Goal: Information Seeking & Learning: Check status

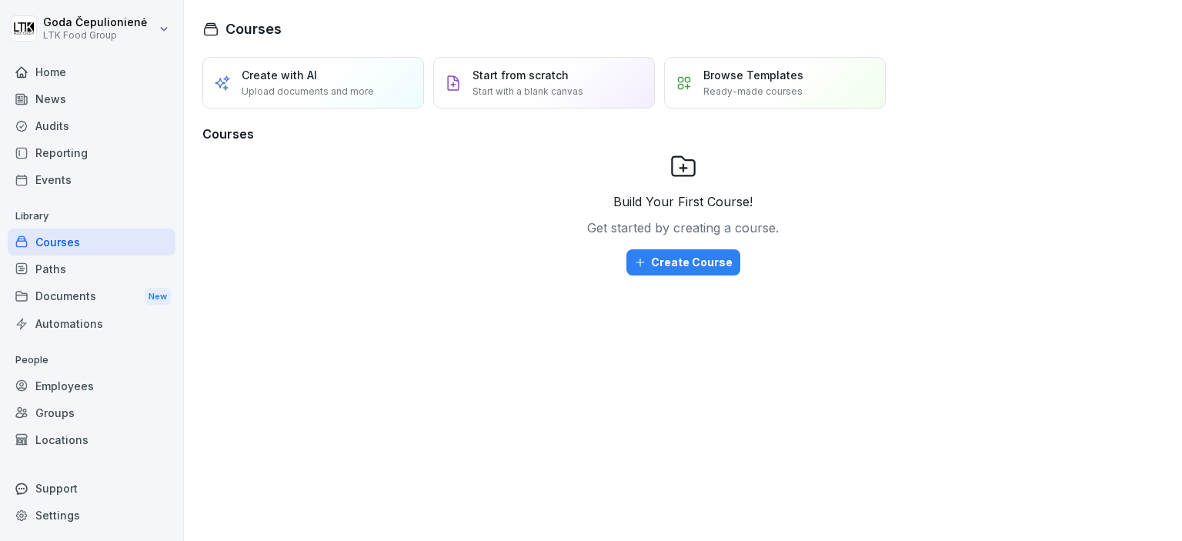
click at [98, 375] on div "Employees" at bounding box center [92, 385] width 168 height 27
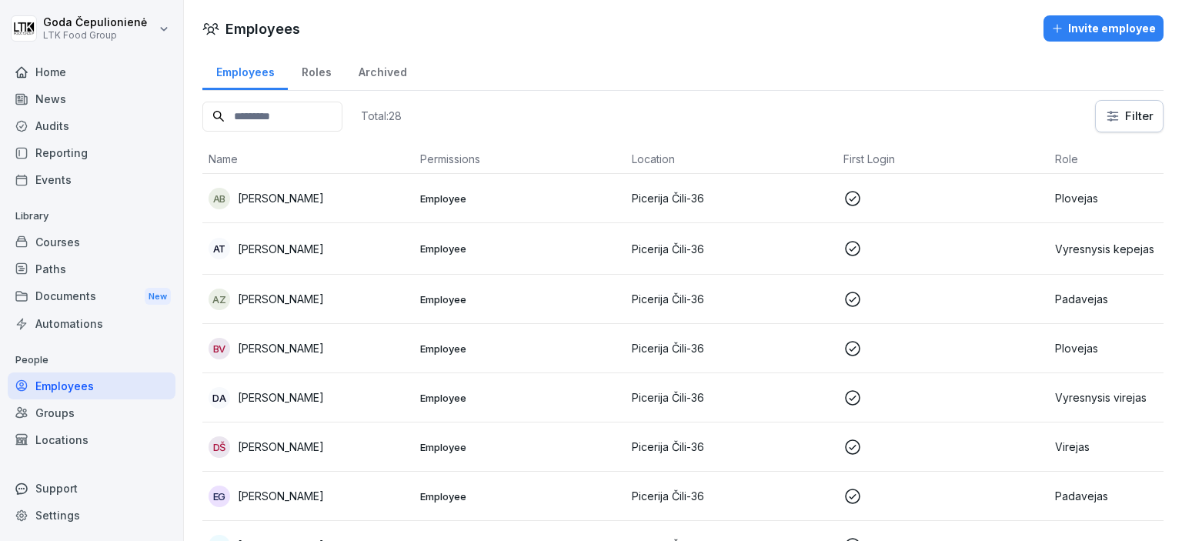
click at [345, 488] on div "EG [PERSON_NAME]" at bounding box center [307, 496] width 199 height 22
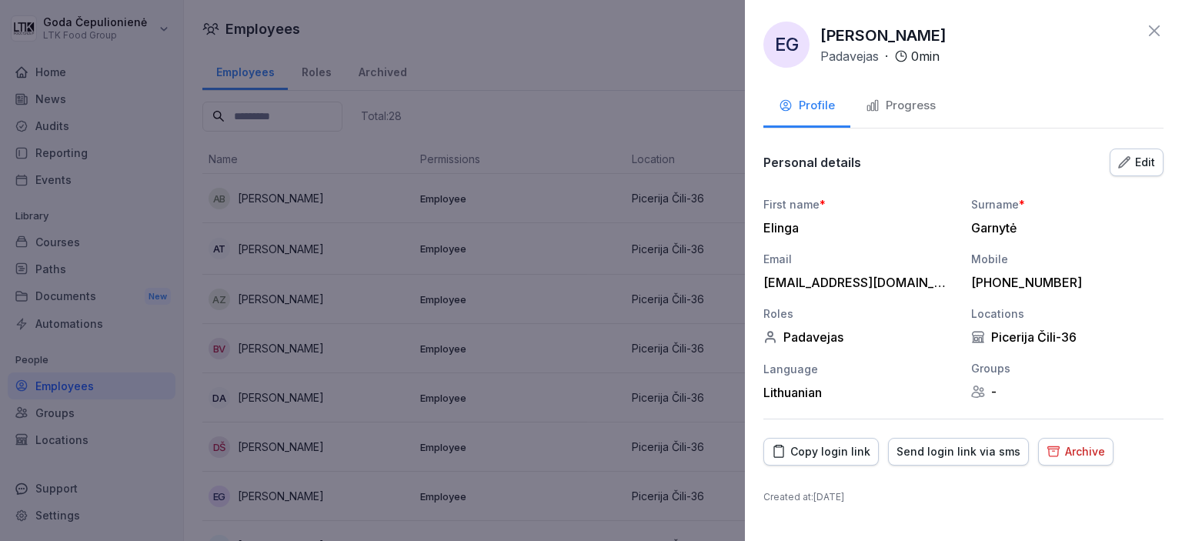
click at [886, 102] on div "Progress" at bounding box center [900, 106] width 70 height 18
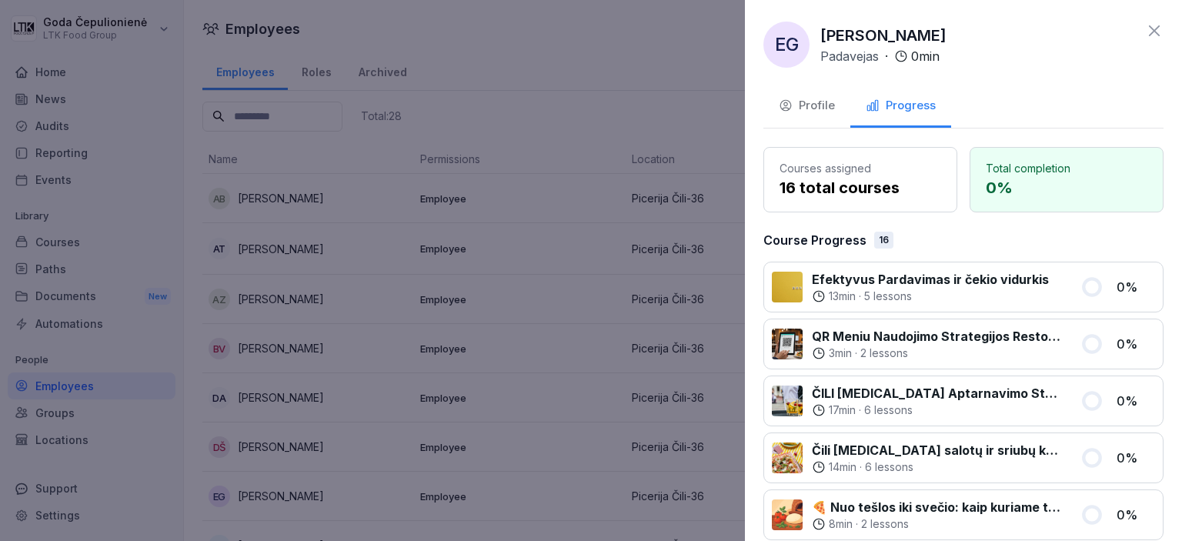
click at [1154, 31] on div "EG [PERSON_NAME] Padavejas · 0 min Profile Progress Courses assigned 16 total c…" at bounding box center [963, 270] width 437 height 541
click at [1145, 31] on icon at bounding box center [1154, 31] width 18 height 18
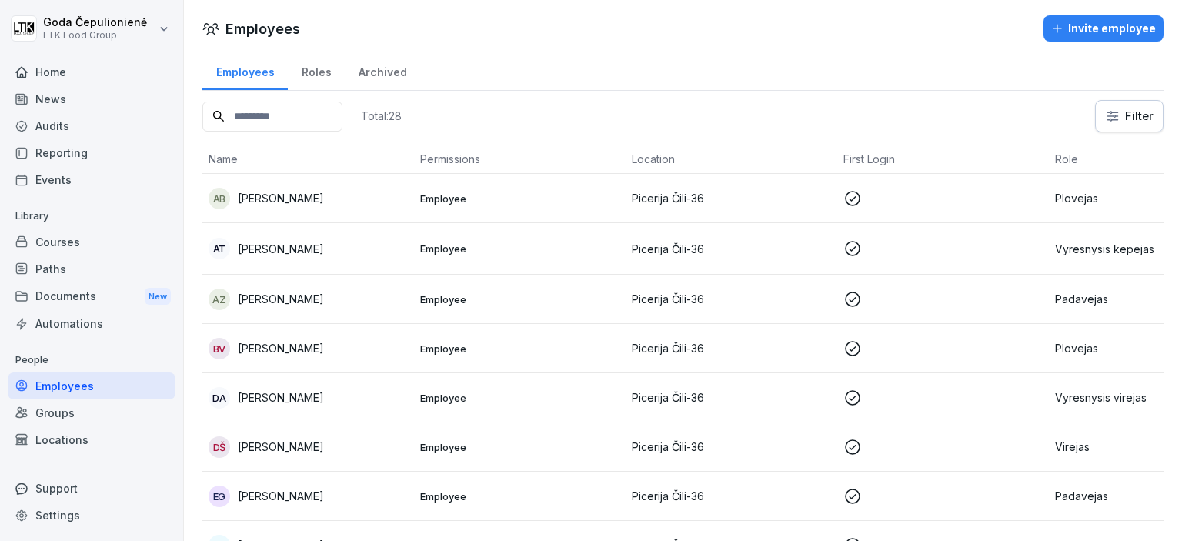
scroll to position [102, 0]
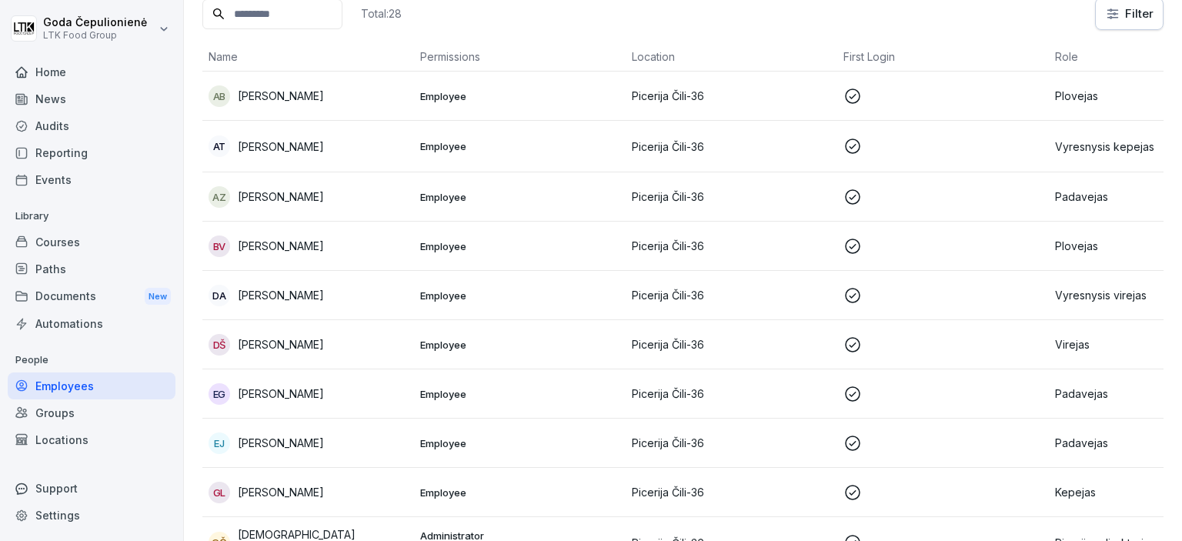
click at [324, 444] on p "[PERSON_NAME]" at bounding box center [281, 443] width 86 height 16
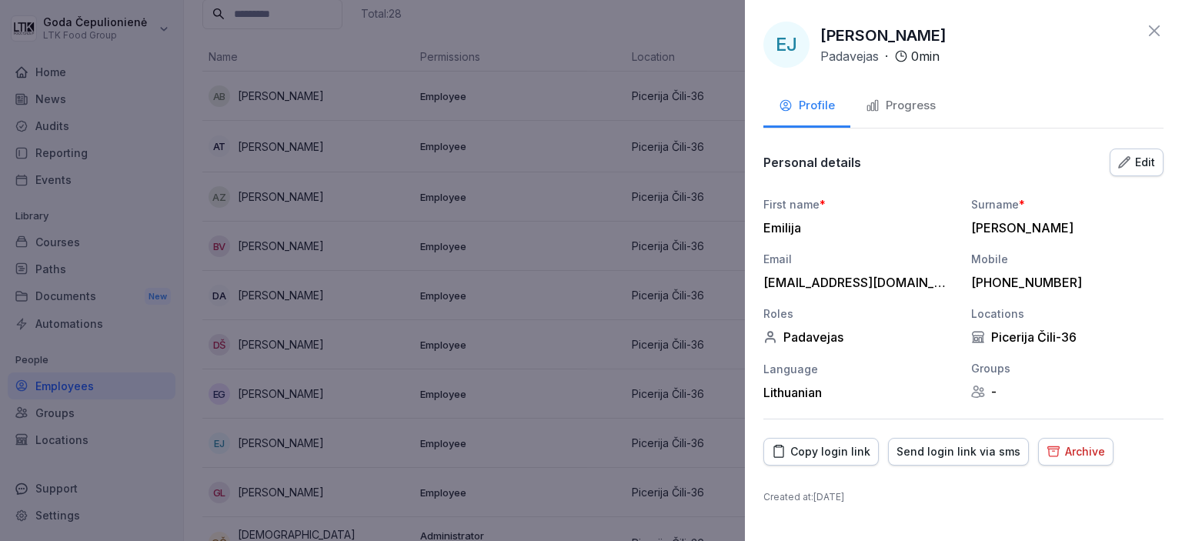
click at [876, 102] on icon "button" at bounding box center [872, 105] width 14 height 14
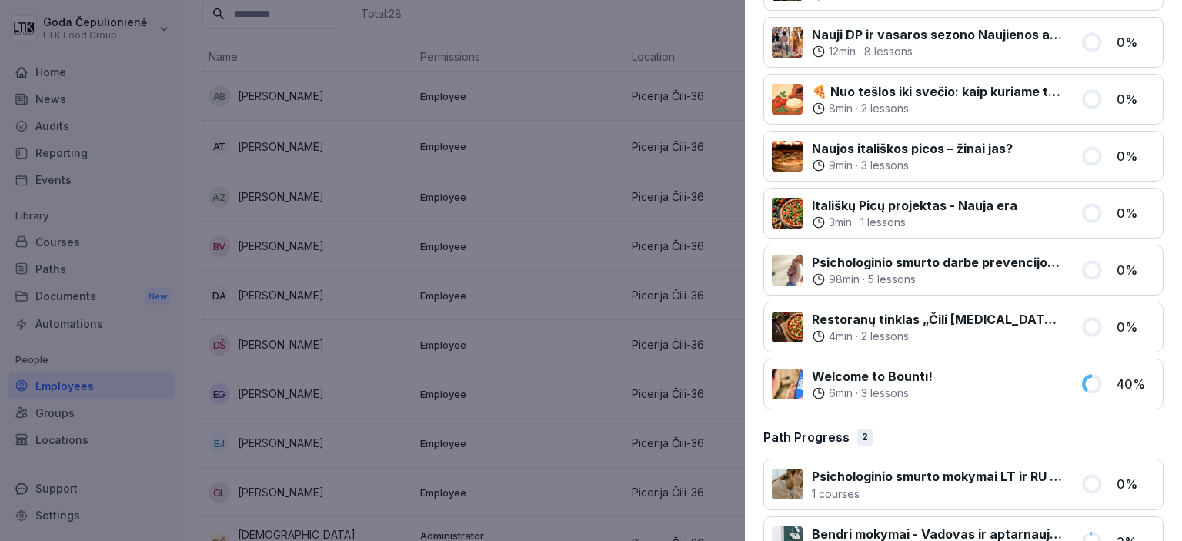
scroll to position [798, 0]
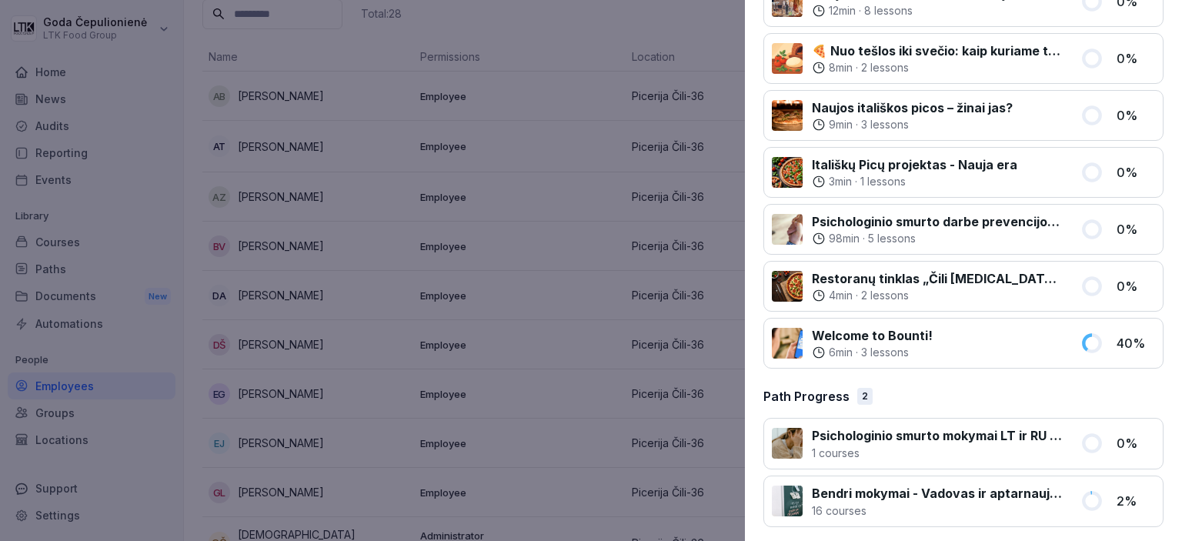
click at [586, 292] on div at bounding box center [591, 270] width 1182 height 541
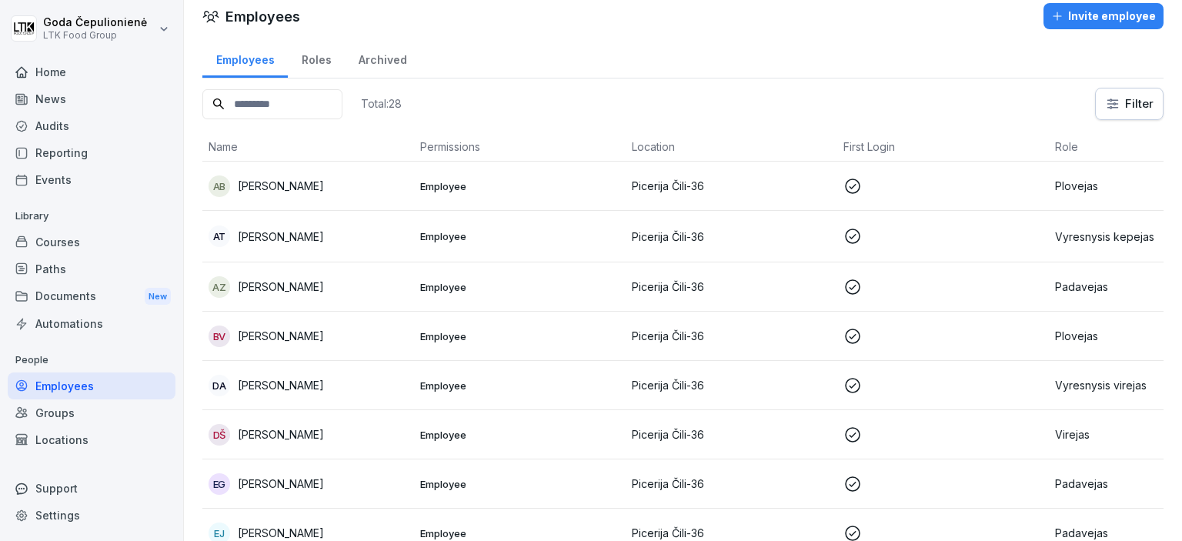
scroll to position [51, 0]
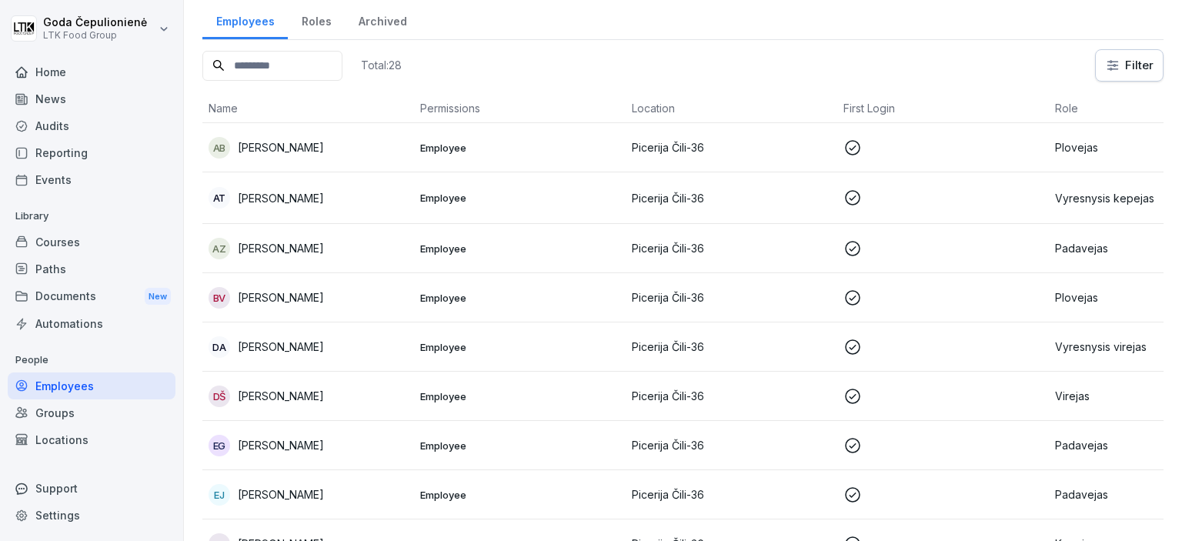
click at [331, 144] on div "AB [PERSON_NAME]" at bounding box center [307, 148] width 199 height 22
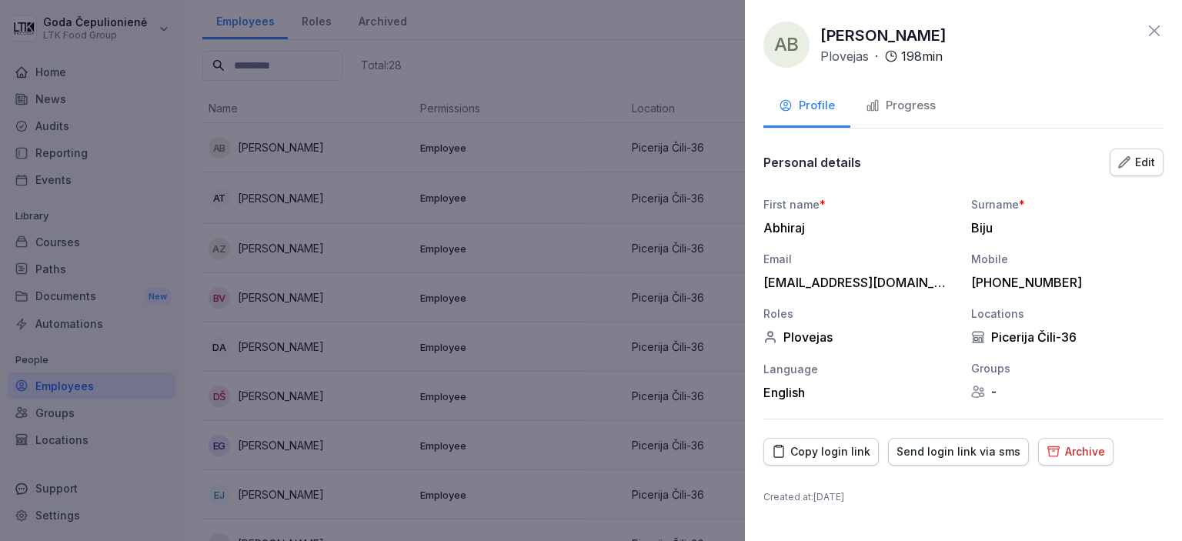
drag, startPoint x: 915, startPoint y: 130, endPoint x: 931, endPoint y: 105, distance: 30.1
click at [917, 122] on div "AB [PERSON_NAME] Plovejas · 198 min Profile Progress Personal details Edit Firs…" at bounding box center [963, 270] width 437 height 541
click at [931, 105] on div "Progress" at bounding box center [900, 106] width 70 height 18
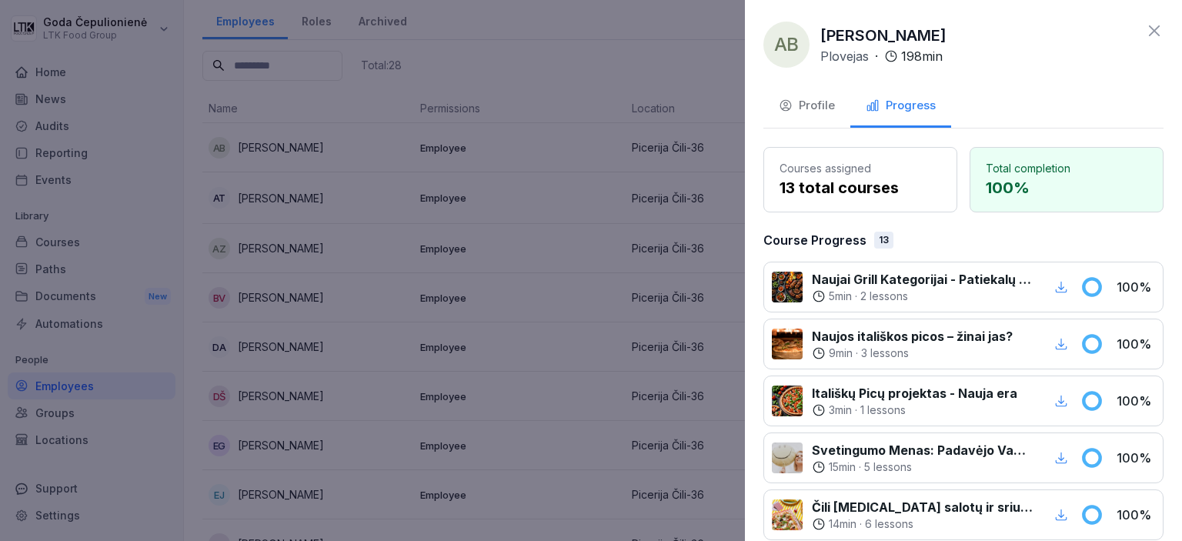
click at [428, 220] on div at bounding box center [591, 270] width 1182 height 541
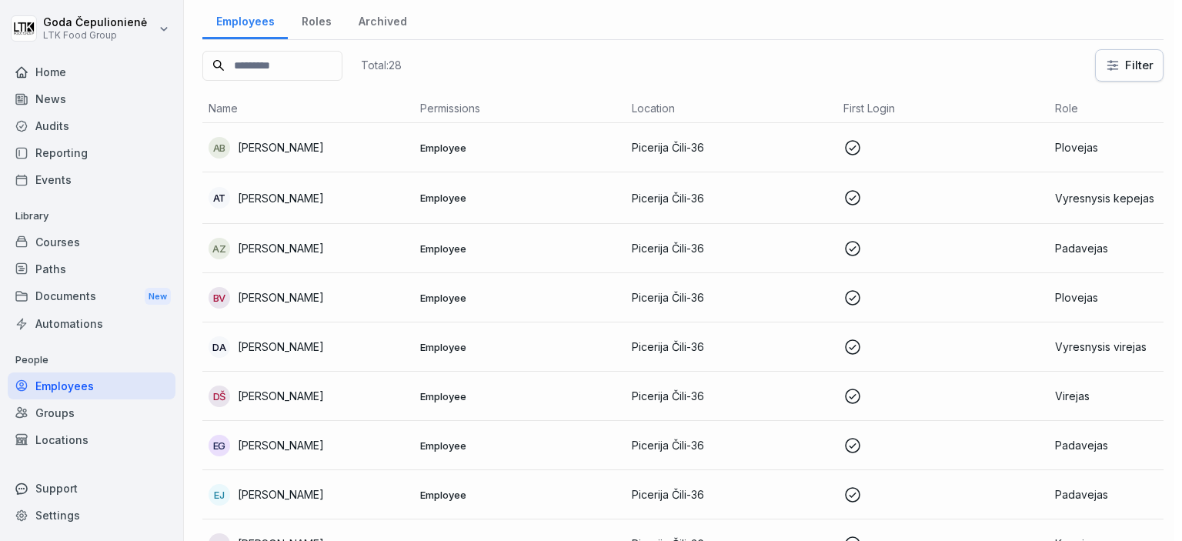
click at [324, 201] on p "[PERSON_NAME]" at bounding box center [281, 198] width 86 height 16
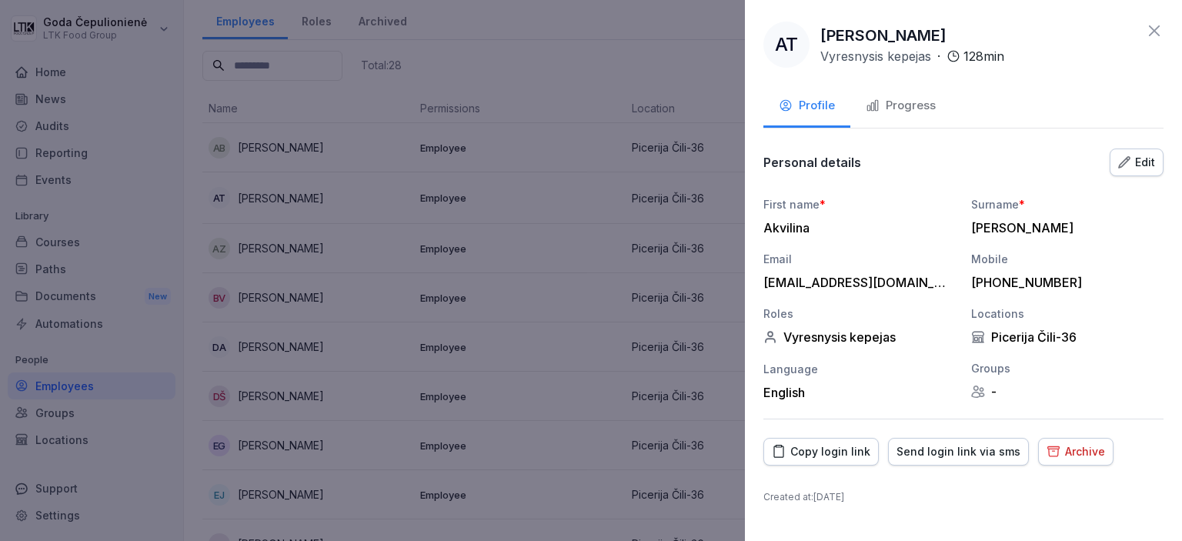
click at [908, 115] on button "Progress" at bounding box center [900, 107] width 101 height 42
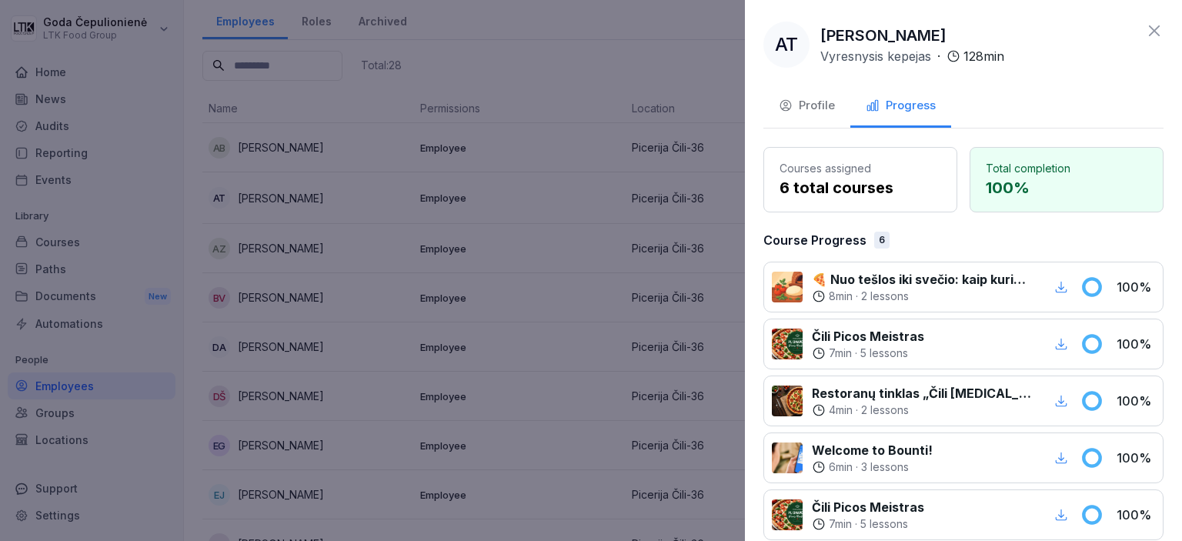
click at [455, 273] on div at bounding box center [591, 270] width 1182 height 541
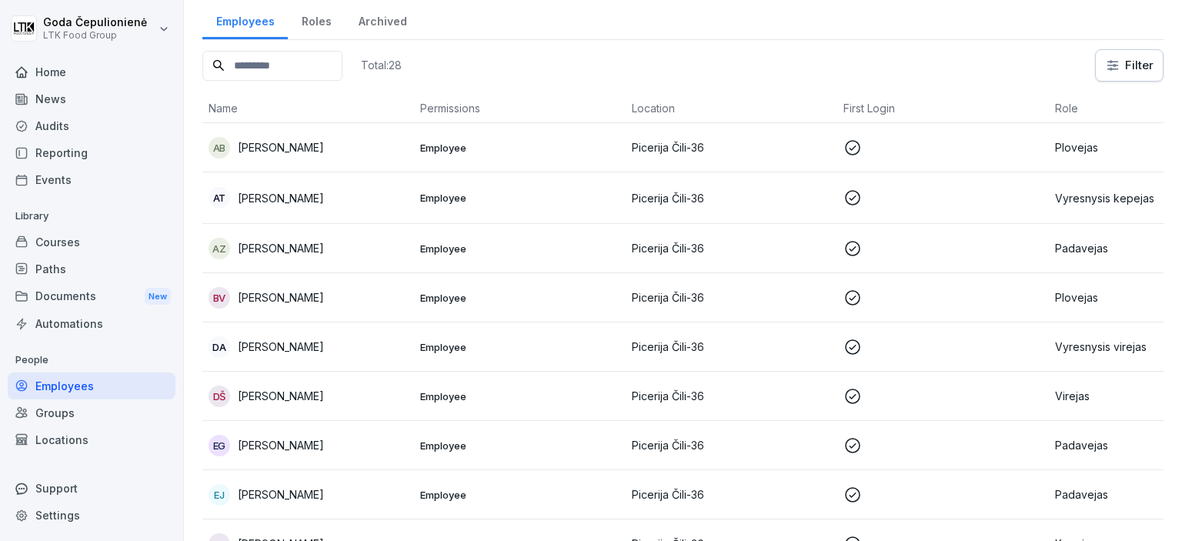
click at [304, 278] on td "BV [PERSON_NAME]" at bounding box center [308, 297] width 212 height 49
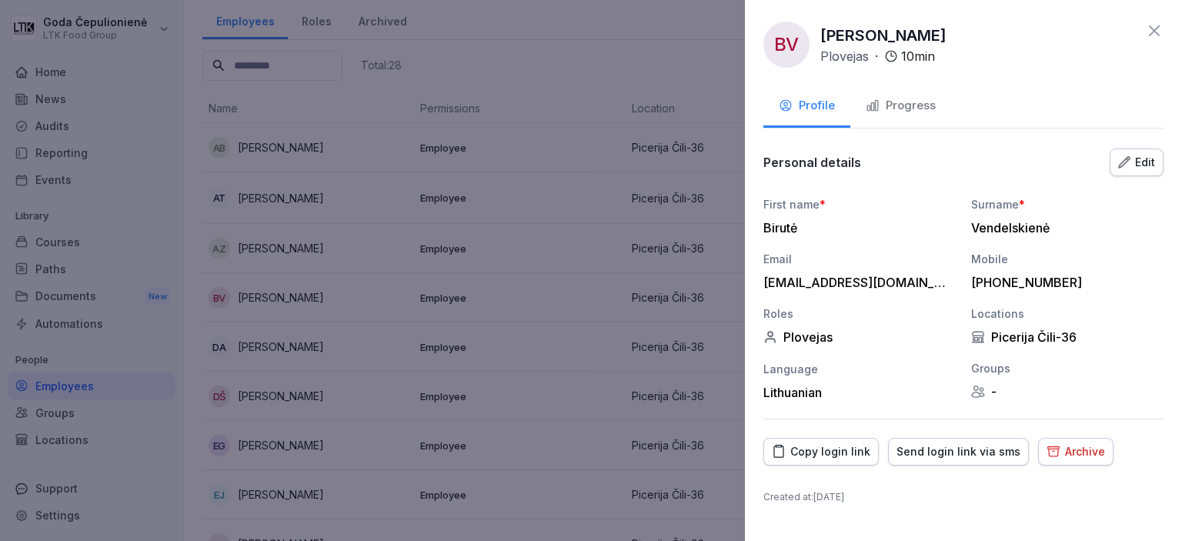
click at [916, 101] on div "Progress" at bounding box center [900, 106] width 70 height 18
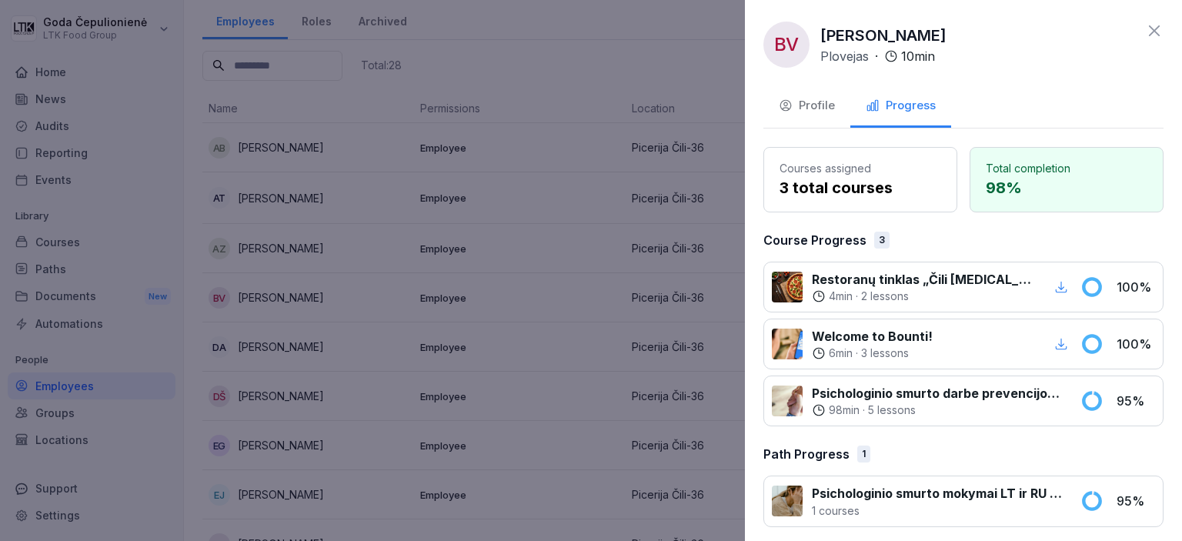
click at [311, 302] on div at bounding box center [591, 270] width 1182 height 541
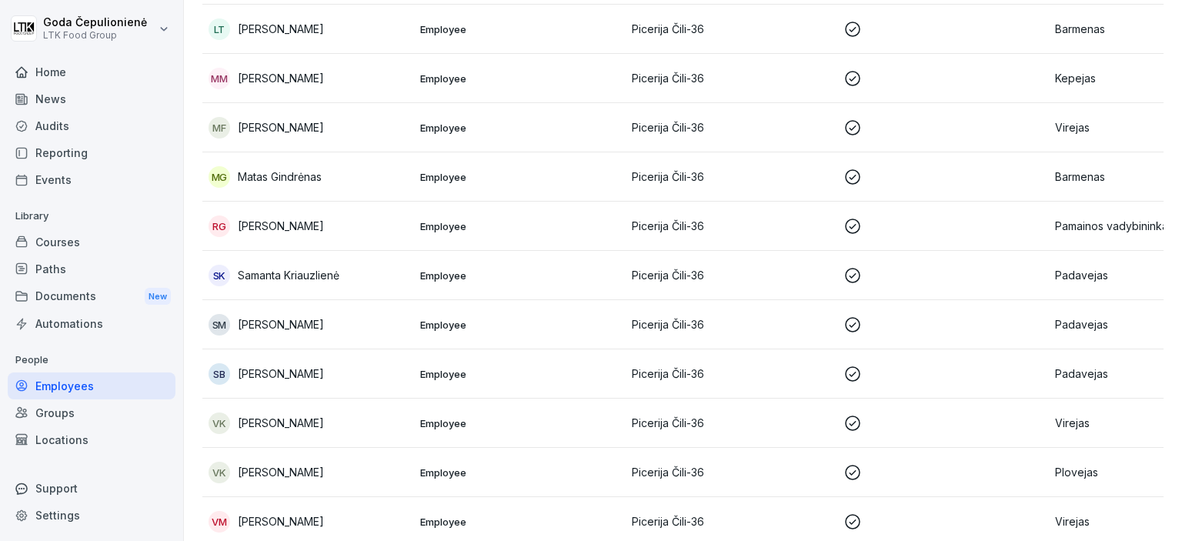
scroll to position [1048, 0]
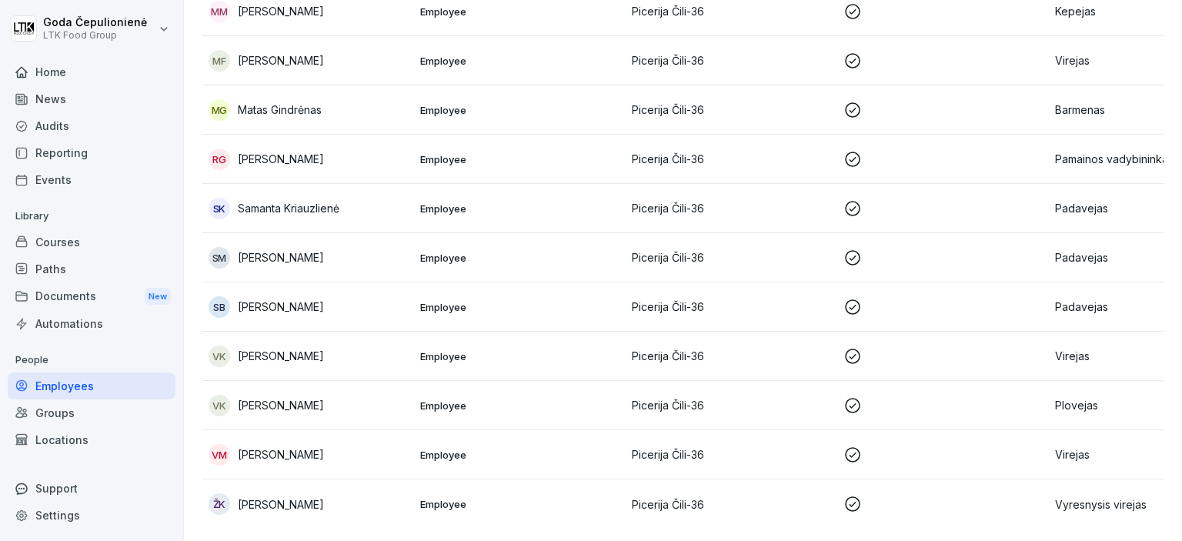
click at [335, 395] on div "VK [PERSON_NAME]" at bounding box center [307, 406] width 199 height 22
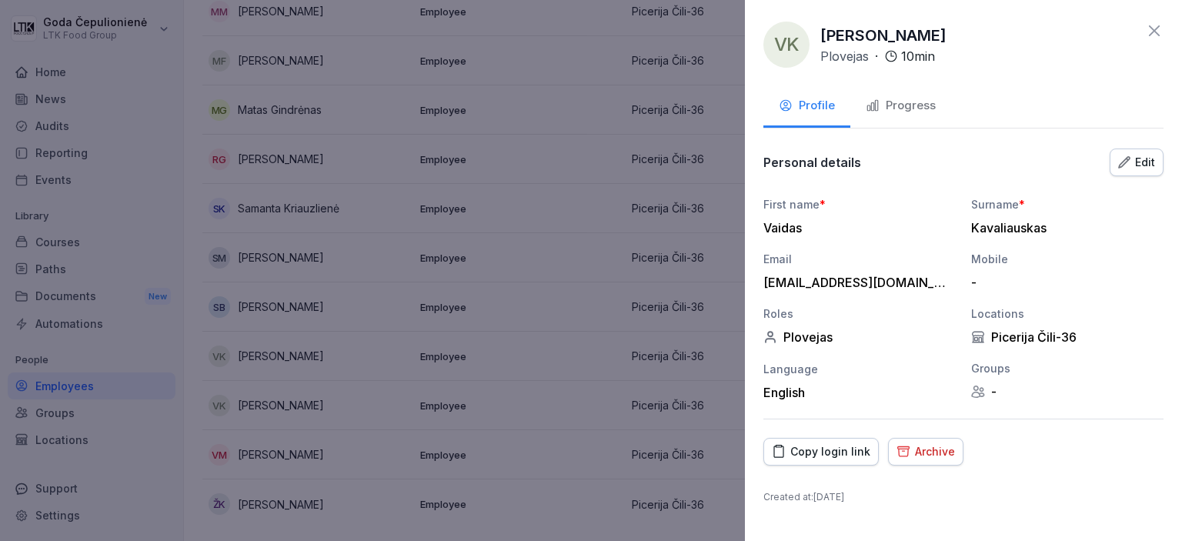
click at [889, 112] on div "Progress" at bounding box center [900, 106] width 70 height 18
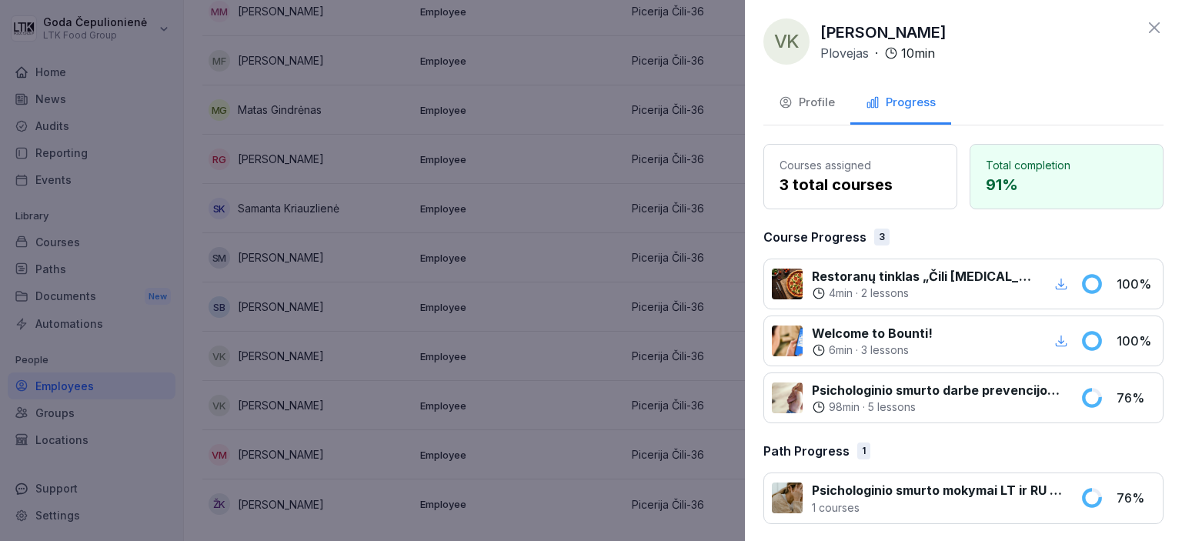
scroll to position [5, 0]
click at [1042, 505] on p "1 courses" at bounding box center [937, 506] width 250 height 16
drag, startPoint x: 1125, startPoint y: 492, endPoint x: 1092, endPoint y: 492, distance: 33.1
click at [1092, 492] on div "Psichologinio smurto mokymai LT ir RU - visos pareigybės 1 courses 76 %" at bounding box center [963, 497] width 400 height 52
click at [562, 347] on div at bounding box center [591, 270] width 1182 height 541
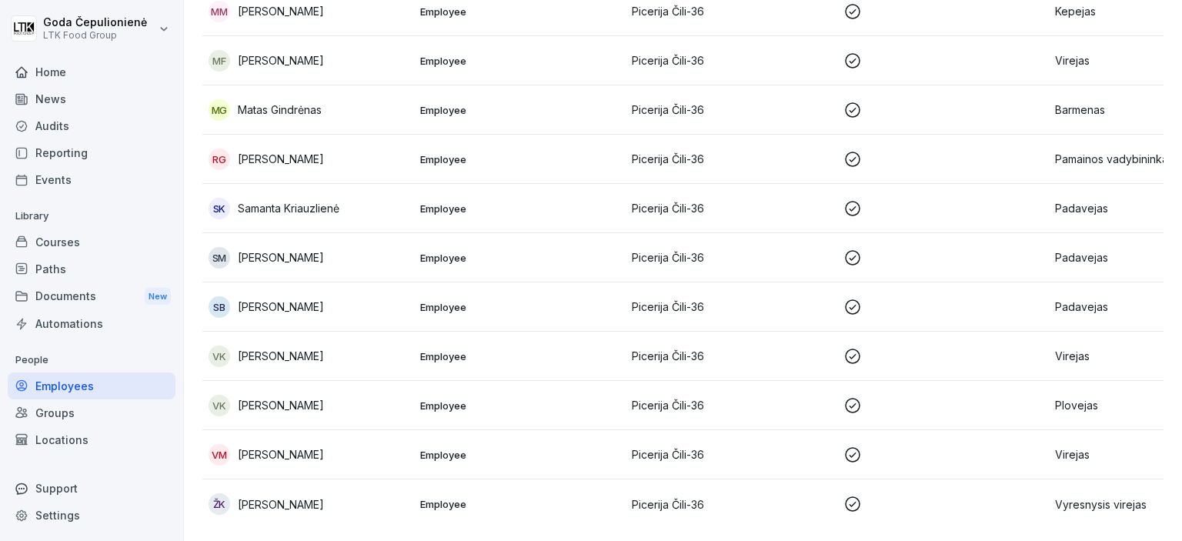
click at [295, 395] on div "VK [PERSON_NAME]" at bounding box center [307, 406] width 199 height 22
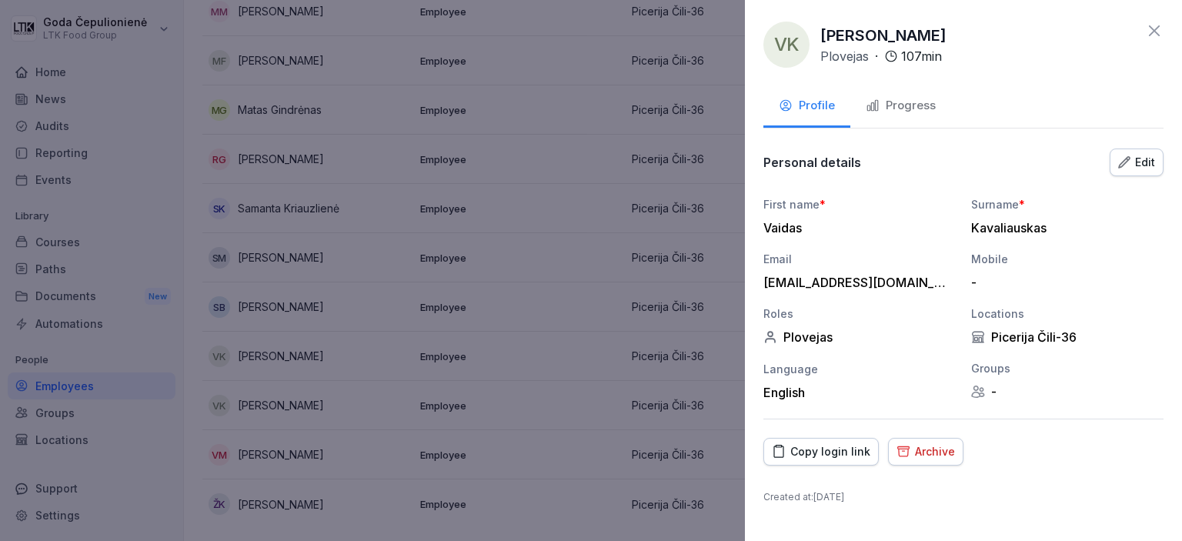
click at [911, 105] on div "Progress" at bounding box center [900, 106] width 70 height 18
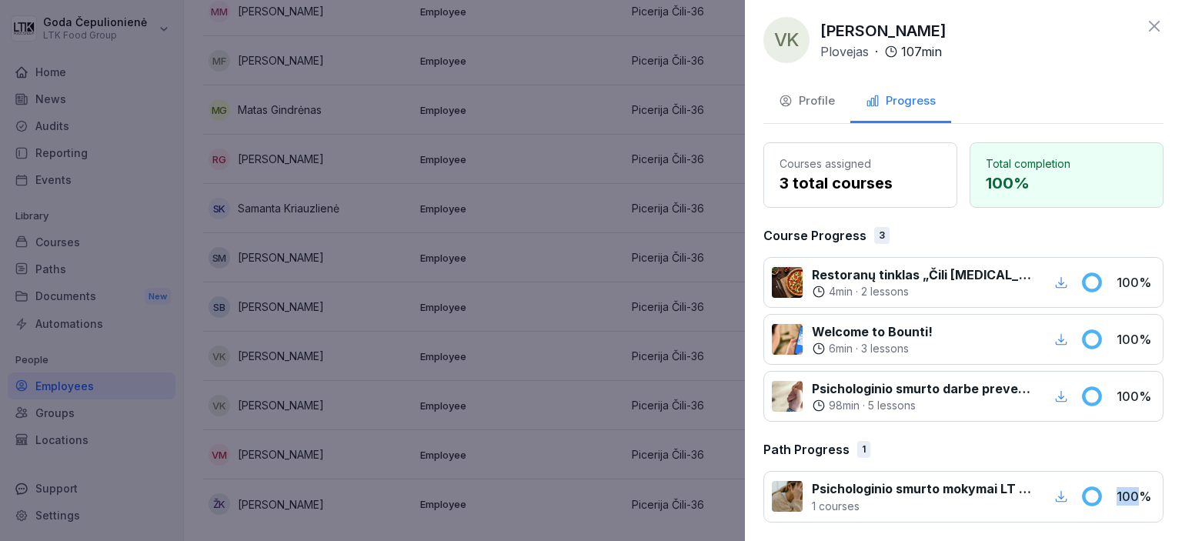
drag, startPoint x: 1127, startPoint y: 490, endPoint x: 1072, endPoint y: 497, distance: 55.8
click at [1072, 497] on div "Psichologinio smurto mokymai LT ir RU - visos pareigybės 1 courses 100 %" at bounding box center [963, 497] width 400 height 52
click at [1145, 32] on icon at bounding box center [1154, 26] width 18 height 18
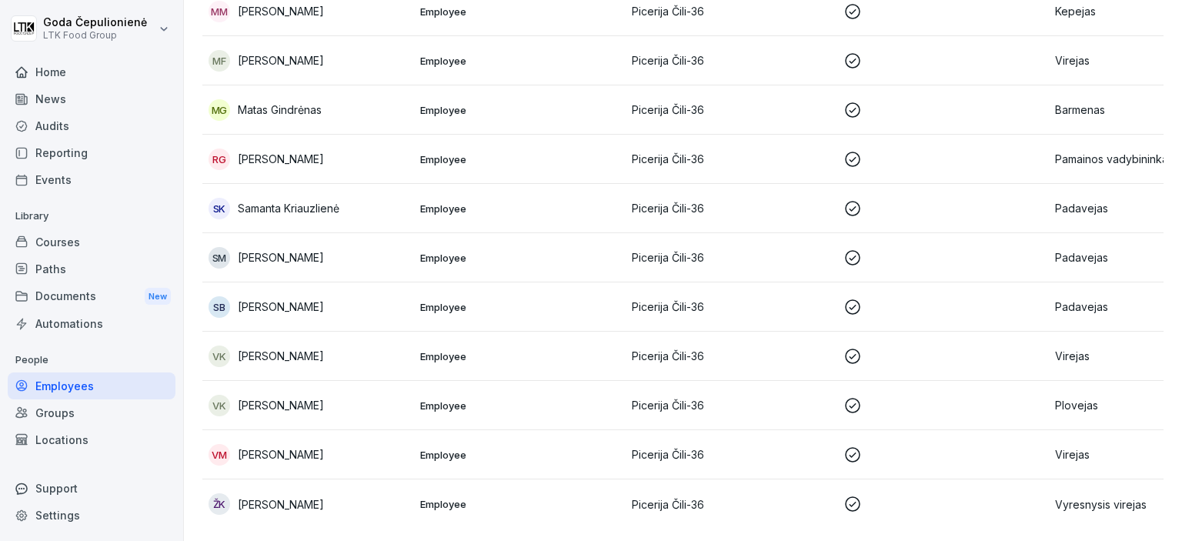
click at [92, 71] on div "Home" at bounding box center [92, 71] width 168 height 27
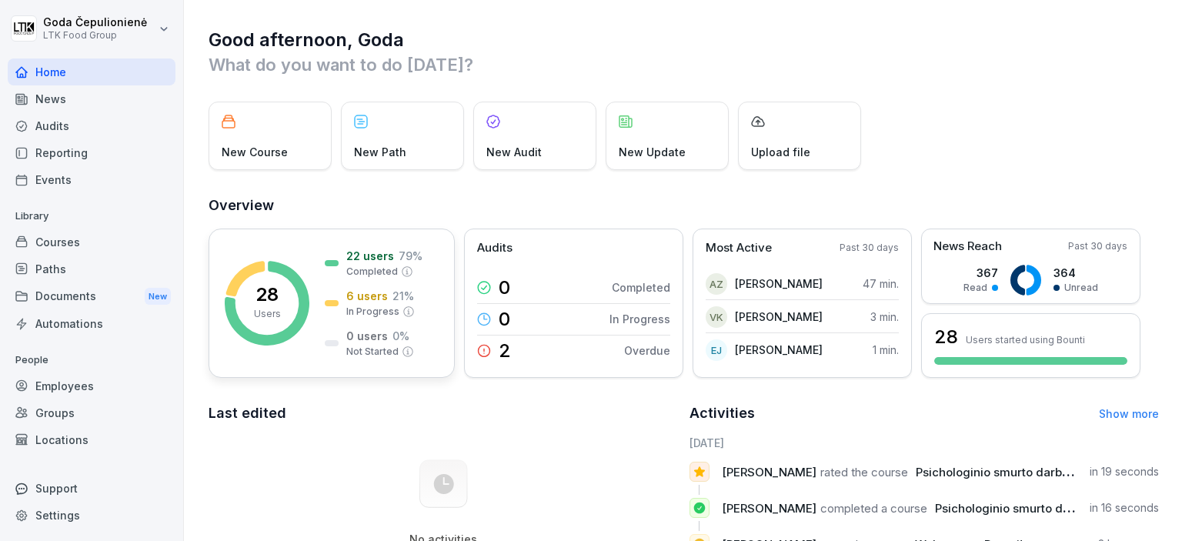
click at [285, 302] on rect at bounding box center [267, 303] width 85 height 85
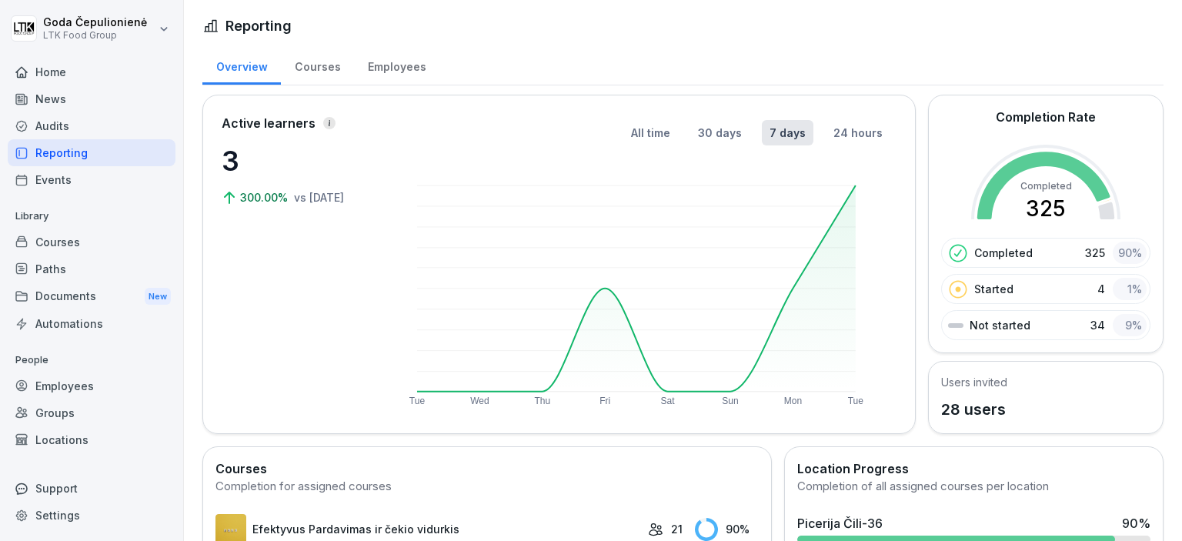
click at [1123, 252] on div "90 %" at bounding box center [1129, 253] width 34 height 22
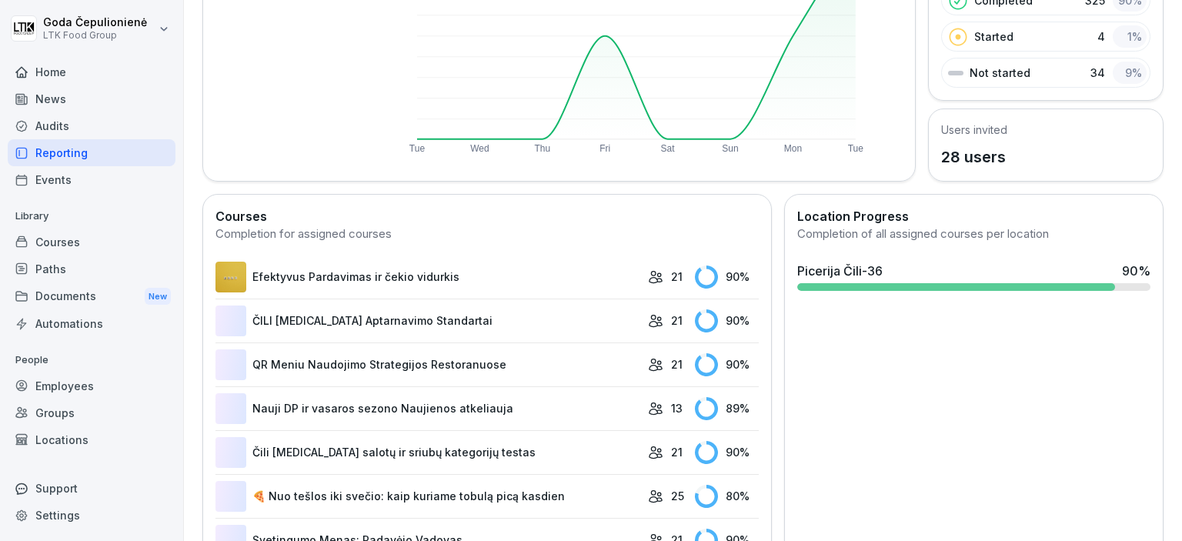
scroll to position [256, 0]
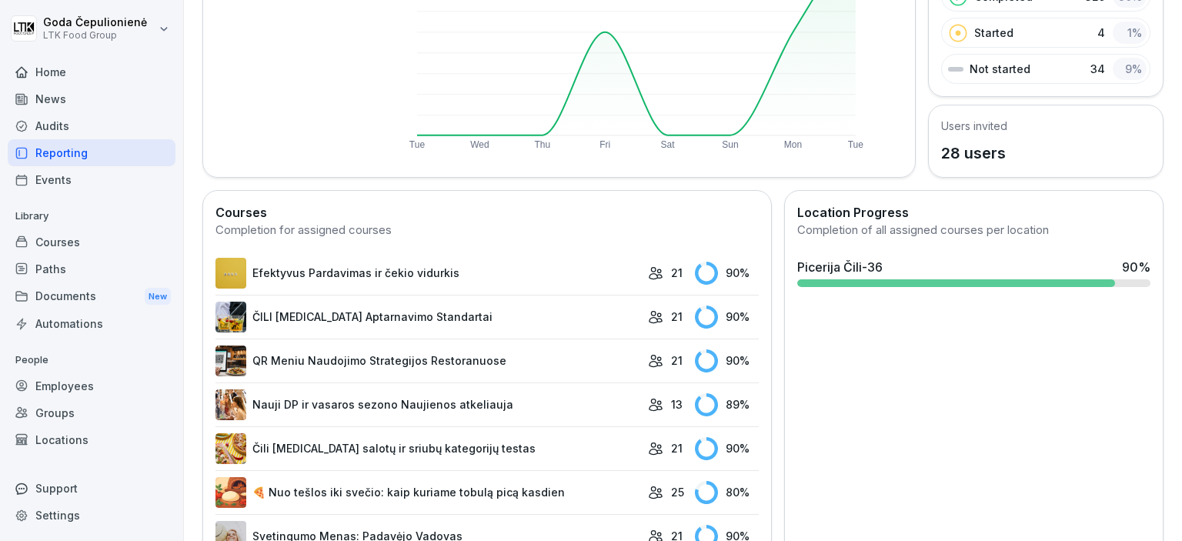
click at [649, 273] on icon at bounding box center [655, 272] width 15 height 15
click at [671, 270] on p "21" at bounding box center [677, 273] width 12 height 16
click at [695, 269] on rect at bounding box center [706, 273] width 23 height 23
click at [727, 276] on div "90 %" at bounding box center [726, 273] width 63 height 23
click at [725, 271] on div "90 %" at bounding box center [726, 273] width 63 height 23
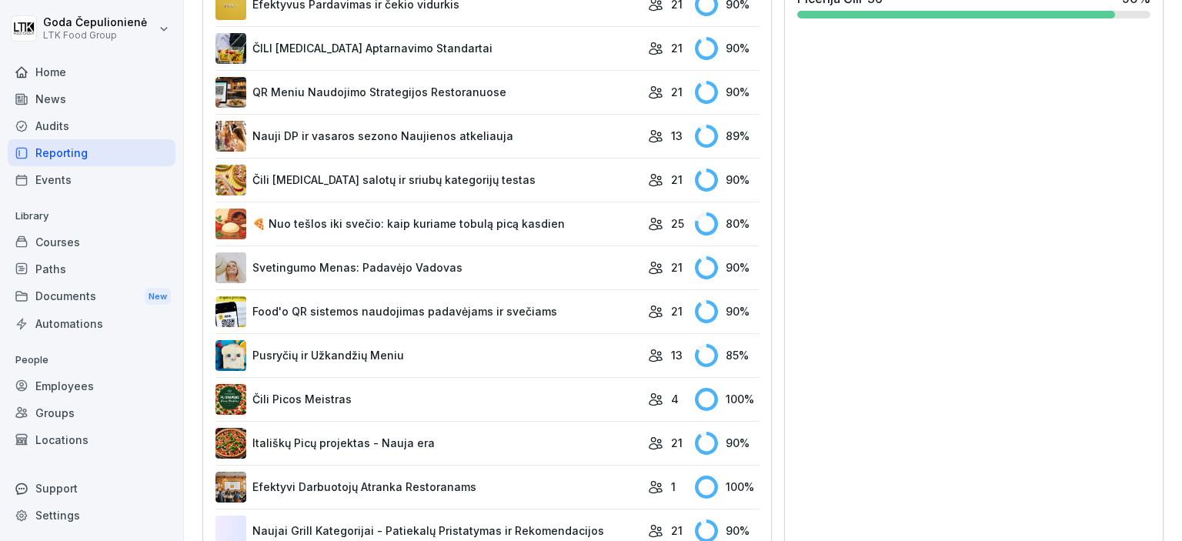
scroll to position [615, 0]
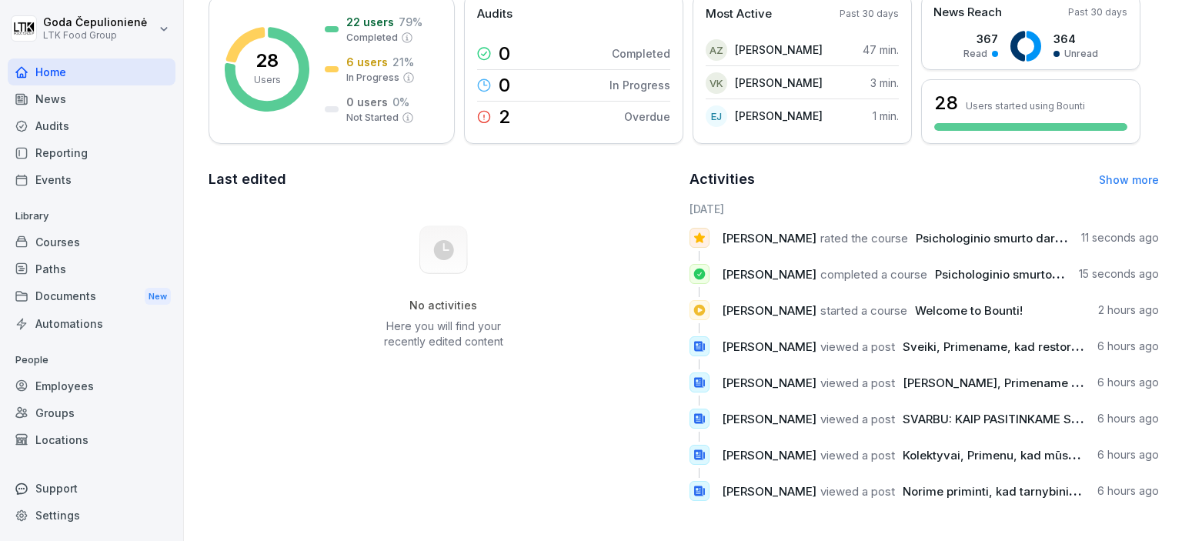
scroll to position [245, 0]
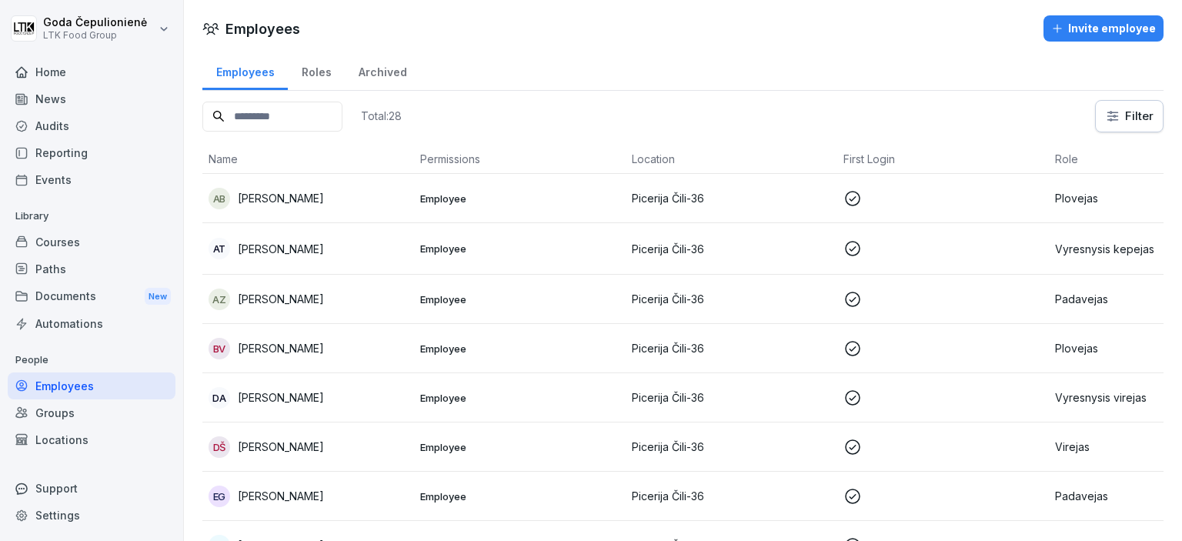
click at [317, 208] on td "AB [PERSON_NAME]" at bounding box center [308, 198] width 212 height 49
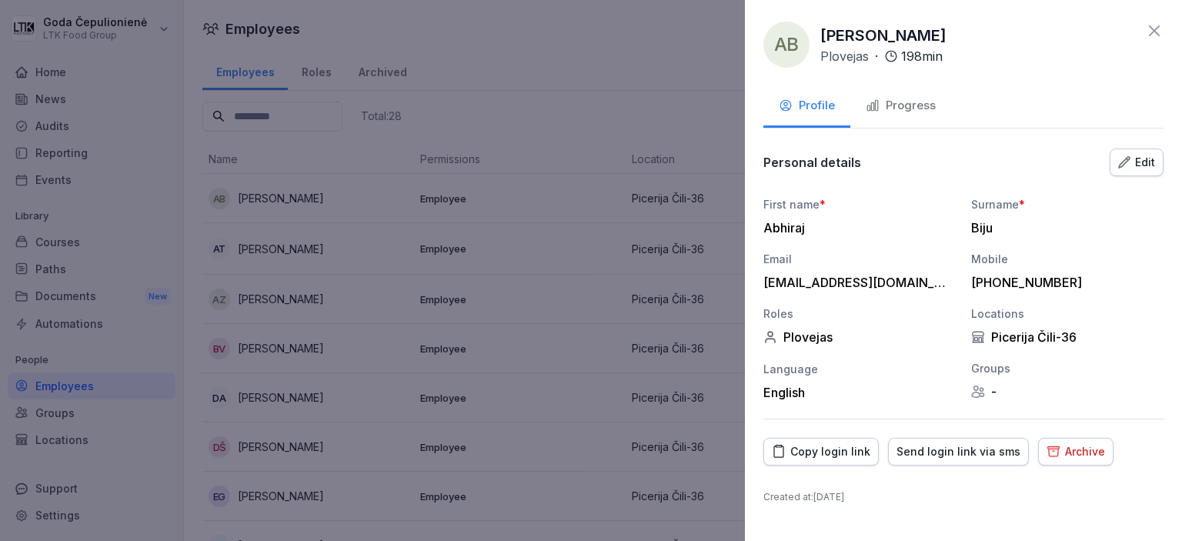
click at [896, 98] on div "Progress" at bounding box center [900, 106] width 70 height 18
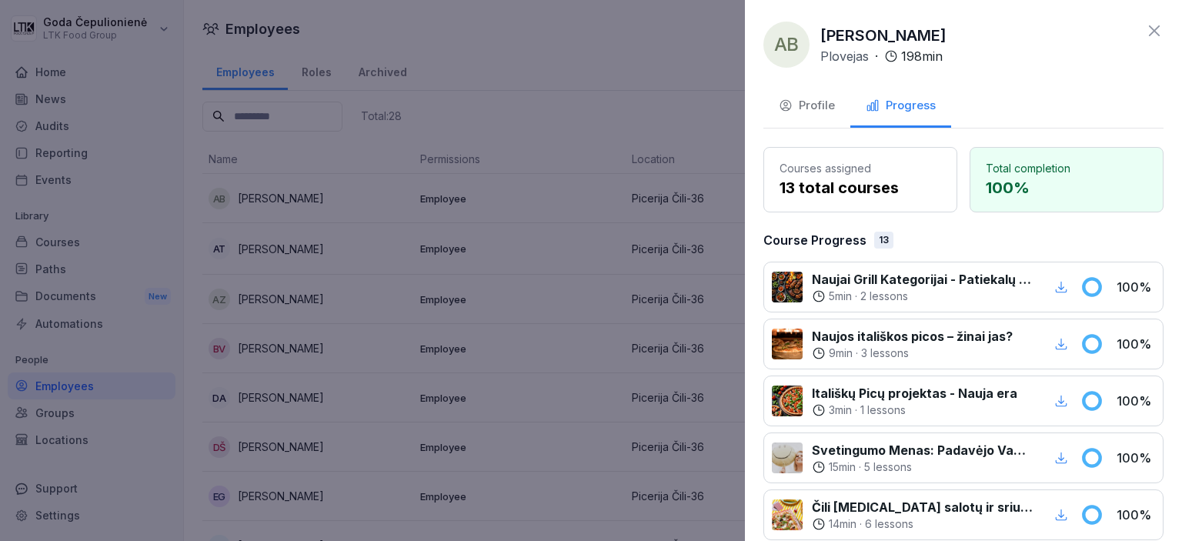
drag, startPoint x: 1144, startPoint y: 27, endPoint x: 422, endPoint y: 201, distance: 742.9
click at [1145, 27] on icon at bounding box center [1154, 31] width 18 height 18
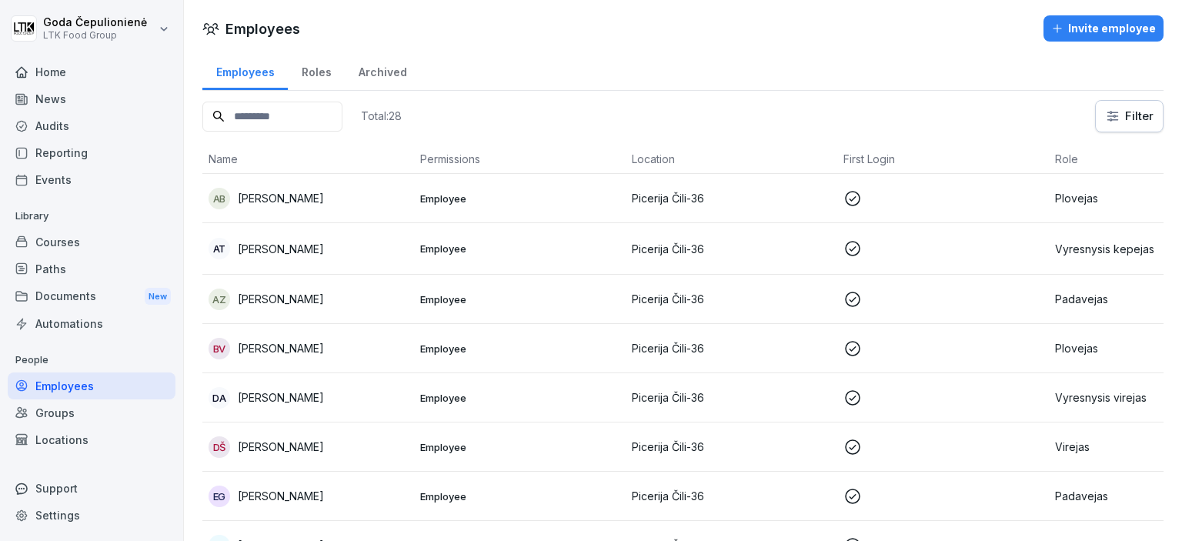
click at [275, 251] on p "[PERSON_NAME]" at bounding box center [281, 249] width 86 height 16
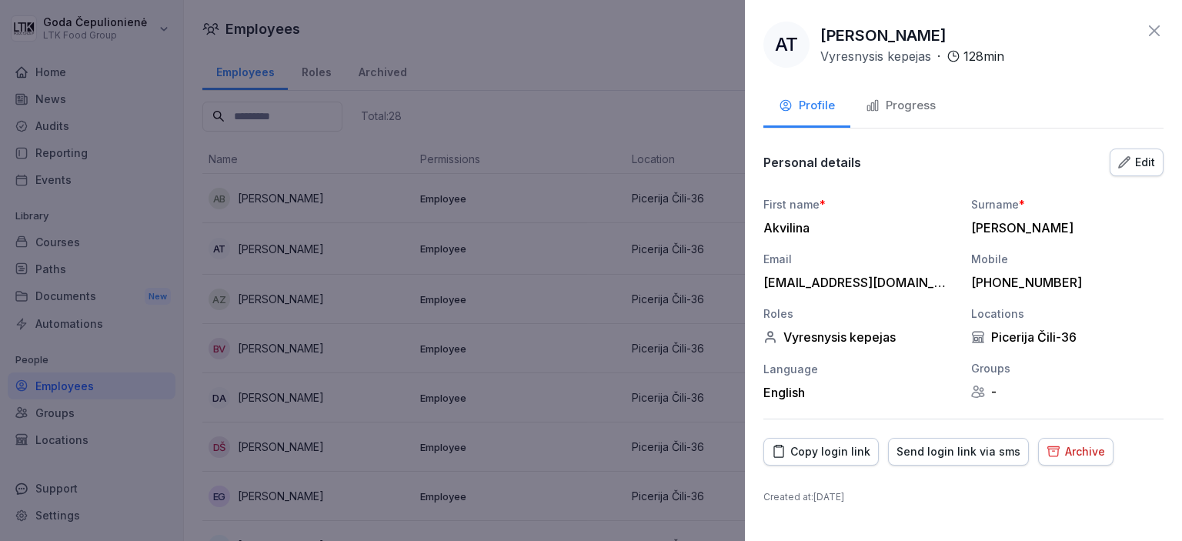
click at [885, 100] on div "Progress" at bounding box center [900, 106] width 70 height 18
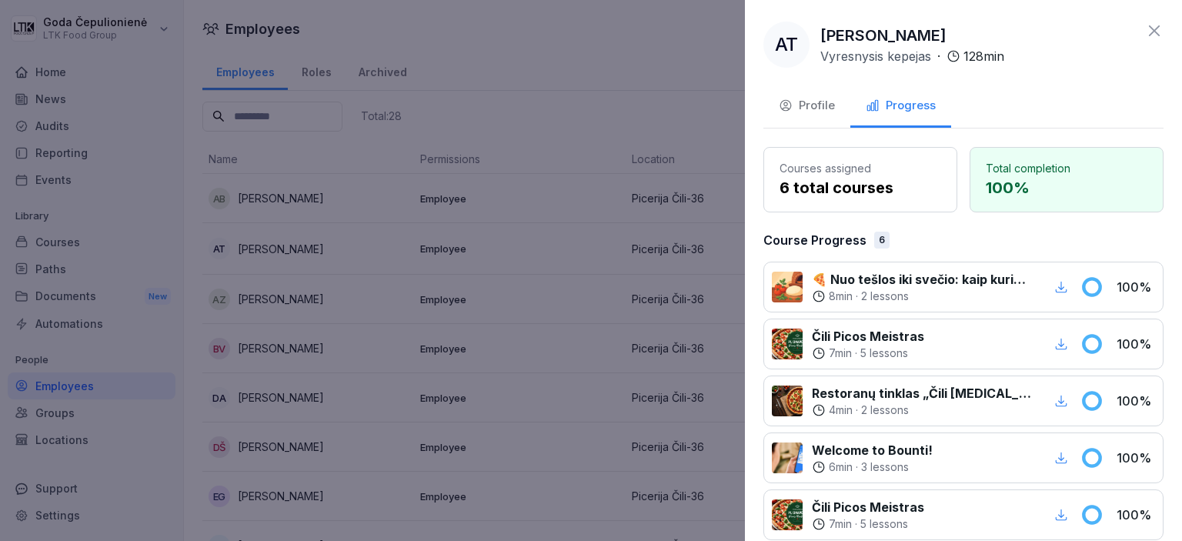
click at [1151, 15] on div "AT [PERSON_NAME] Vyresnysis kepejas · 128 min Profile Progress Courses assigned…" at bounding box center [963, 270] width 437 height 541
click at [1145, 39] on icon at bounding box center [1154, 31] width 18 height 18
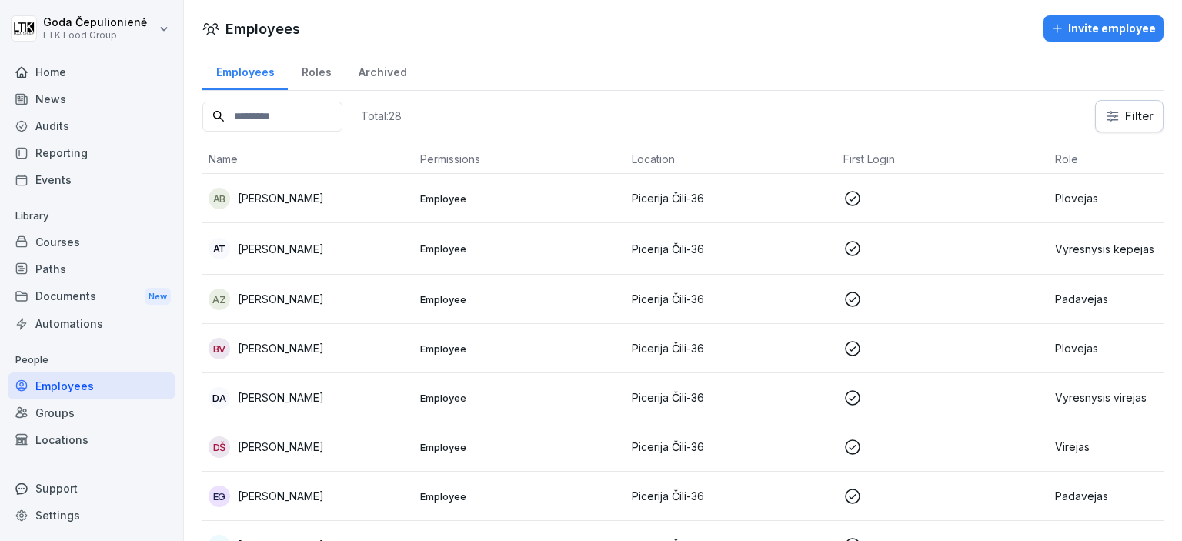
click at [303, 300] on p "[PERSON_NAME]" at bounding box center [281, 299] width 86 height 16
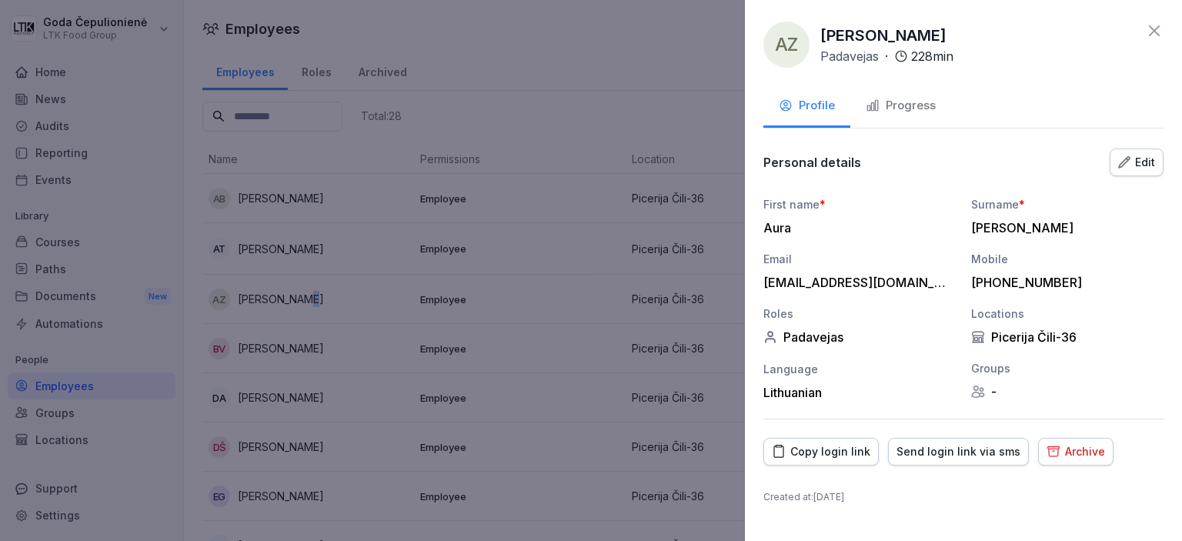
click at [905, 105] on div "Progress" at bounding box center [900, 106] width 70 height 18
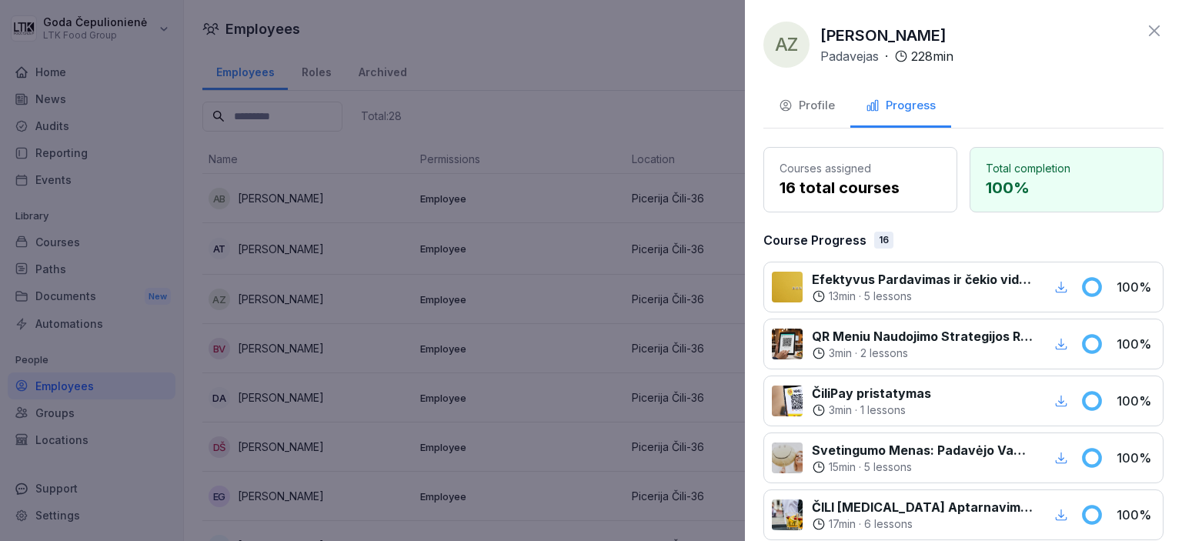
click at [1145, 30] on icon at bounding box center [1154, 31] width 18 height 18
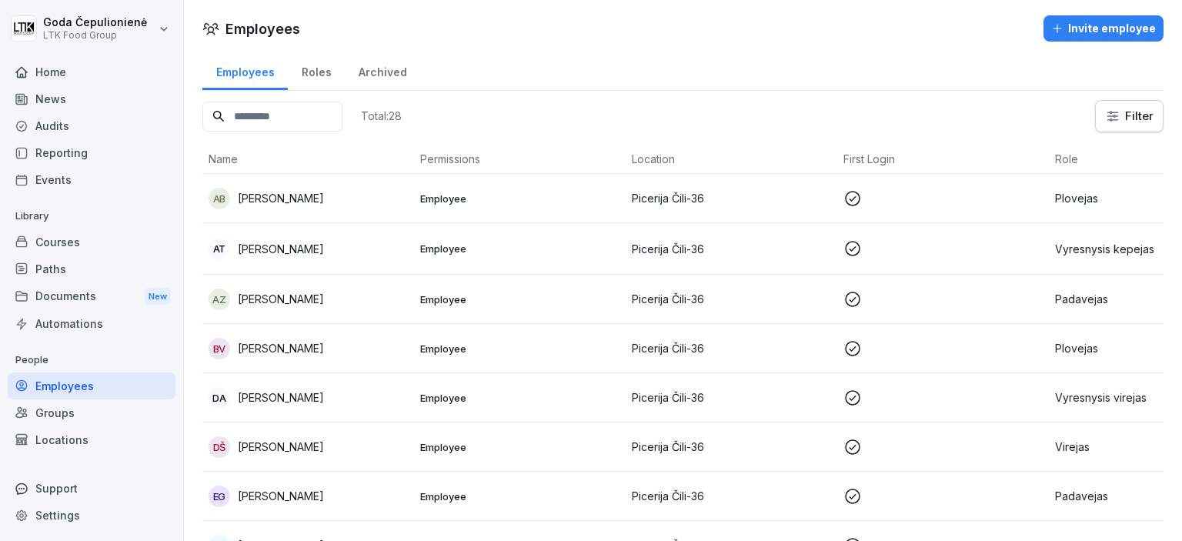
click at [302, 342] on p "[PERSON_NAME]" at bounding box center [281, 348] width 86 height 16
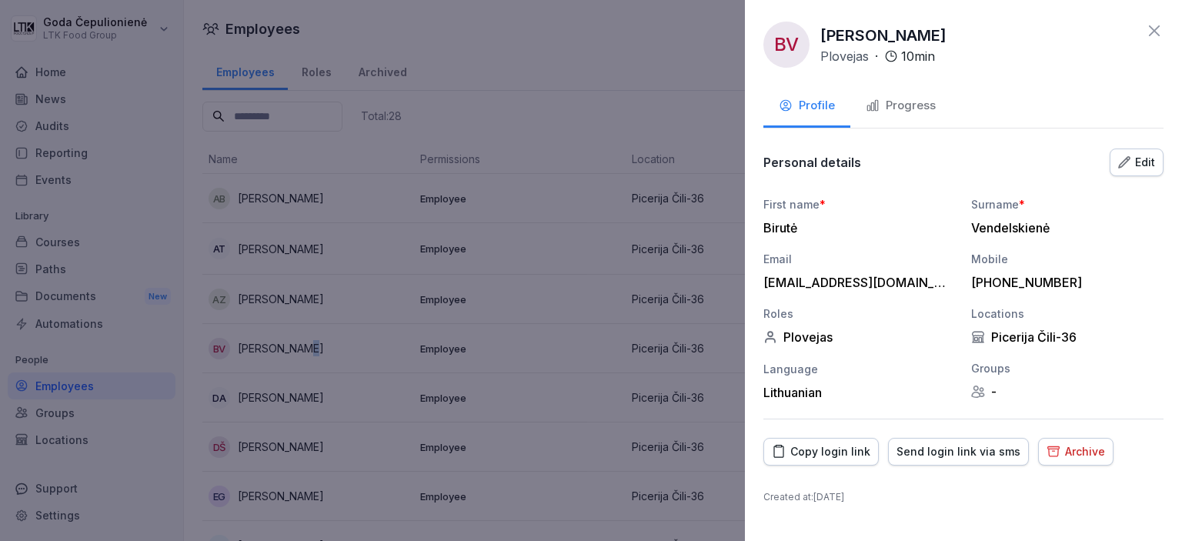
click at [930, 112] on button "Progress" at bounding box center [900, 107] width 101 height 42
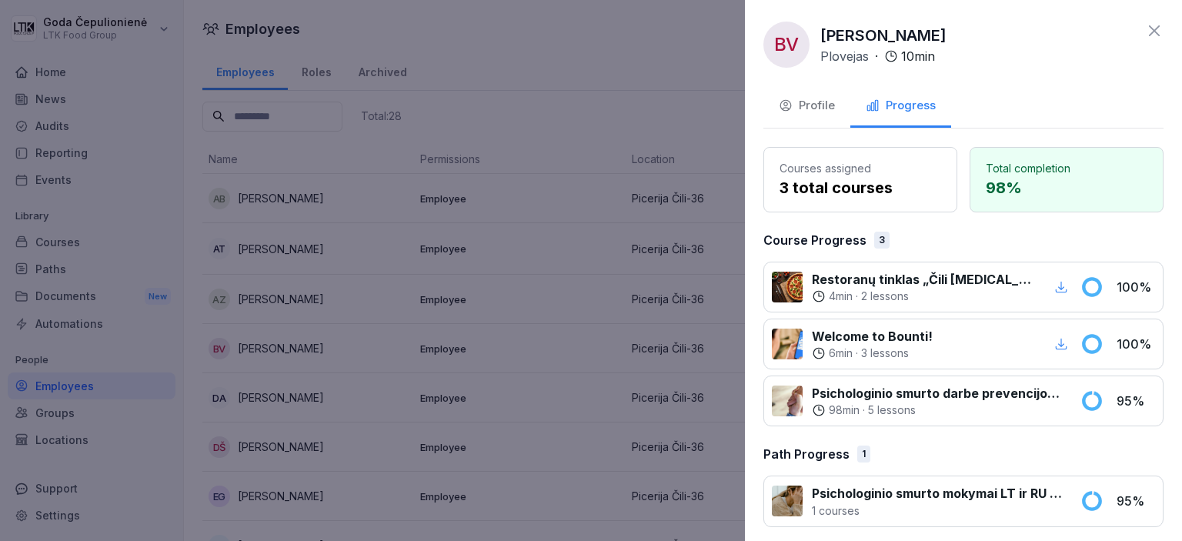
click at [1145, 36] on icon at bounding box center [1154, 31] width 18 height 18
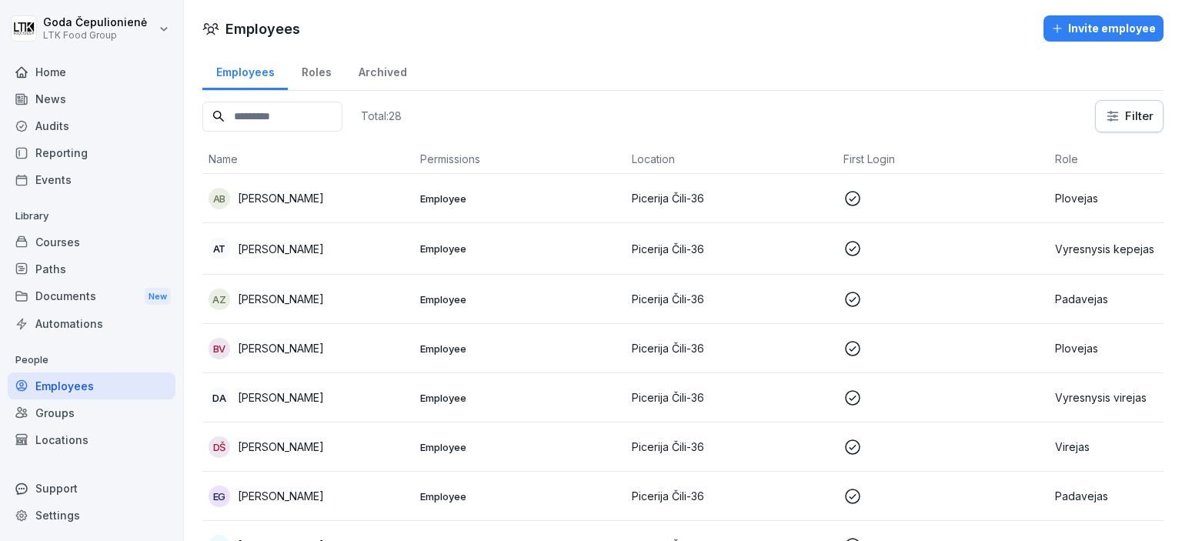
click at [312, 398] on p "[PERSON_NAME]" at bounding box center [281, 397] width 86 height 16
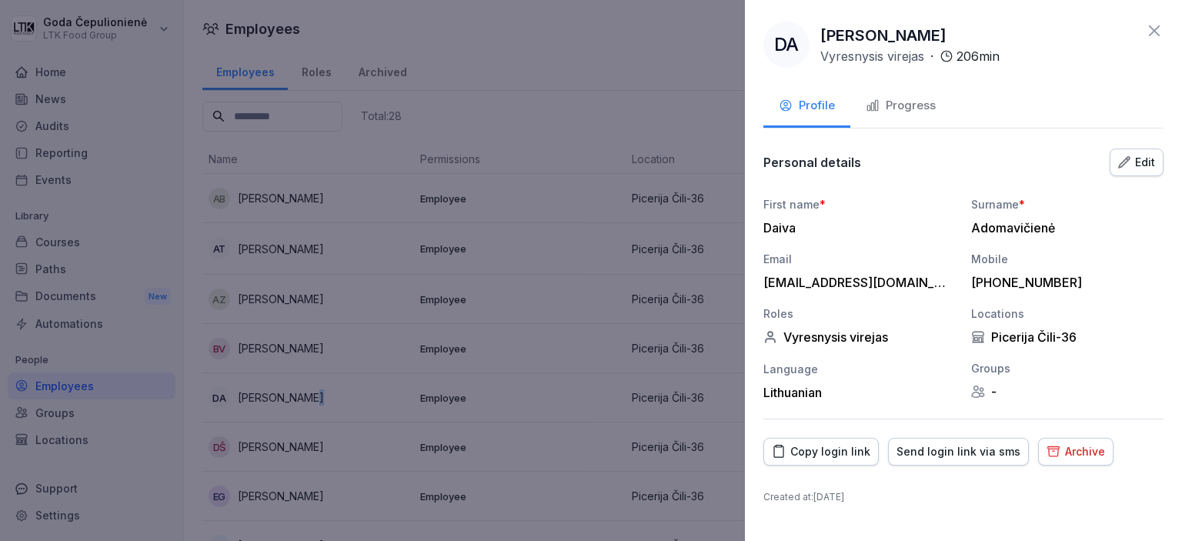
click at [902, 109] on div "Progress" at bounding box center [900, 106] width 70 height 18
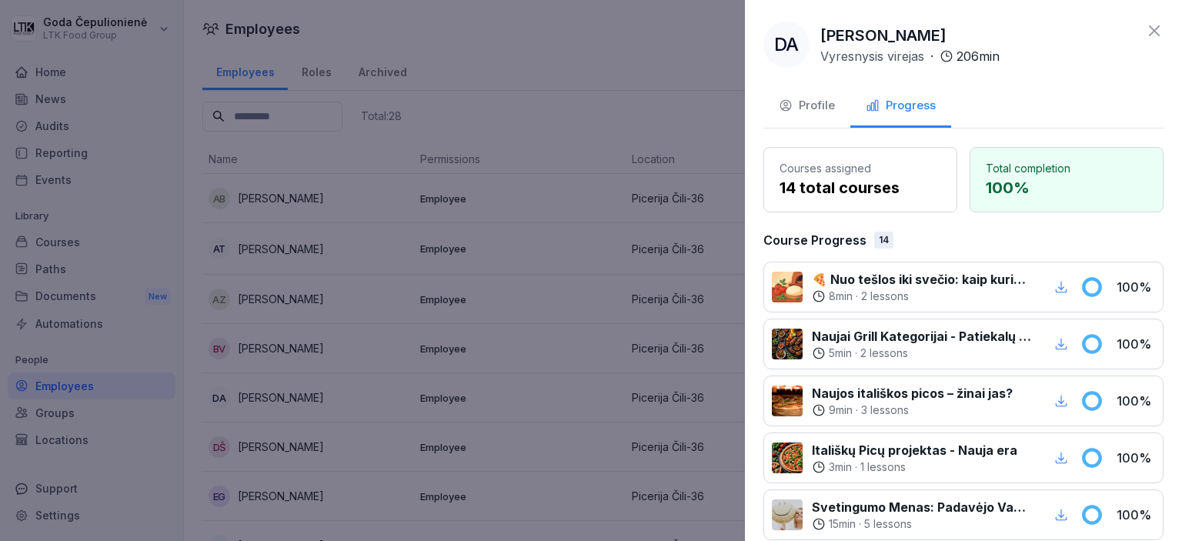
click at [1148, 23] on icon at bounding box center [1154, 31] width 18 height 18
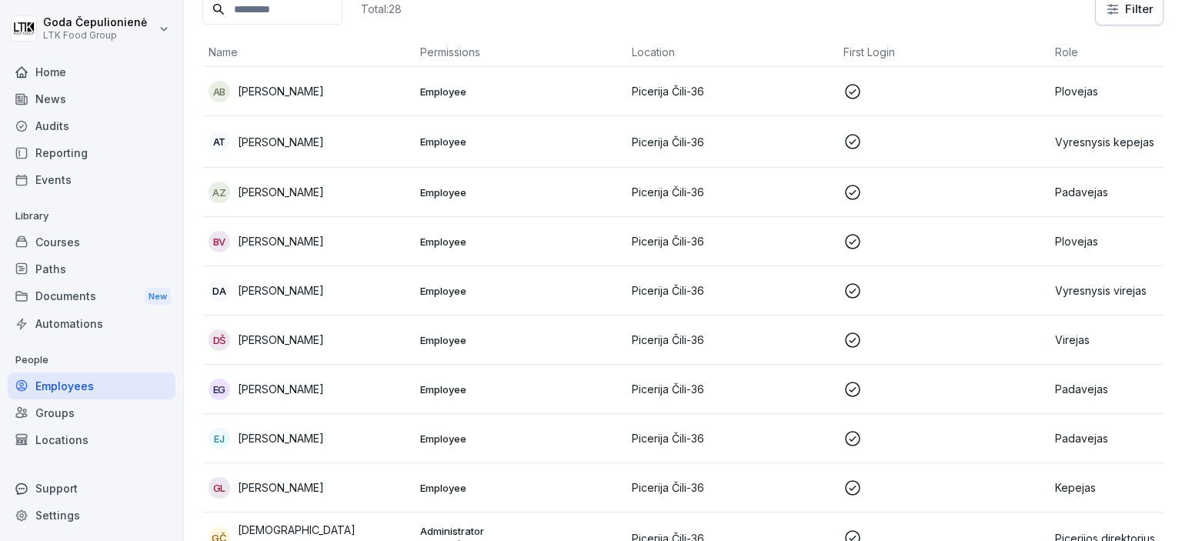
scroll to position [154, 0]
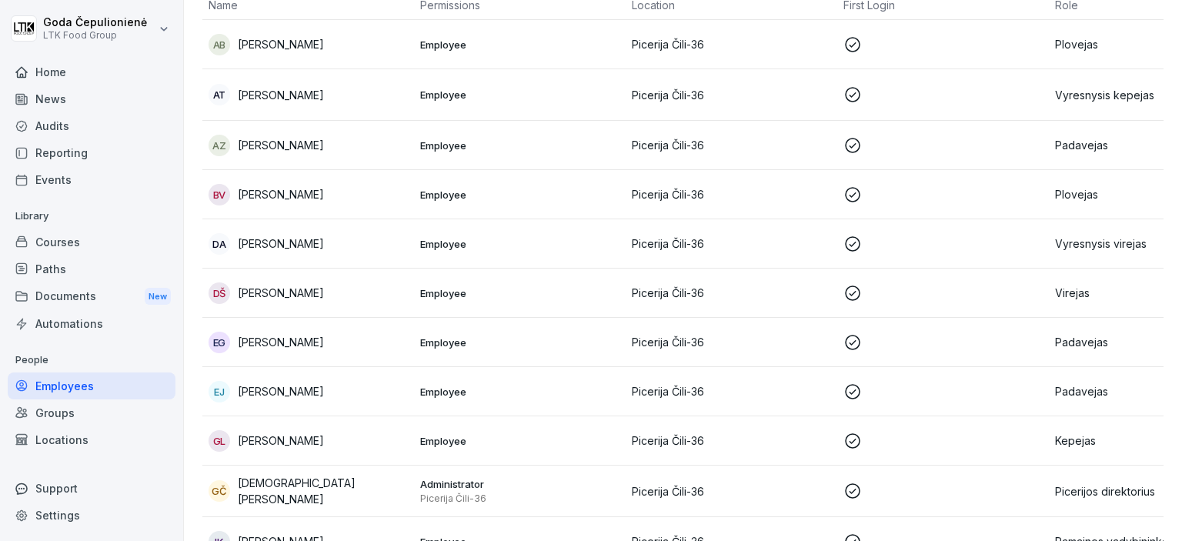
click at [310, 289] on p "[PERSON_NAME]" at bounding box center [281, 293] width 86 height 16
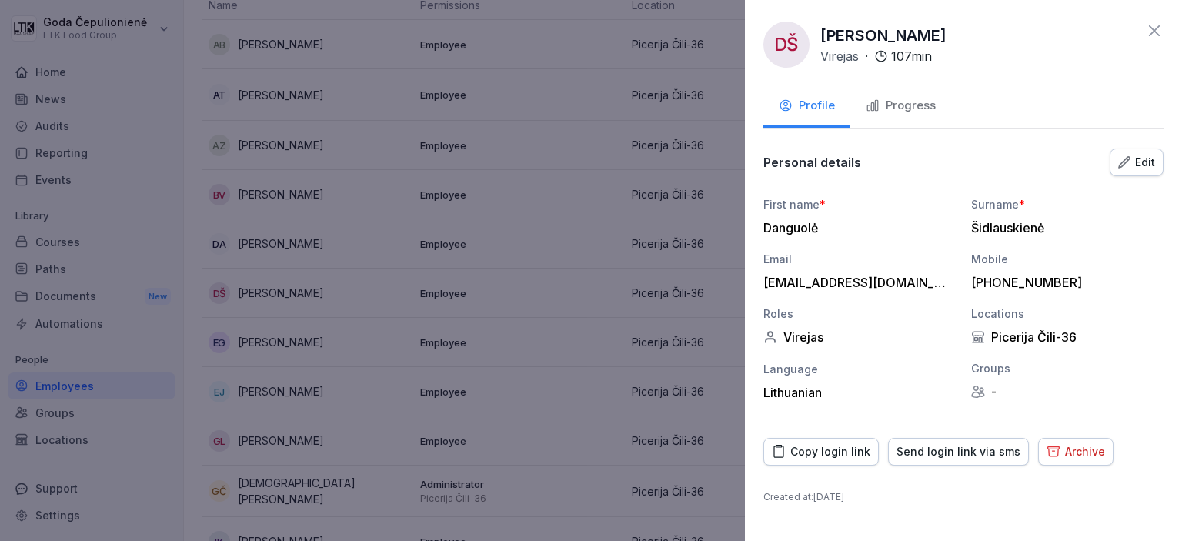
click at [891, 101] on div "Progress" at bounding box center [900, 106] width 70 height 18
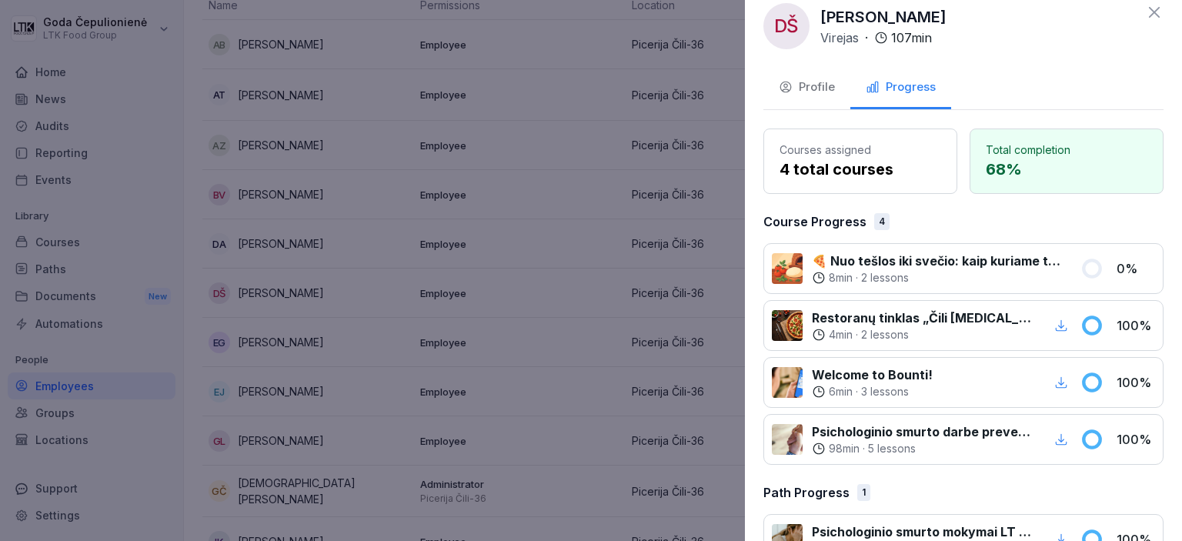
scroll to position [0, 0]
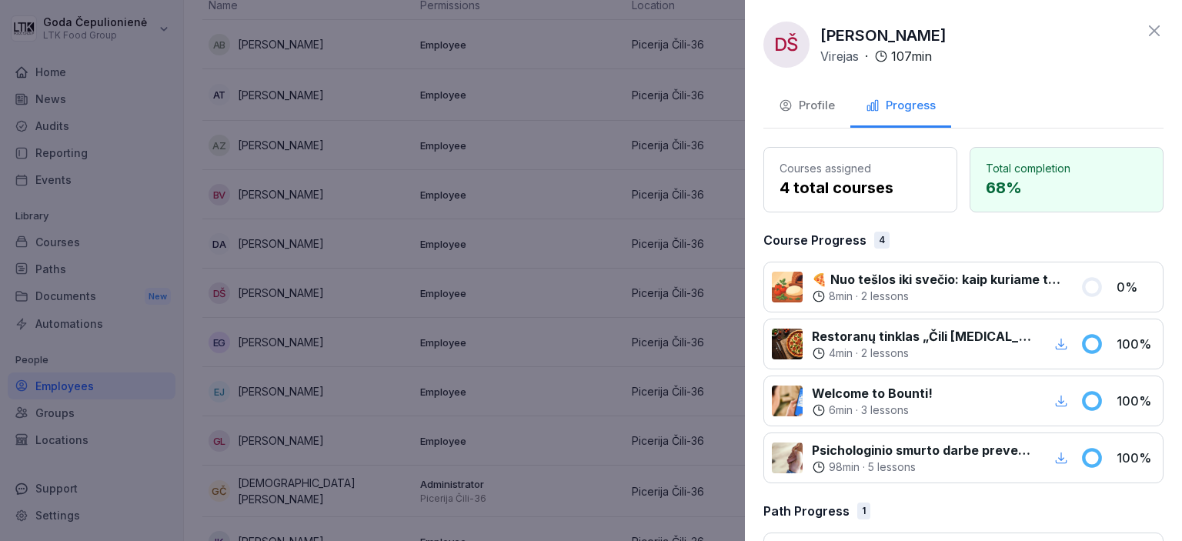
click at [1145, 36] on icon at bounding box center [1154, 31] width 18 height 18
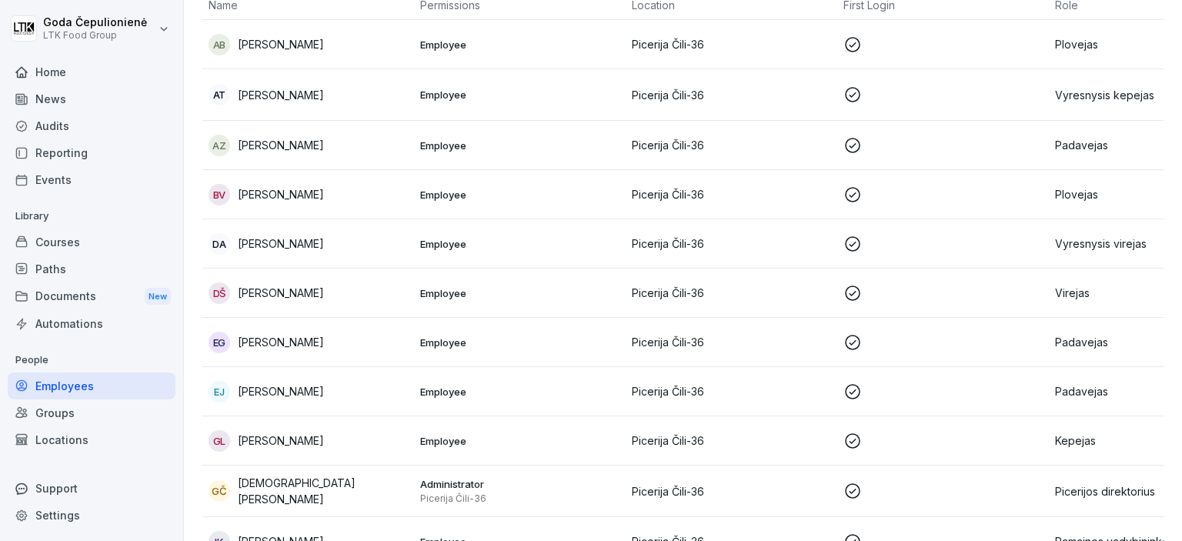
click at [249, 338] on p "[PERSON_NAME]" at bounding box center [281, 342] width 86 height 16
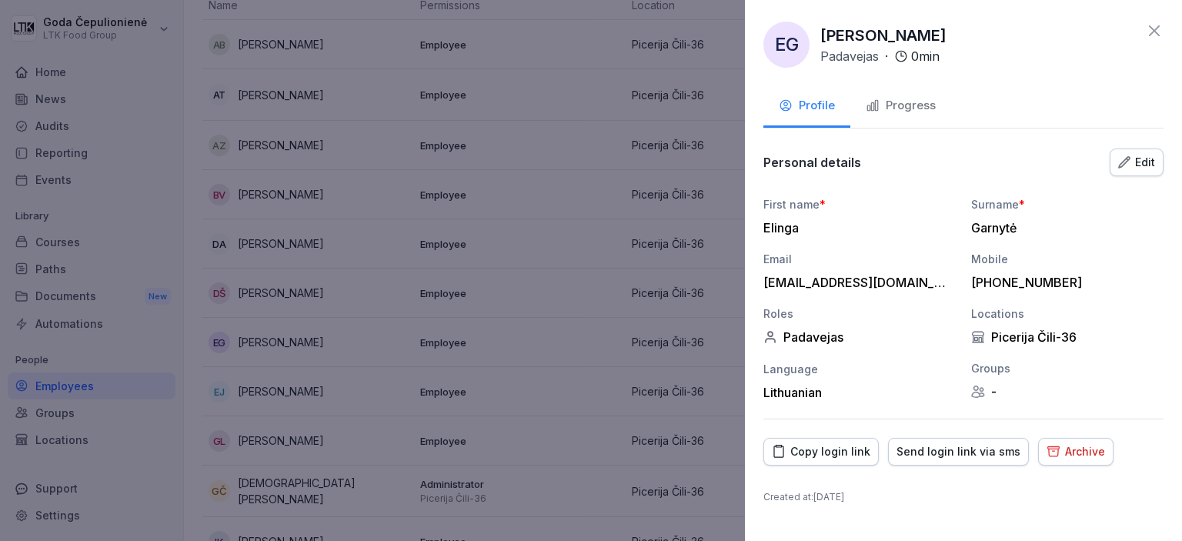
click at [898, 107] on div "Progress" at bounding box center [900, 106] width 70 height 18
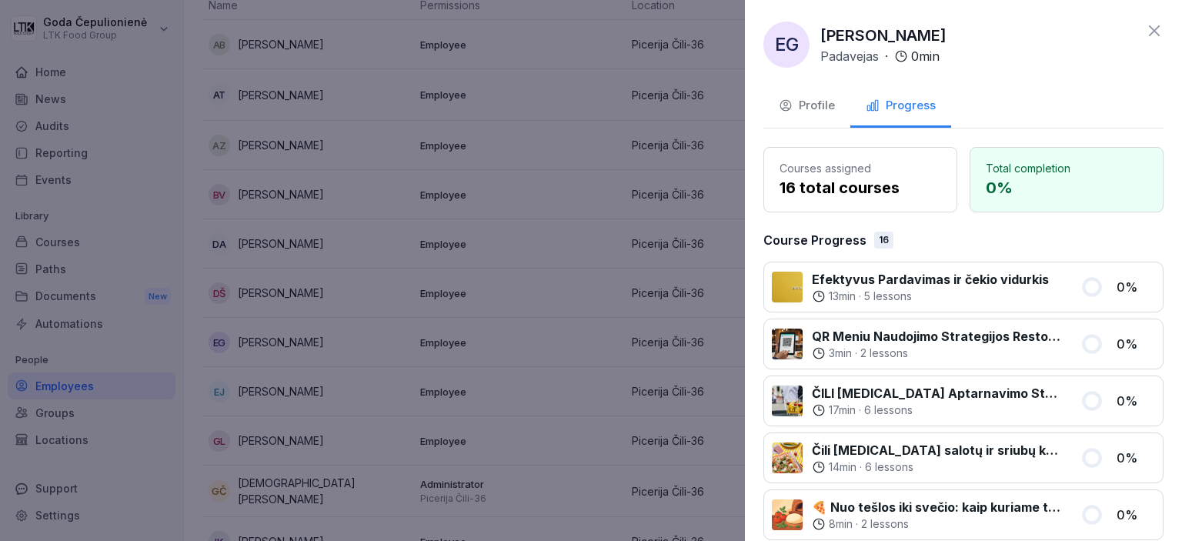
click at [1145, 28] on icon at bounding box center [1154, 31] width 18 height 18
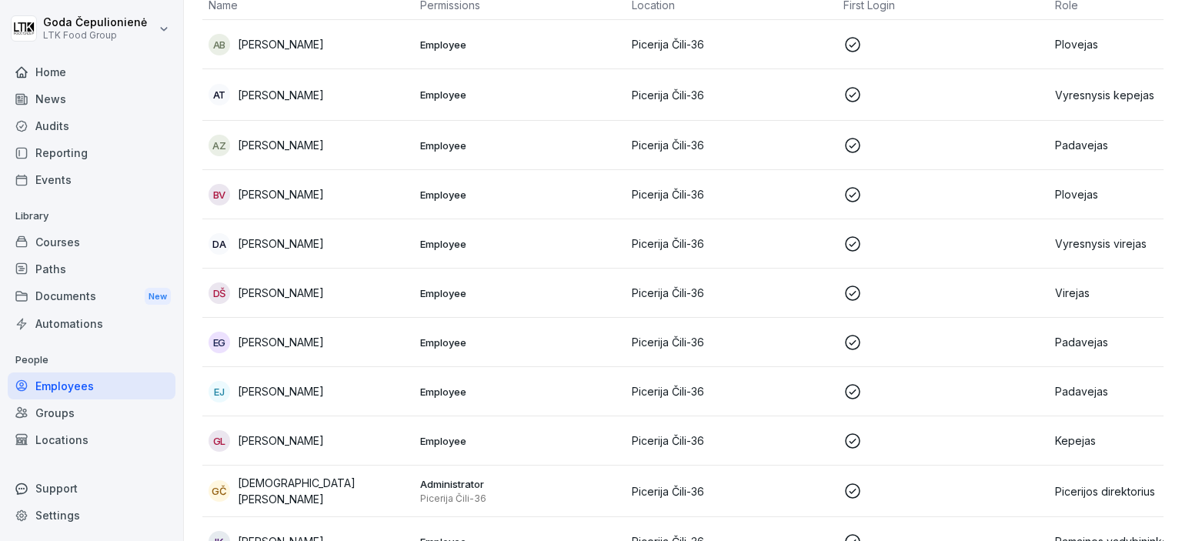
click at [265, 397] on p "[PERSON_NAME]" at bounding box center [281, 391] width 86 height 16
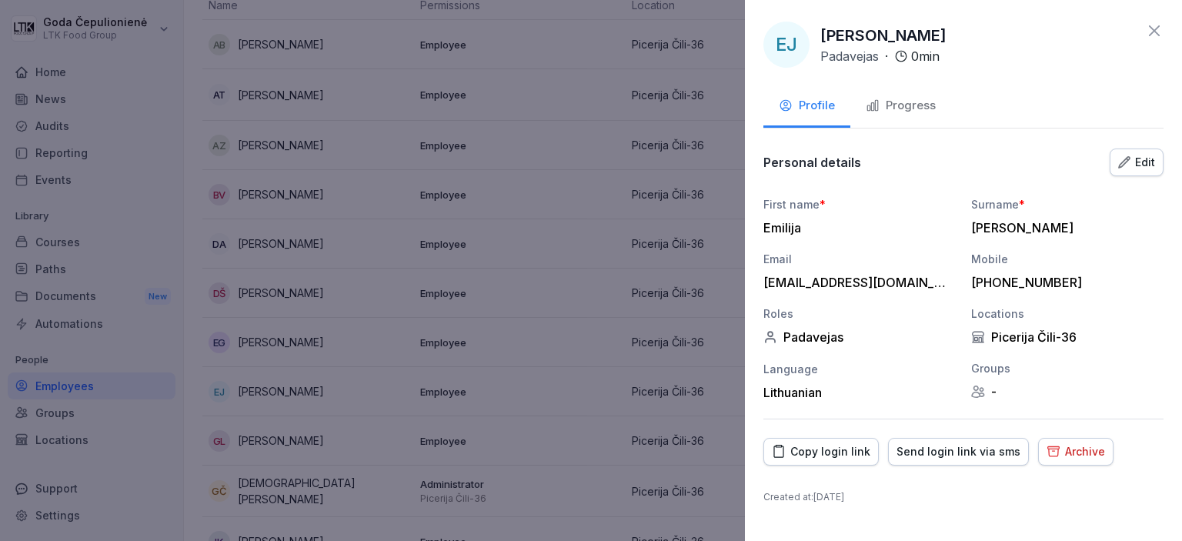
click at [902, 111] on div "Progress" at bounding box center [900, 106] width 70 height 18
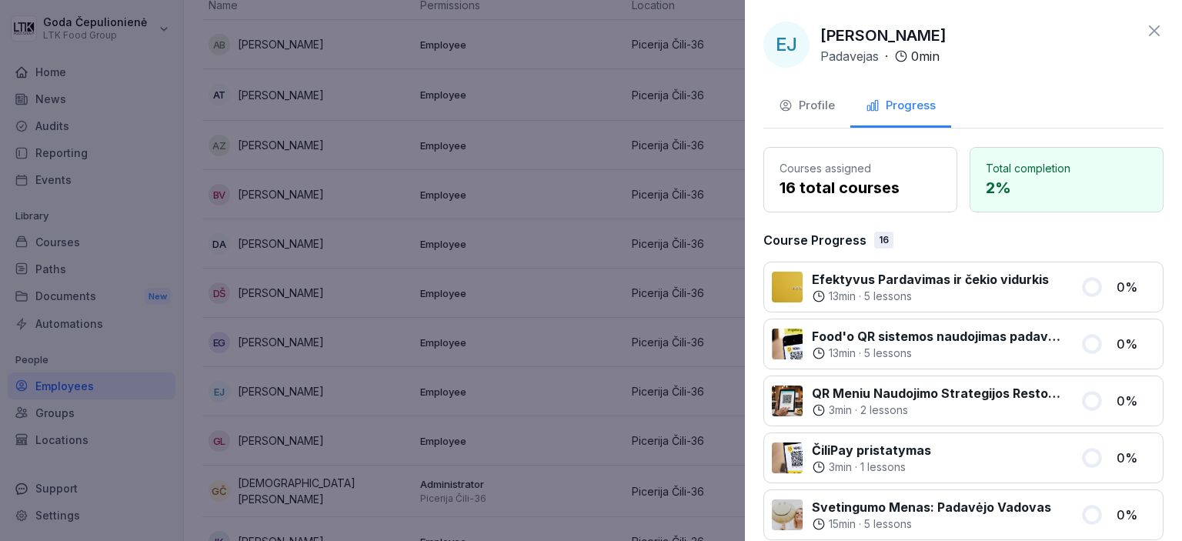
click at [1145, 33] on icon at bounding box center [1154, 31] width 18 height 18
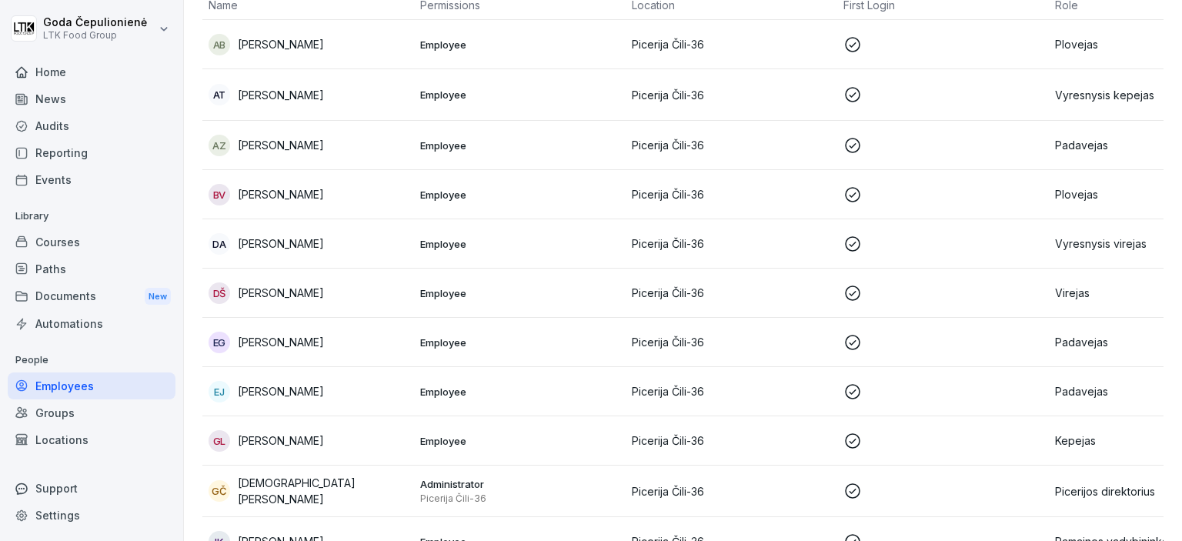
click at [298, 452] on td "GL [PERSON_NAME]" at bounding box center [308, 440] width 212 height 49
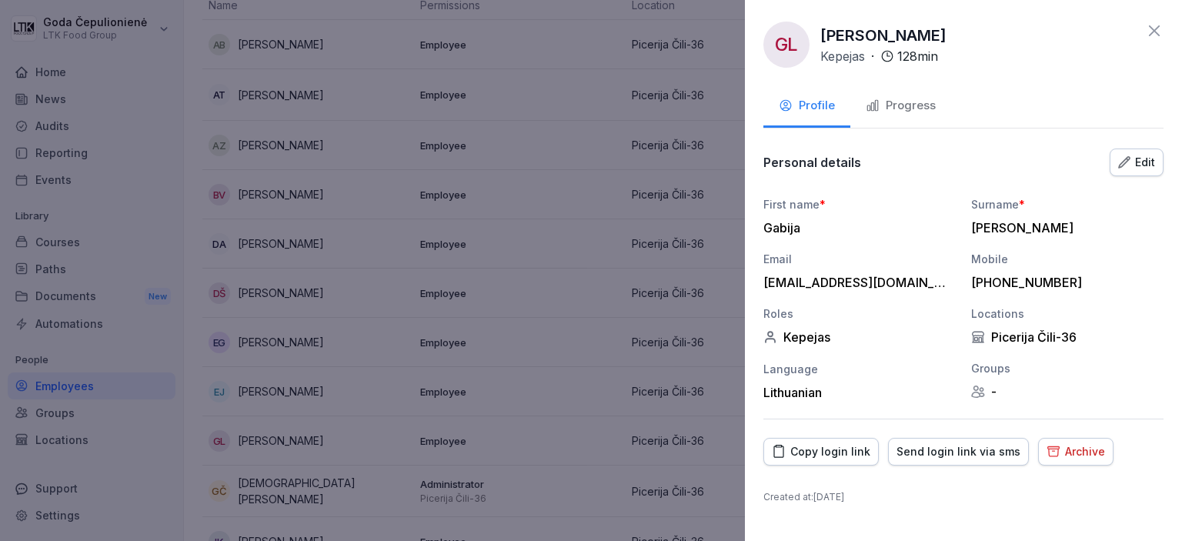
click at [905, 113] on div "Progress" at bounding box center [900, 106] width 70 height 18
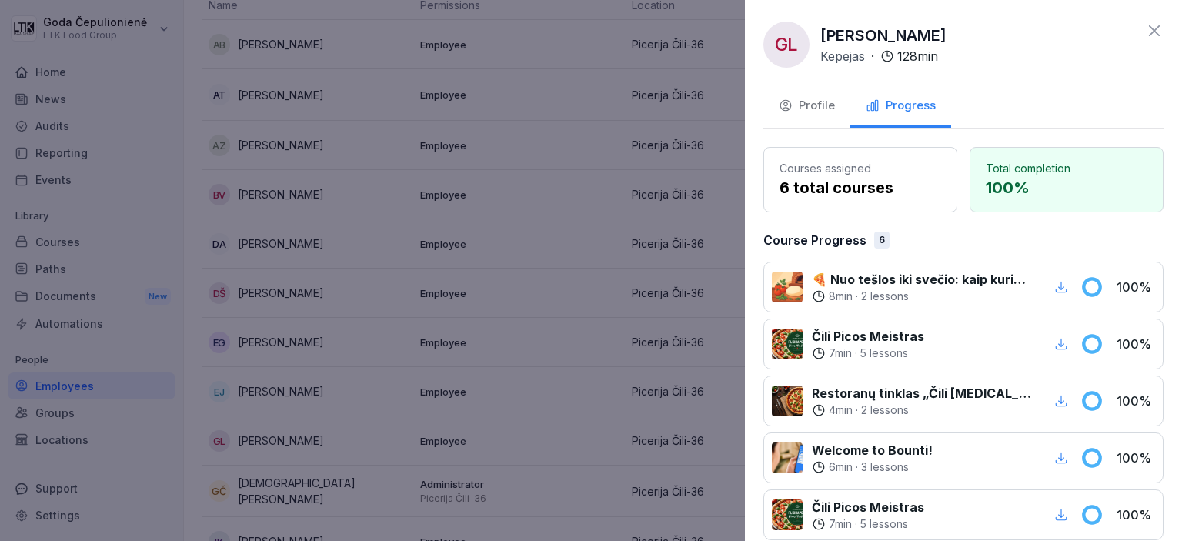
click at [1153, 37] on div "GL [PERSON_NAME] Kepejas · 128 min Profile Progress Courses assigned 6 total co…" at bounding box center [963, 270] width 437 height 541
click at [1145, 36] on icon at bounding box center [1154, 31] width 18 height 18
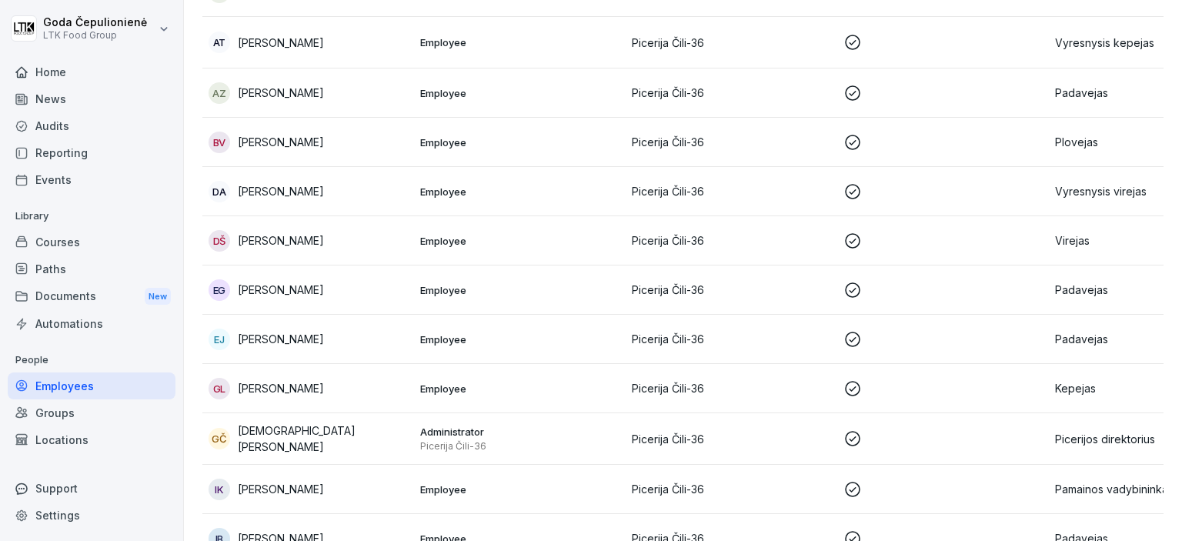
scroll to position [358, 0]
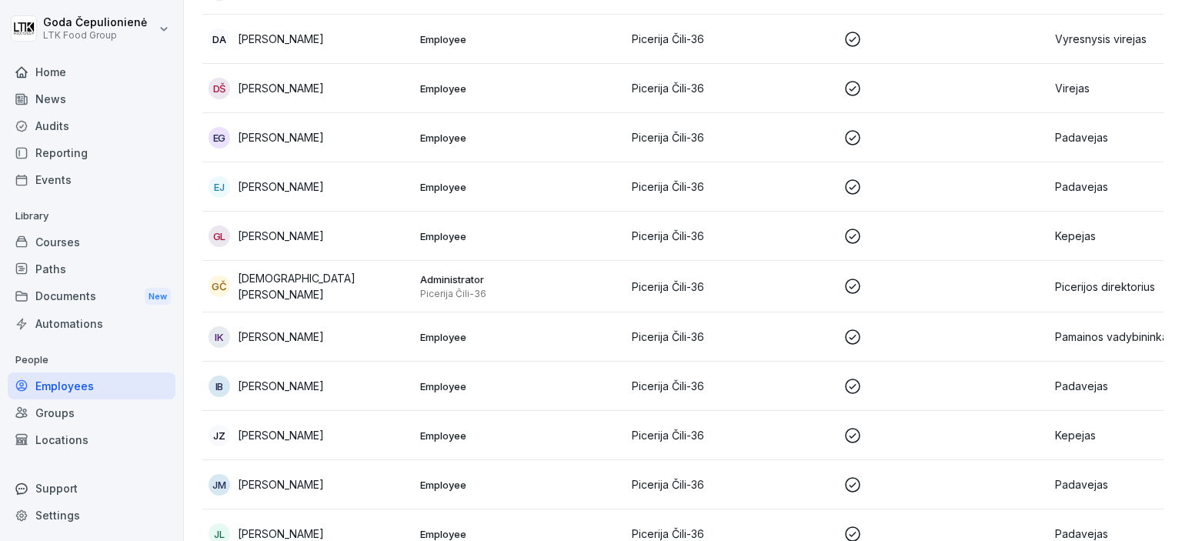
click at [310, 301] on td "GČ [PERSON_NAME]" at bounding box center [308, 287] width 212 height 52
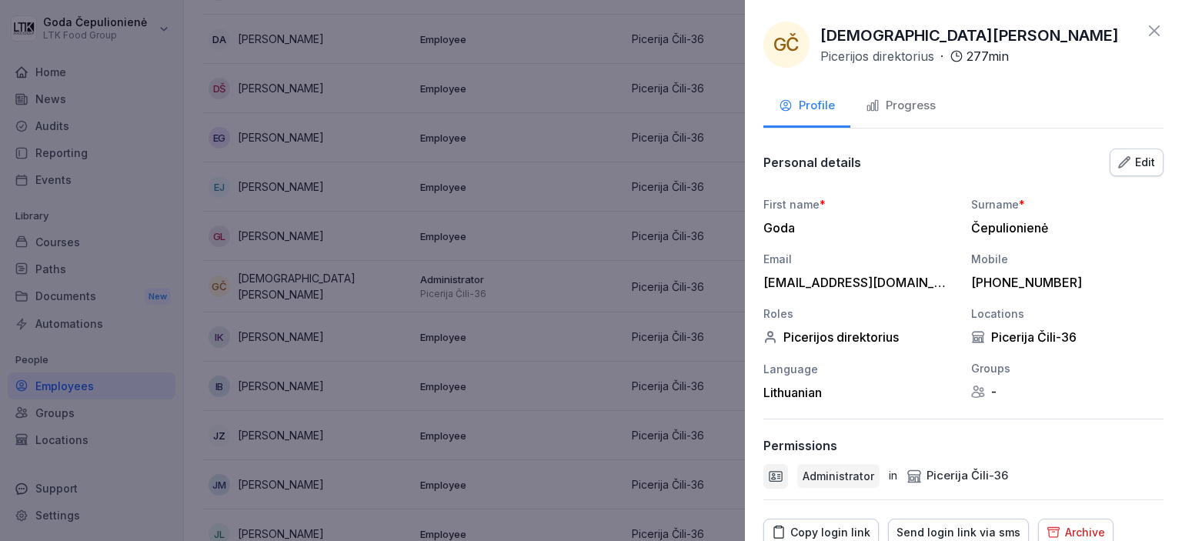
click at [920, 106] on div "Progress" at bounding box center [900, 106] width 70 height 18
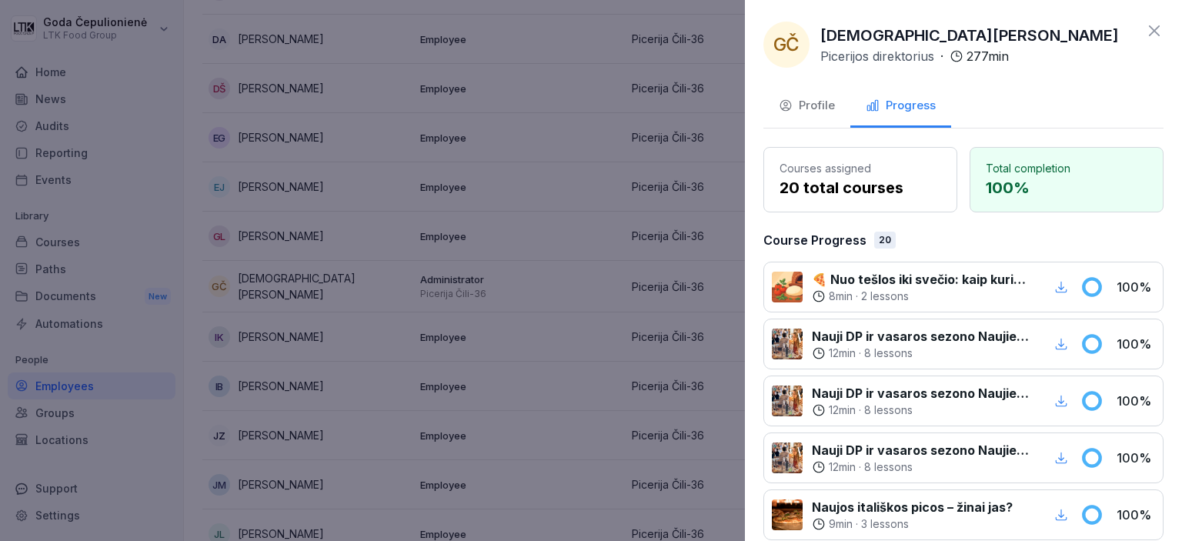
click at [1148, 33] on icon at bounding box center [1153, 30] width 11 height 11
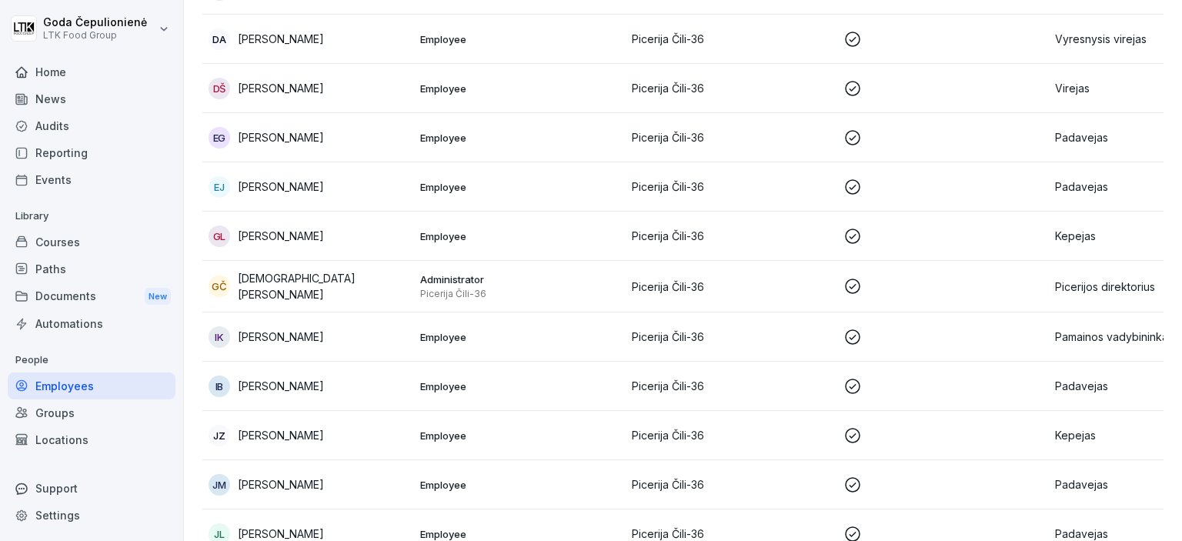
click at [315, 326] on div "IK [PERSON_NAME]" at bounding box center [307, 337] width 199 height 22
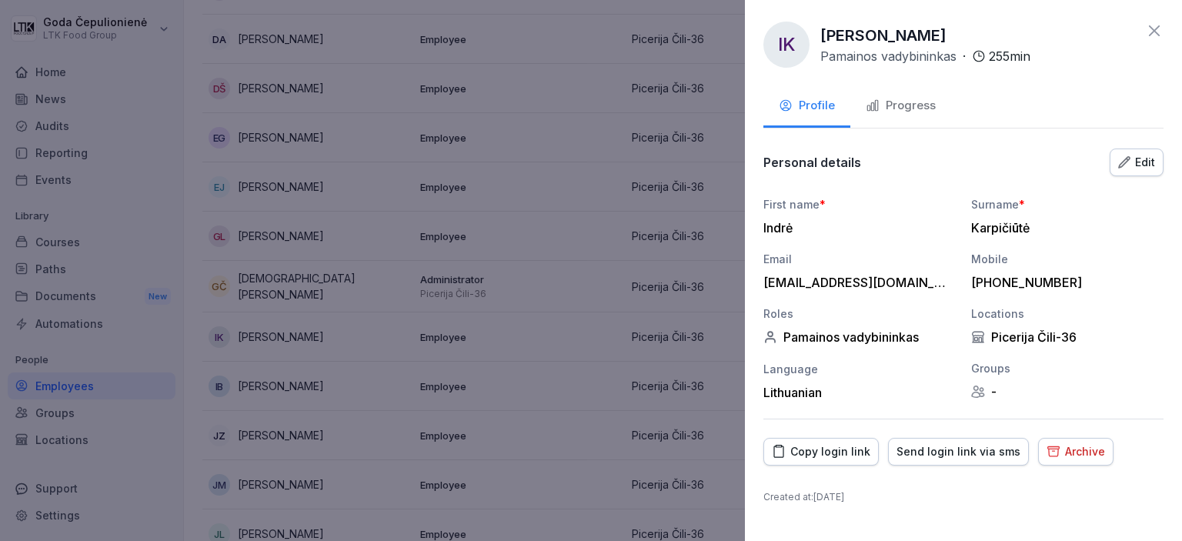
click at [919, 109] on div "Progress" at bounding box center [900, 106] width 70 height 18
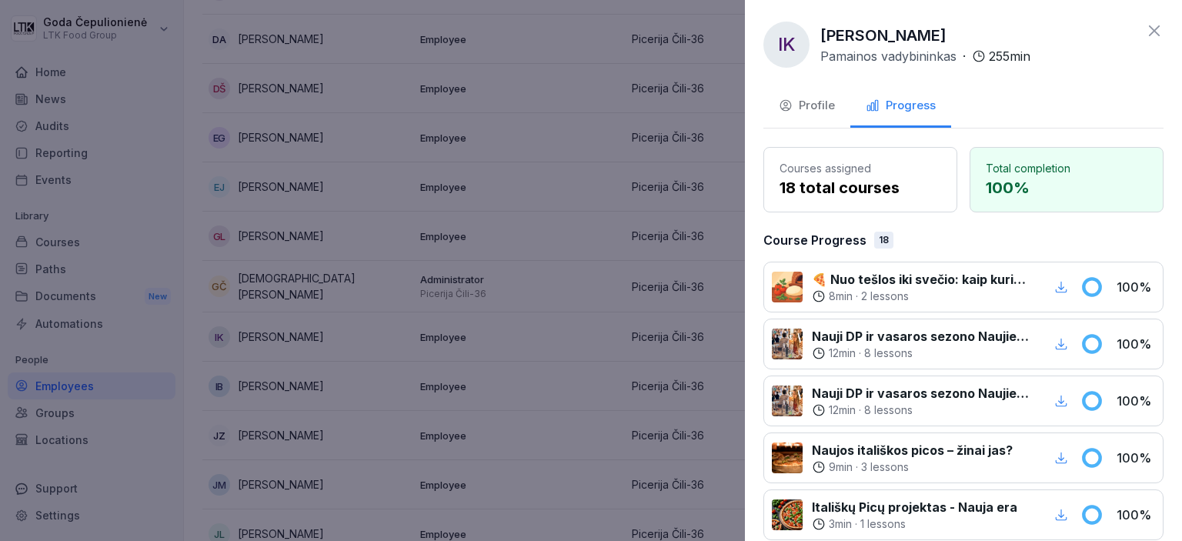
click at [1145, 28] on icon at bounding box center [1154, 31] width 18 height 18
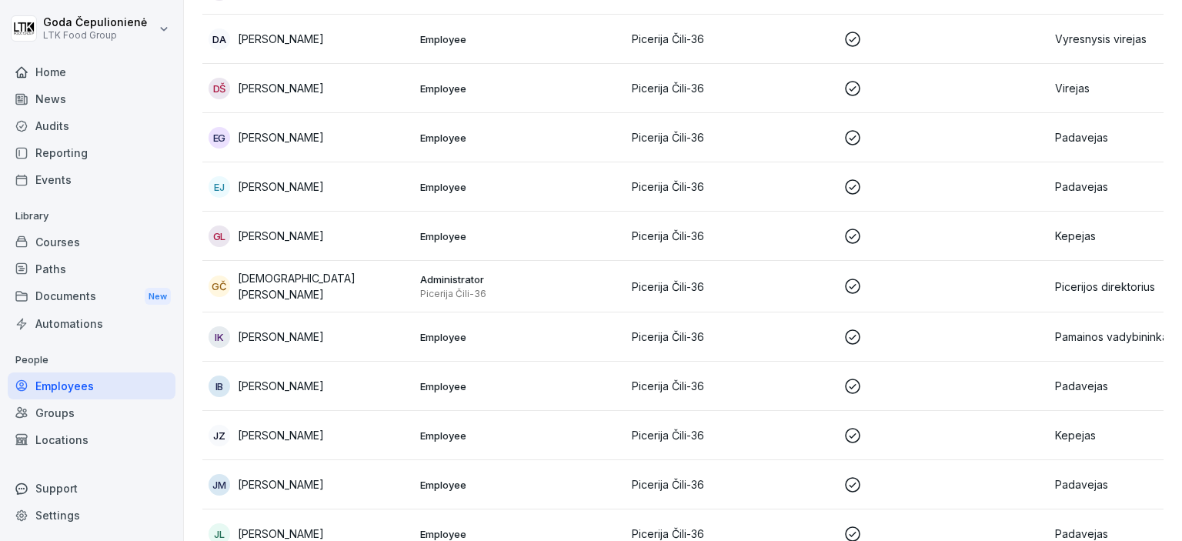
click at [298, 445] on td "JZ [PERSON_NAME]" at bounding box center [308, 435] width 212 height 49
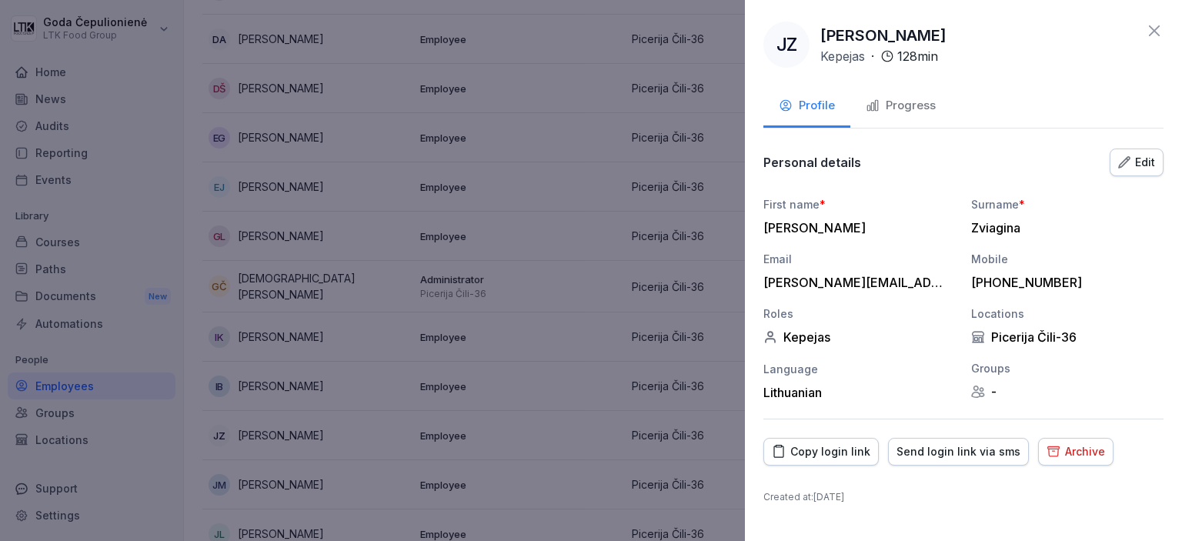
click at [914, 105] on div "Progress" at bounding box center [900, 106] width 70 height 18
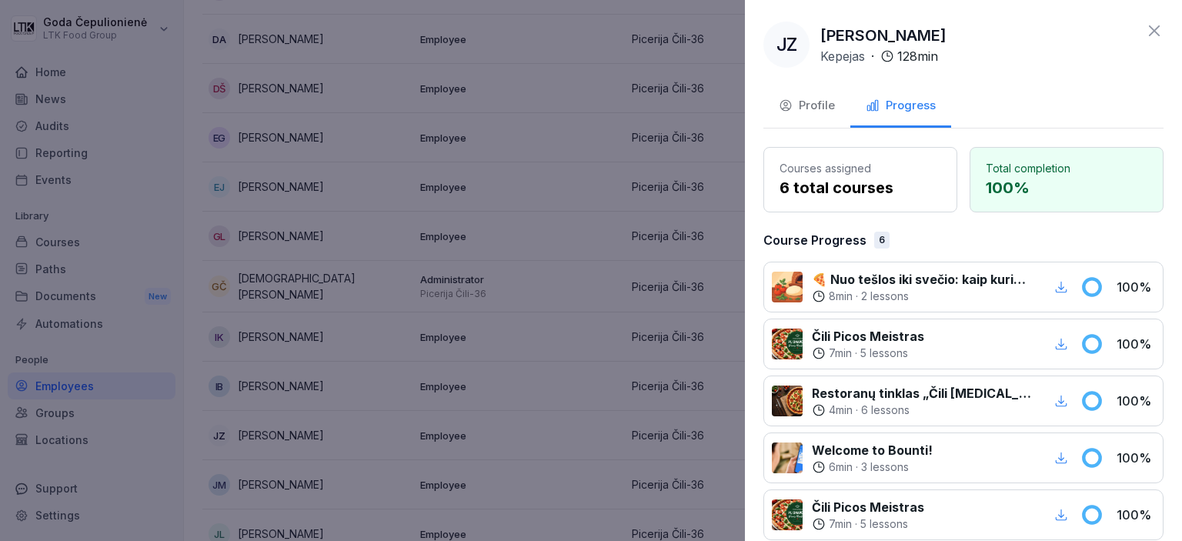
click at [1145, 29] on icon at bounding box center [1154, 31] width 18 height 18
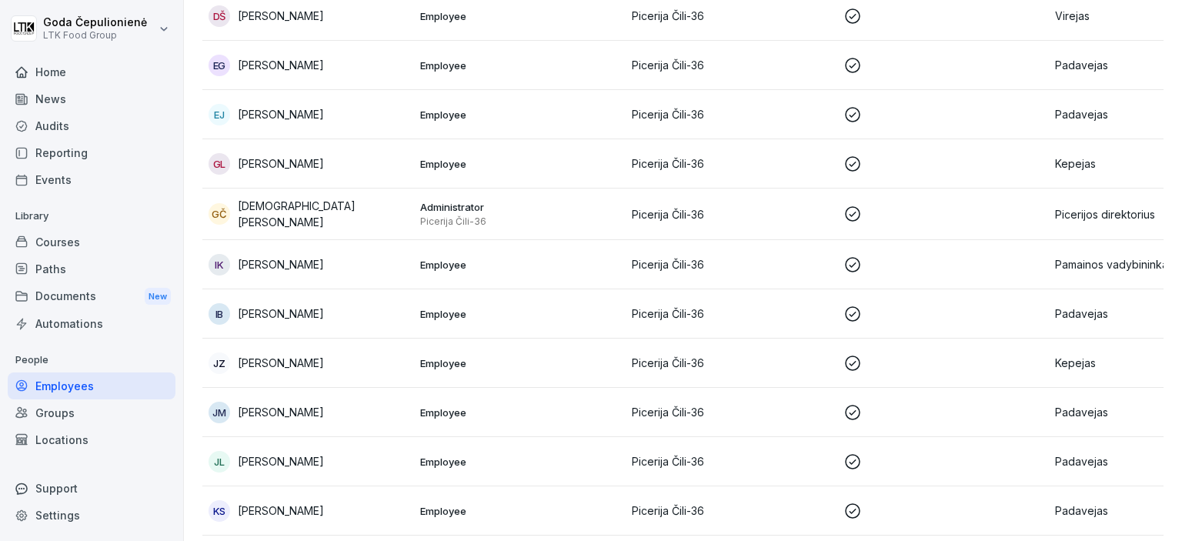
scroll to position [564, 0]
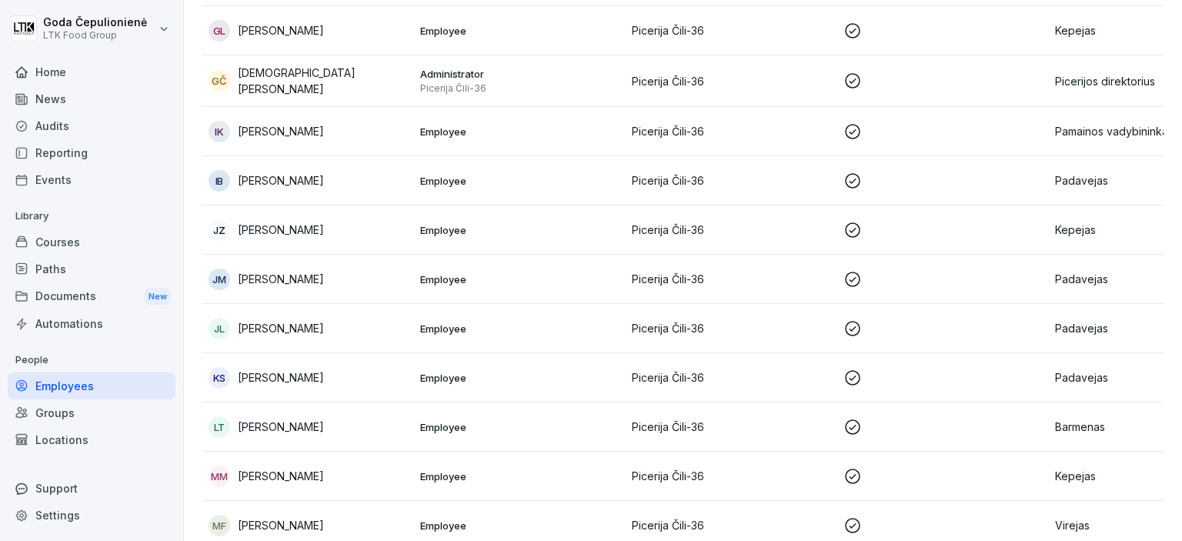
click at [348, 286] on td "[PERSON_NAME]" at bounding box center [308, 279] width 212 height 49
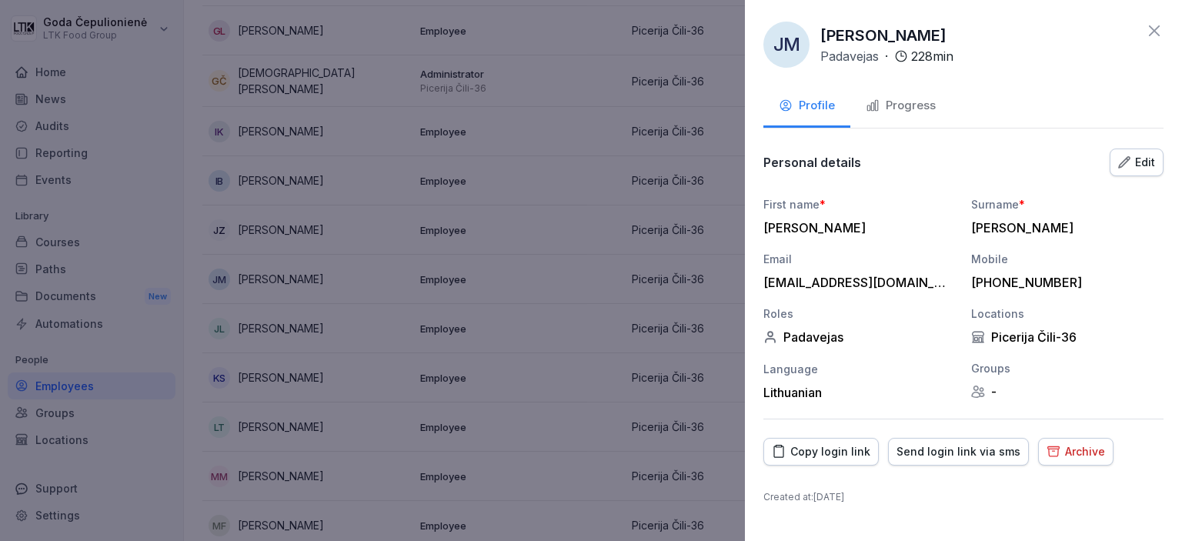
click at [914, 109] on div "Progress" at bounding box center [900, 106] width 70 height 18
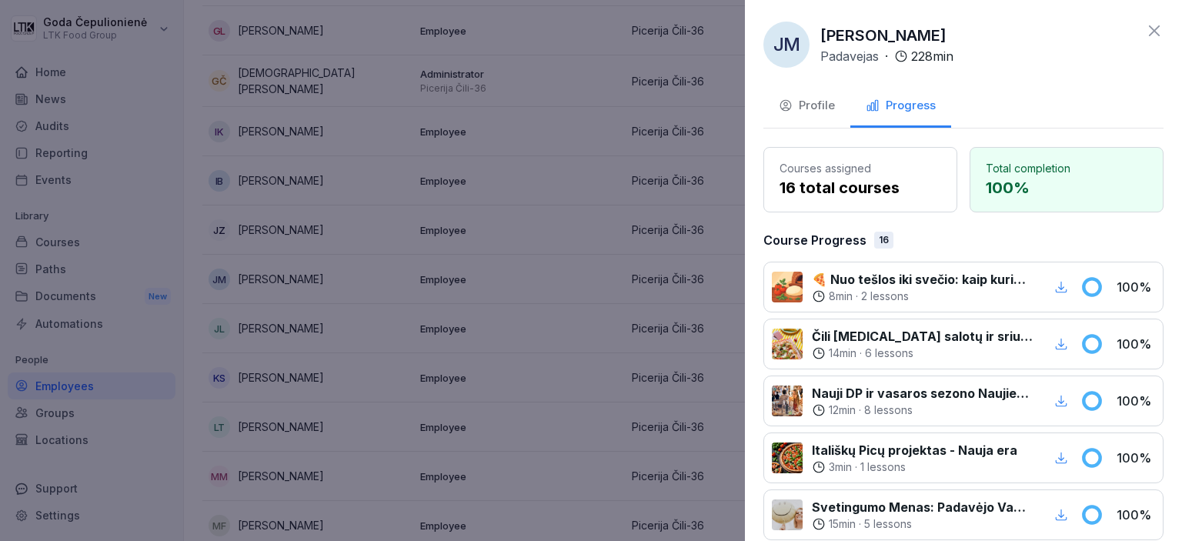
click at [1145, 33] on icon at bounding box center [1154, 31] width 18 height 18
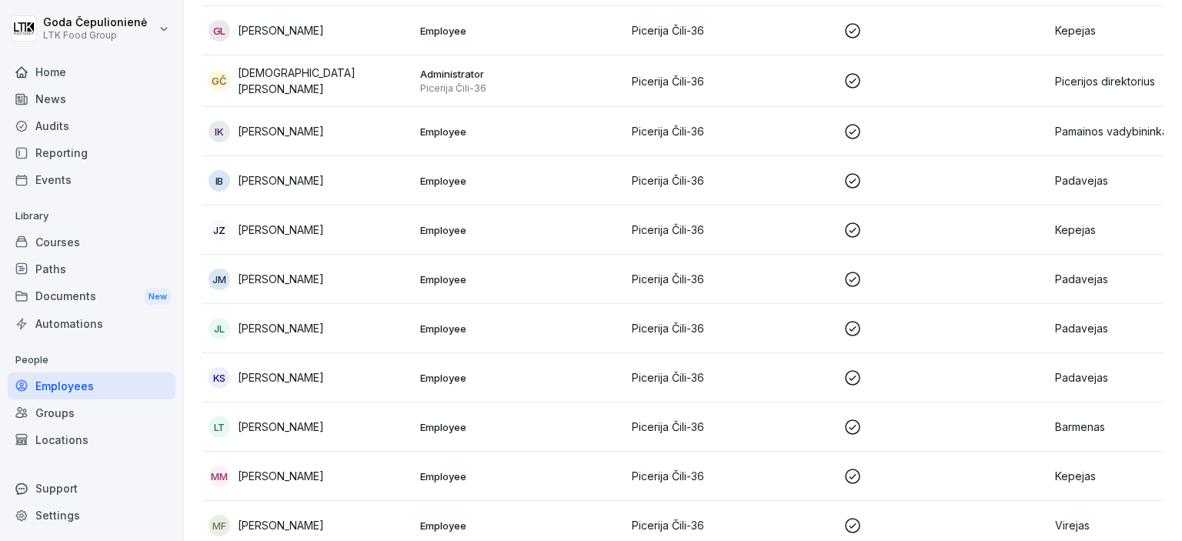
click at [324, 322] on p "[PERSON_NAME]" at bounding box center [281, 328] width 86 height 16
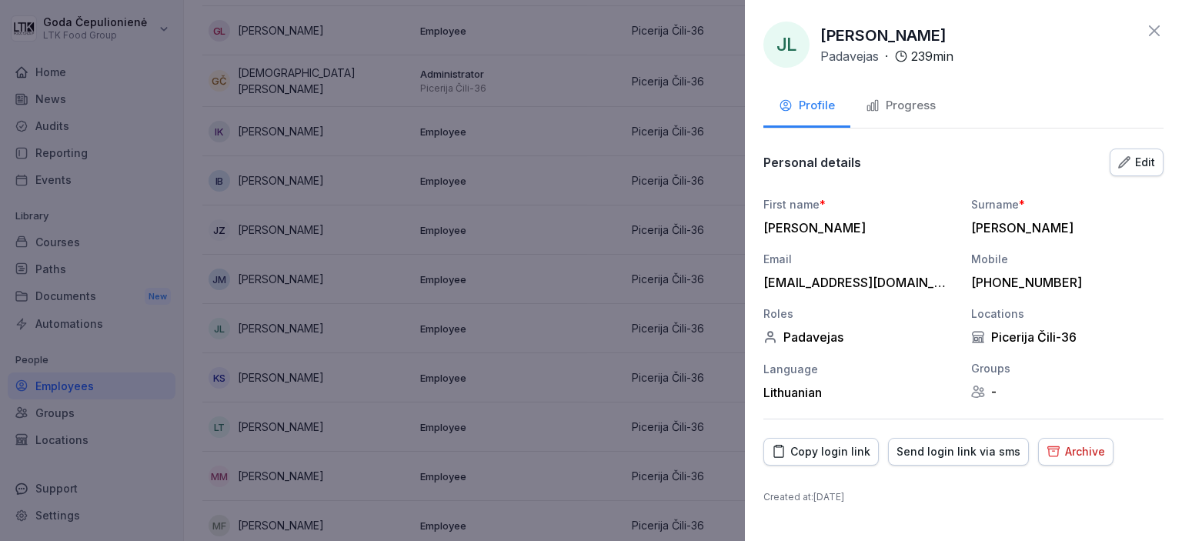
click at [908, 102] on div "Progress" at bounding box center [900, 106] width 70 height 18
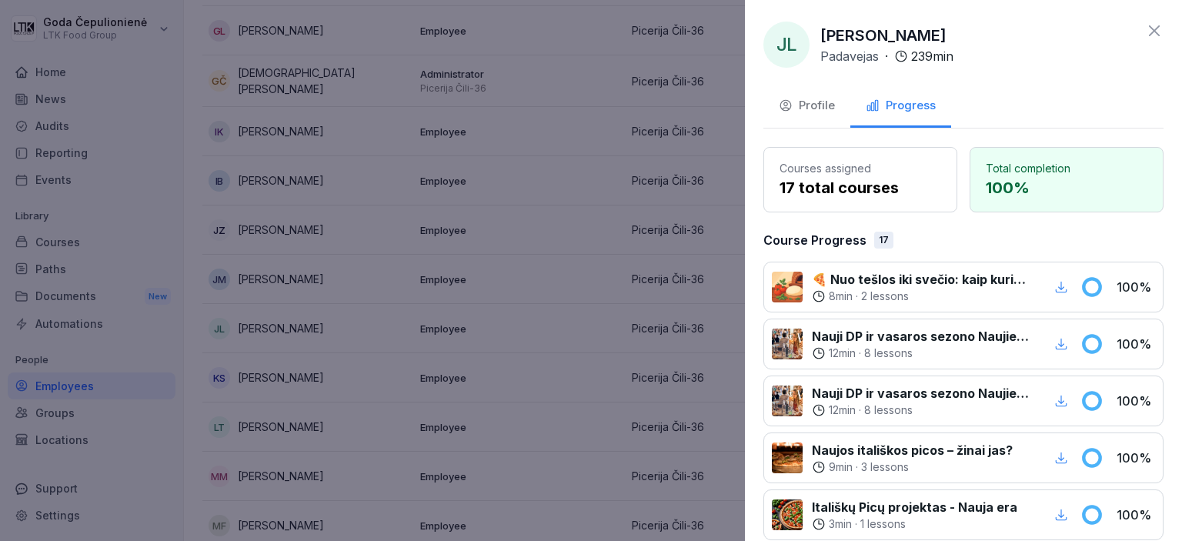
click at [1142, 41] on div "JL [PERSON_NAME] Padavejas · 239 min" at bounding box center [963, 45] width 400 height 46
click at [1145, 35] on icon at bounding box center [1154, 31] width 18 height 18
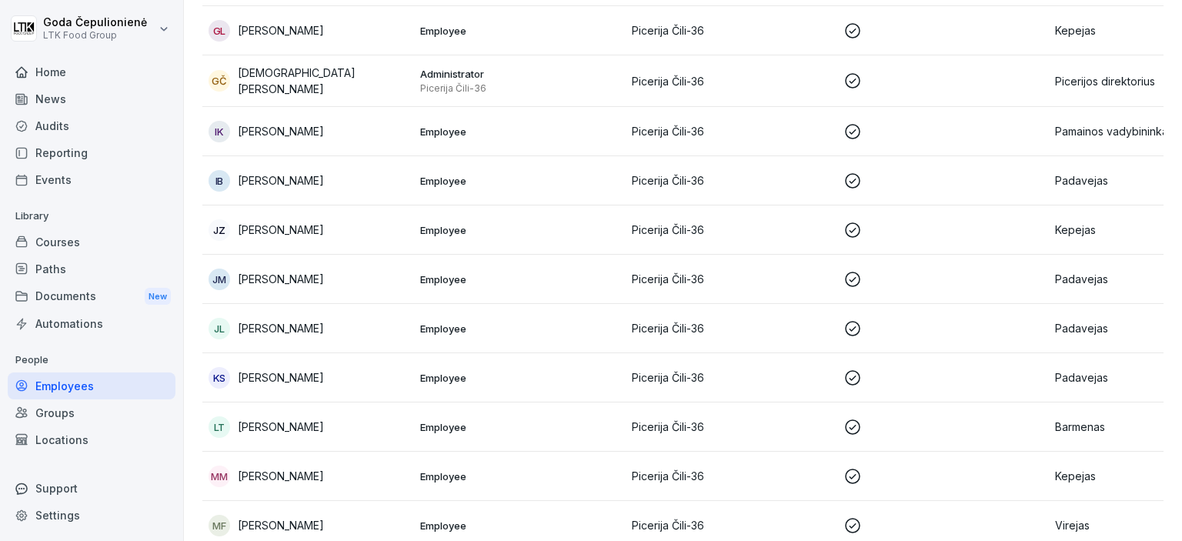
click at [291, 370] on p "[PERSON_NAME]" at bounding box center [281, 377] width 86 height 16
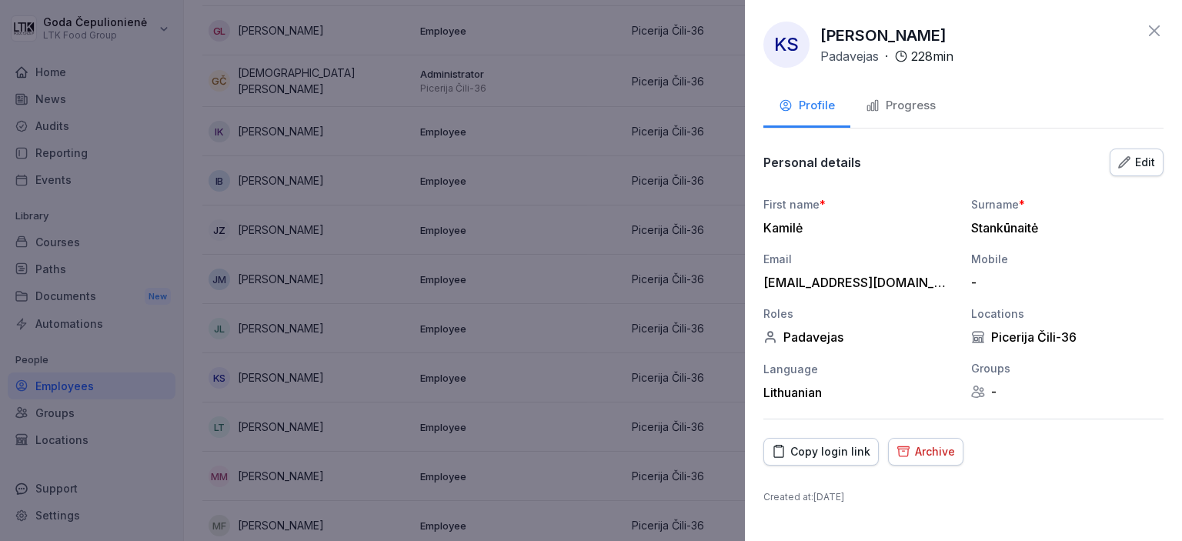
click at [909, 108] on div "Progress" at bounding box center [900, 106] width 70 height 18
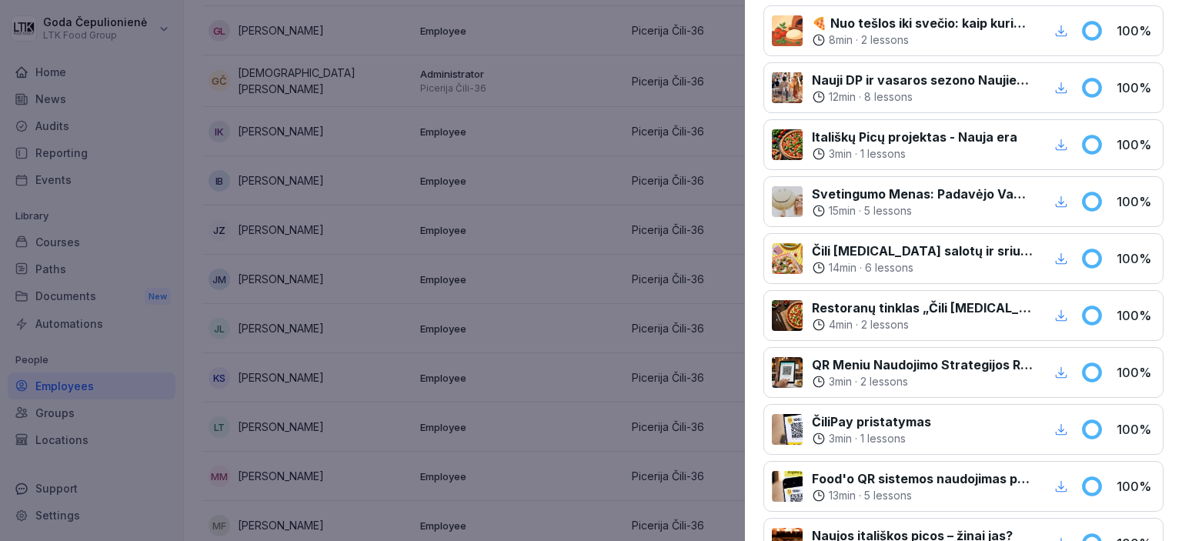
scroll to position [0, 0]
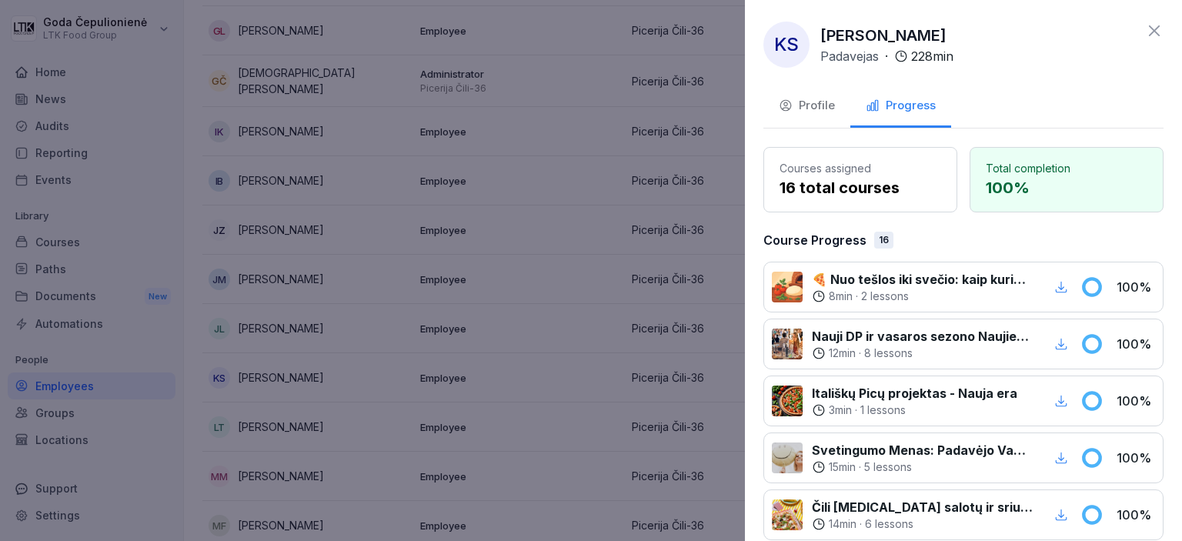
click at [819, 107] on div "Profile" at bounding box center [806, 106] width 56 height 18
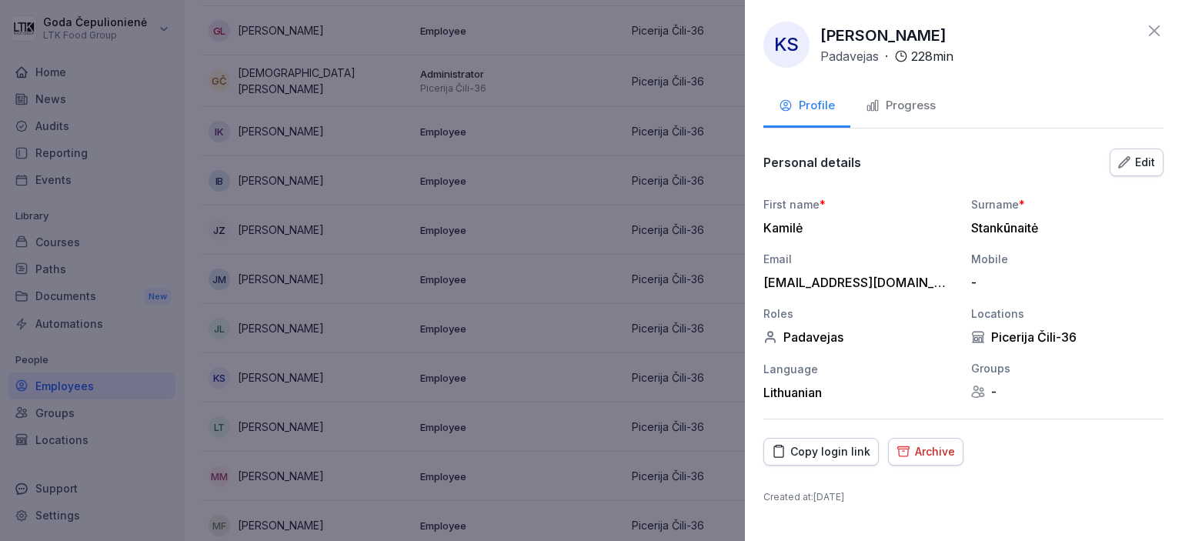
click at [933, 464] on button "Archive" at bounding box center [925, 452] width 75 height 28
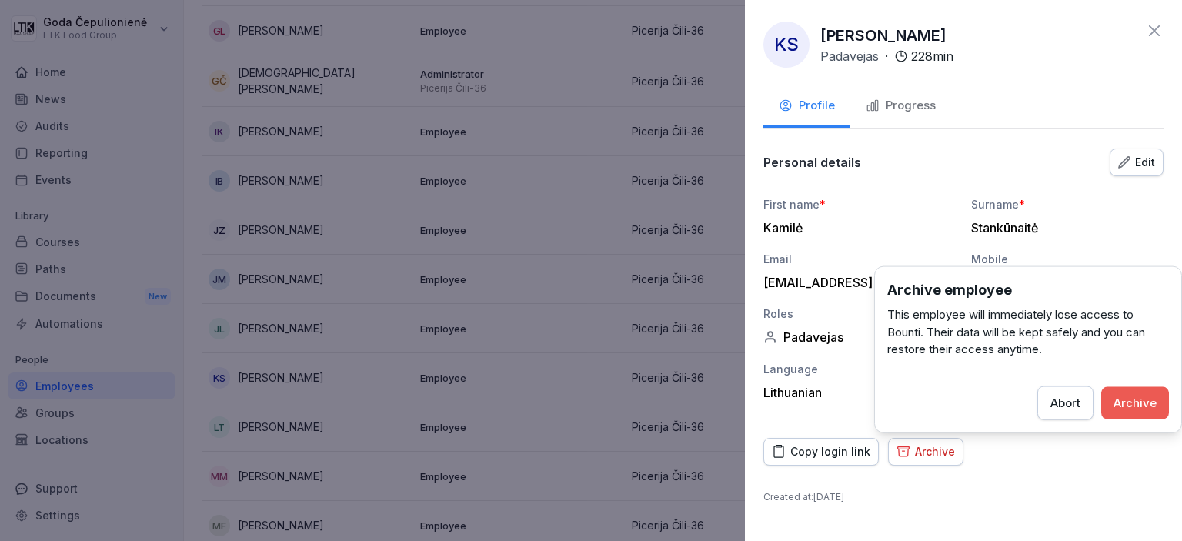
click at [1145, 412] on button "Archive" at bounding box center [1135, 402] width 68 height 32
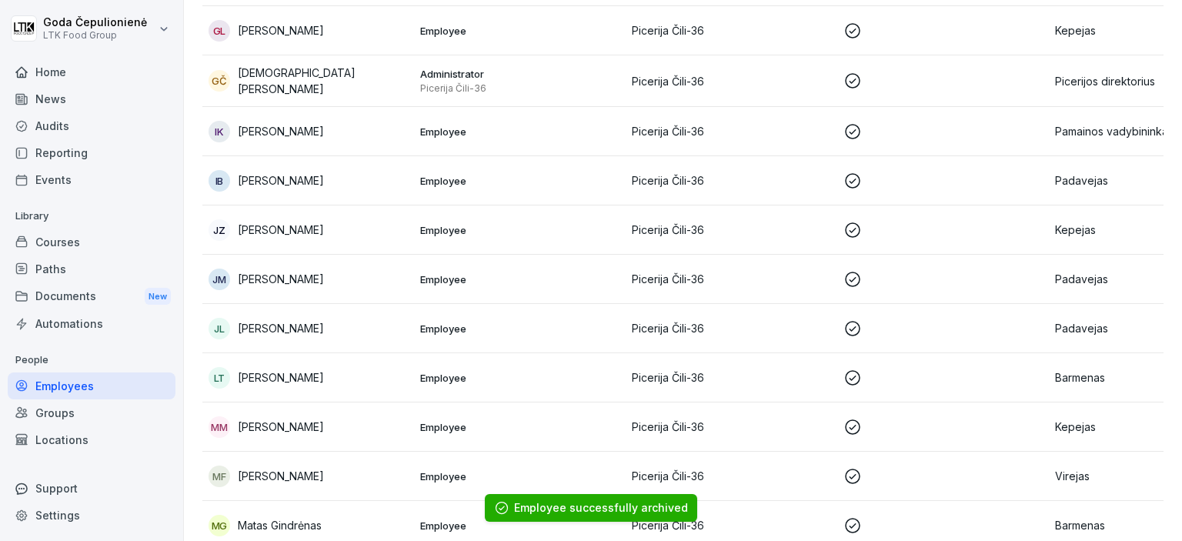
click at [271, 379] on p "[PERSON_NAME]" at bounding box center [281, 377] width 86 height 16
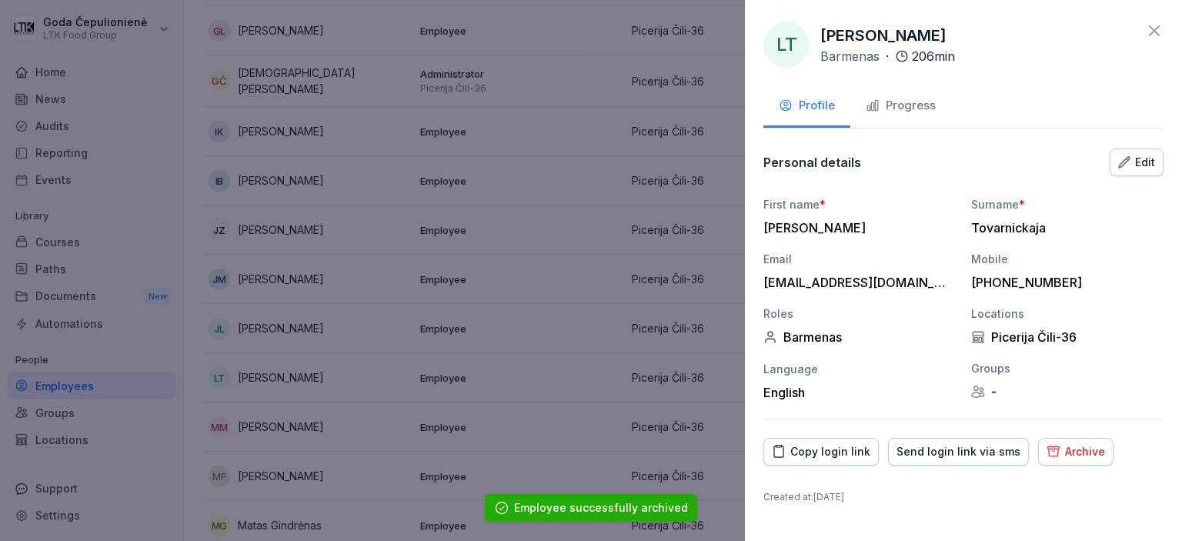
click at [926, 107] on div "Progress" at bounding box center [900, 106] width 70 height 18
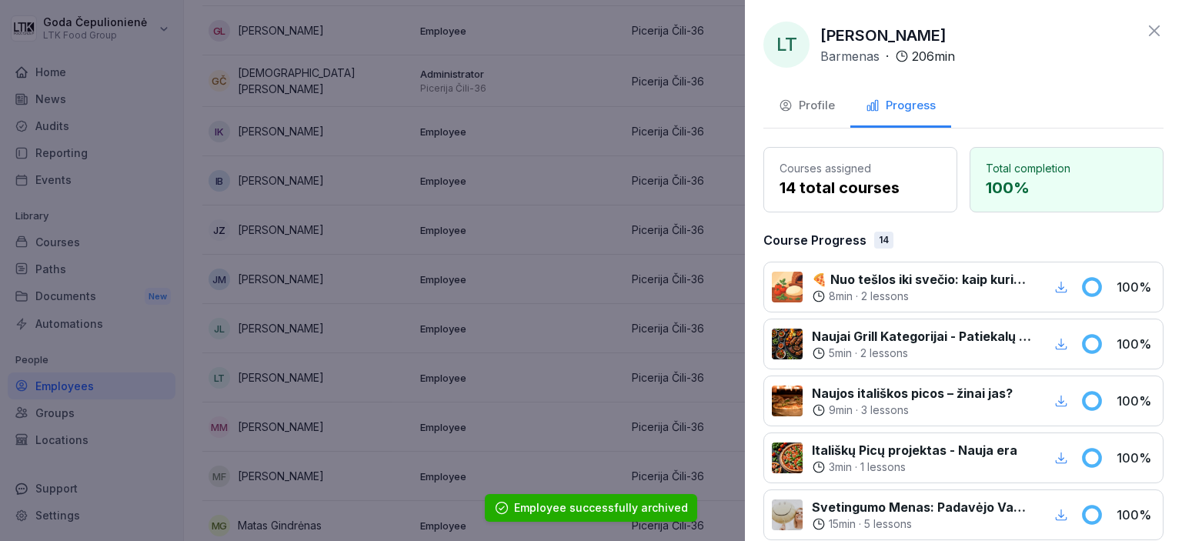
click at [1148, 32] on icon at bounding box center [1153, 30] width 11 height 11
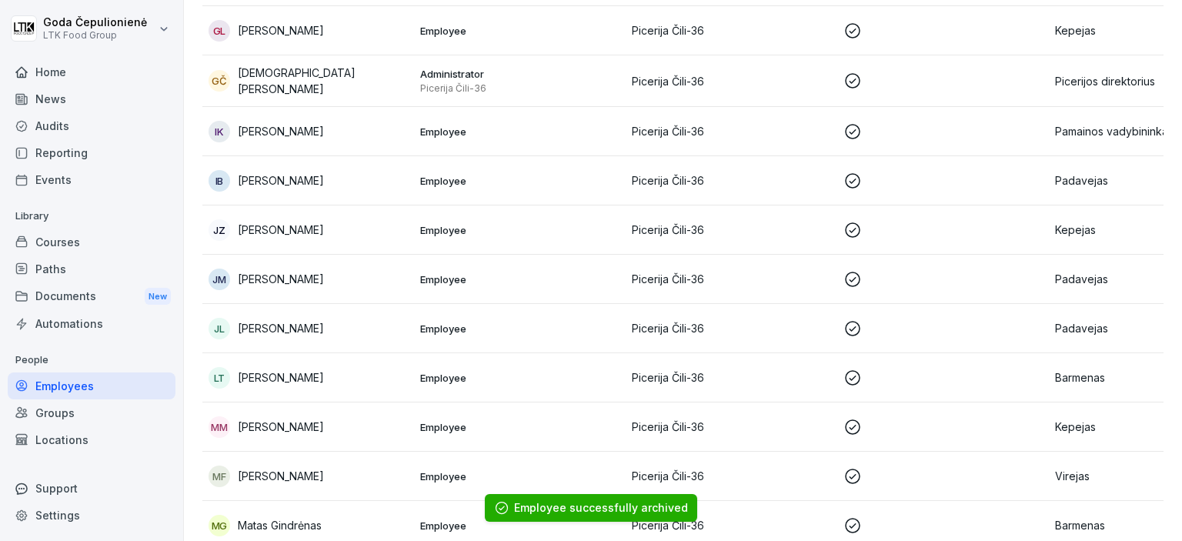
click at [312, 424] on p "[PERSON_NAME]" at bounding box center [281, 426] width 86 height 16
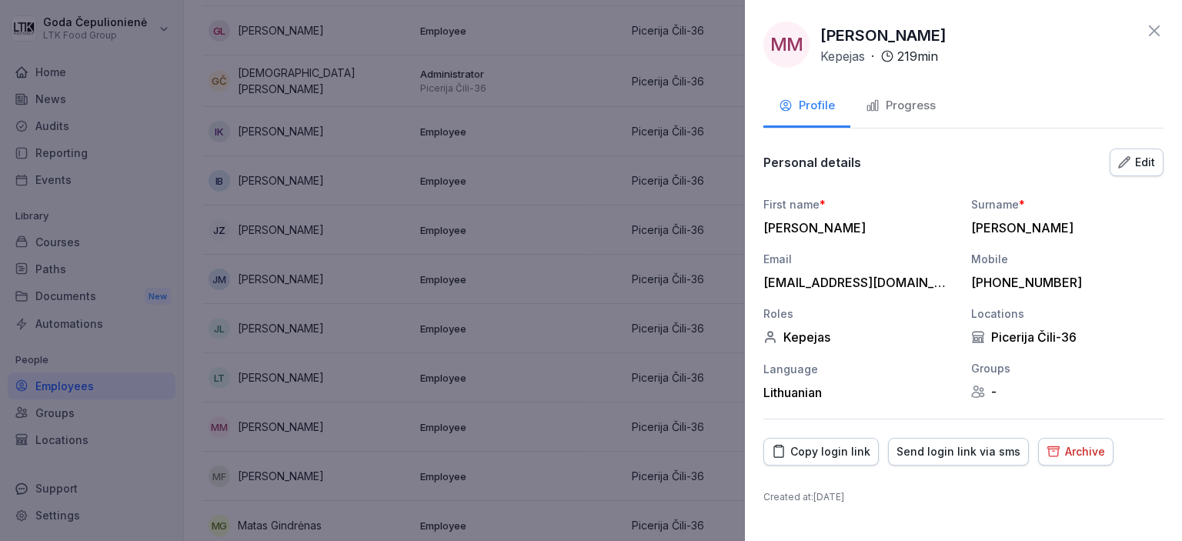
click at [906, 107] on div "Progress" at bounding box center [900, 106] width 70 height 18
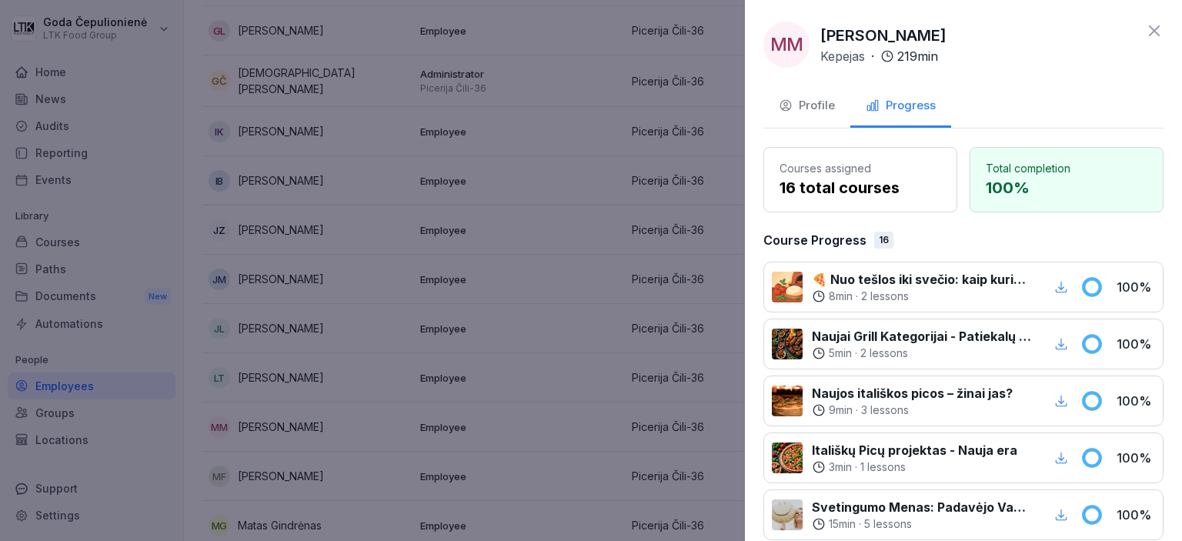
click at [1145, 38] on icon at bounding box center [1154, 31] width 18 height 18
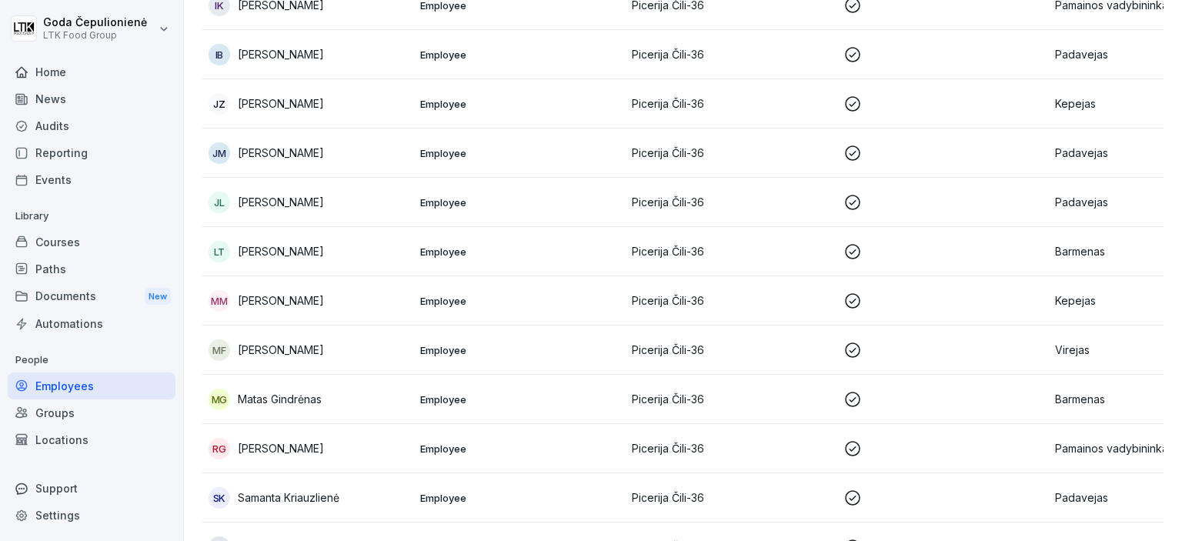
scroll to position [718, 0]
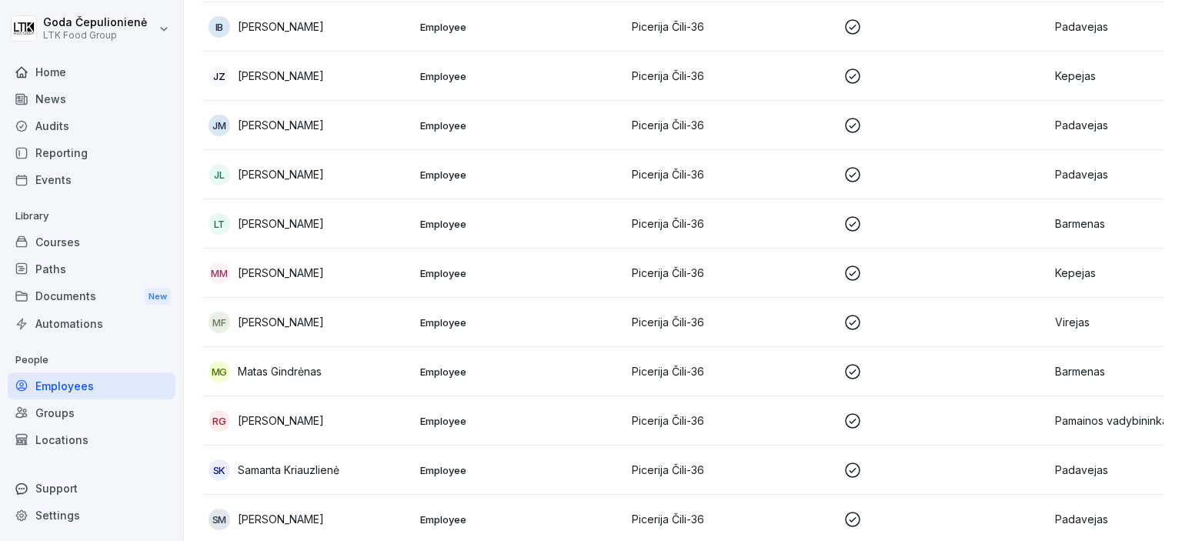
click at [341, 322] on div "MF [PERSON_NAME]" at bounding box center [307, 323] width 199 height 22
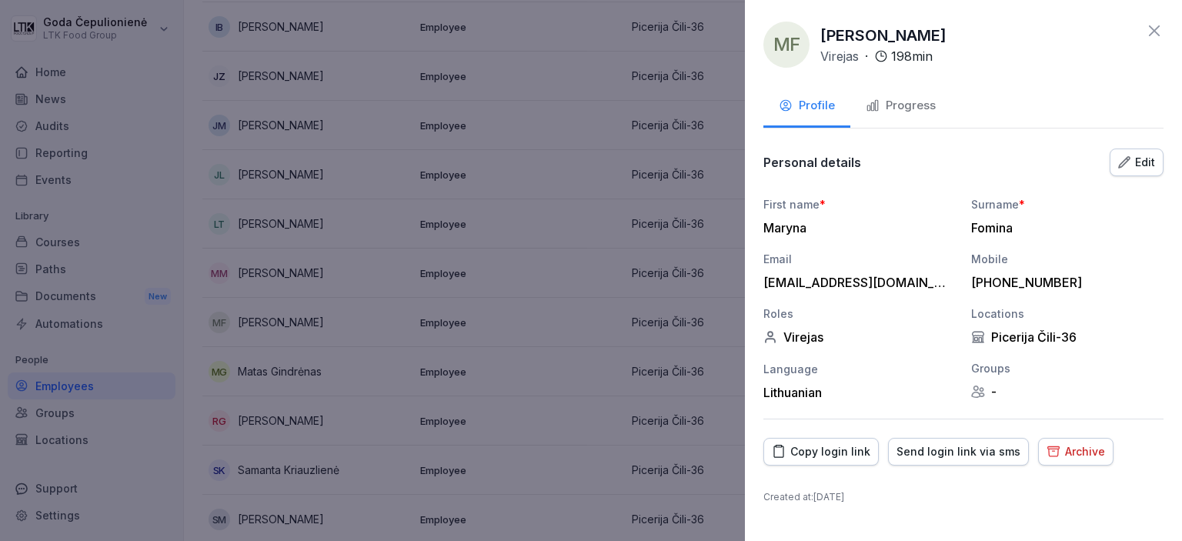
click at [911, 93] on button "Progress" at bounding box center [900, 107] width 101 height 42
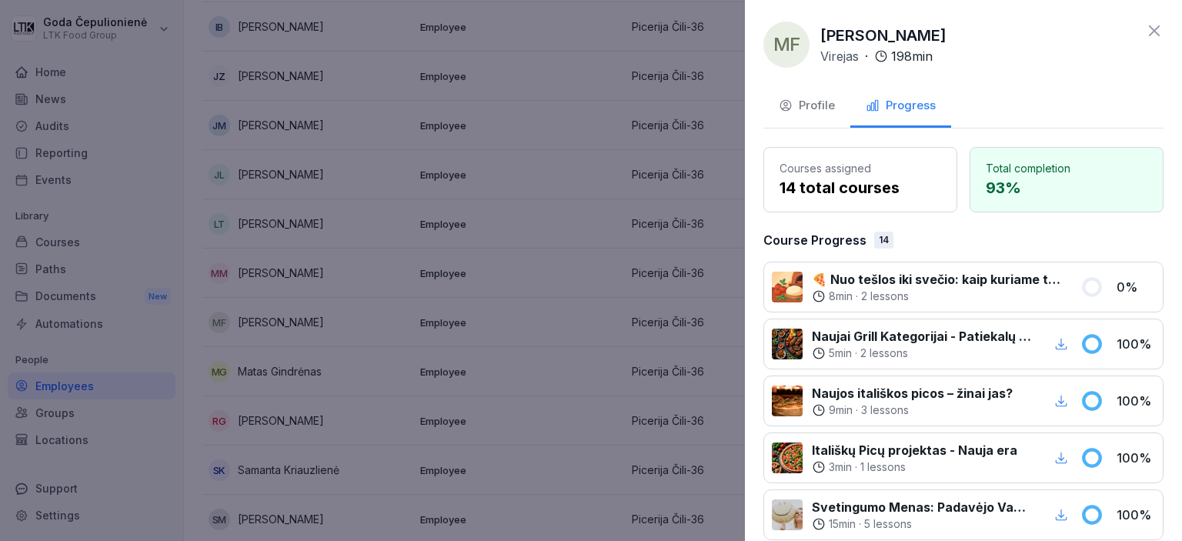
click at [1145, 39] on icon at bounding box center [1154, 31] width 18 height 18
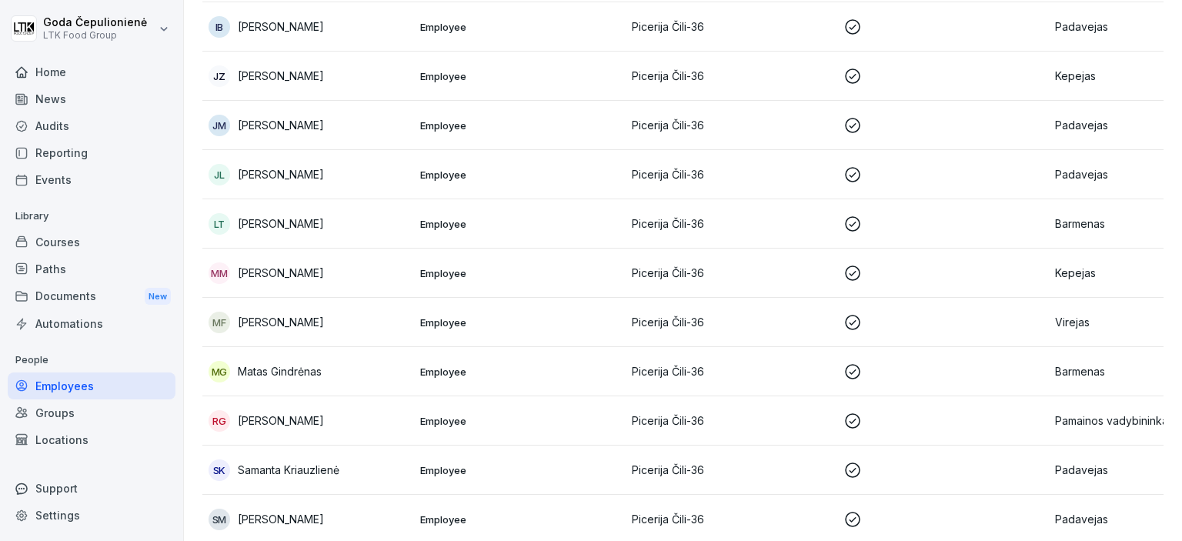
click at [295, 381] on td "MG [PERSON_NAME]" at bounding box center [308, 371] width 212 height 49
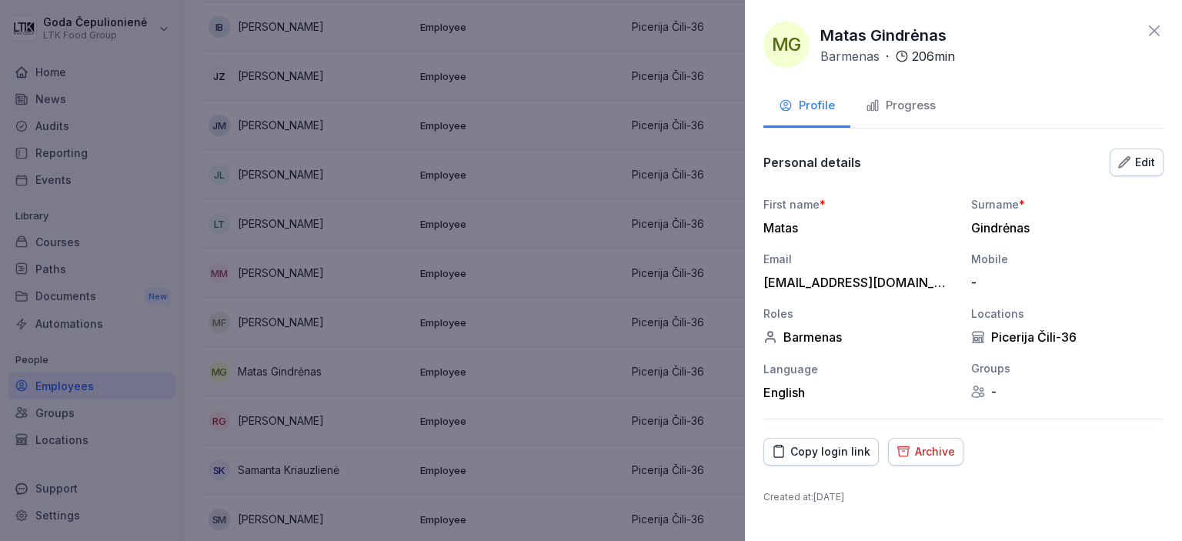
click at [887, 95] on button "Progress" at bounding box center [900, 107] width 101 height 42
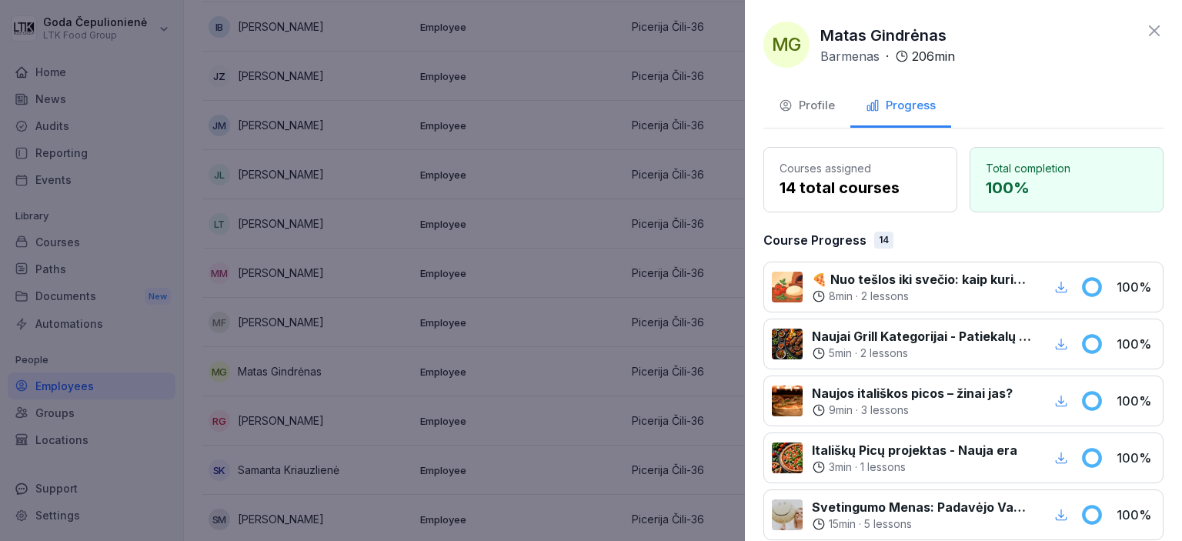
click at [1136, 21] on div "MG [PERSON_NAME] Barmenas · 206 min Profile Progress Courses assigned 14 total …" at bounding box center [963, 270] width 437 height 541
click at [1145, 34] on icon at bounding box center [1154, 31] width 18 height 18
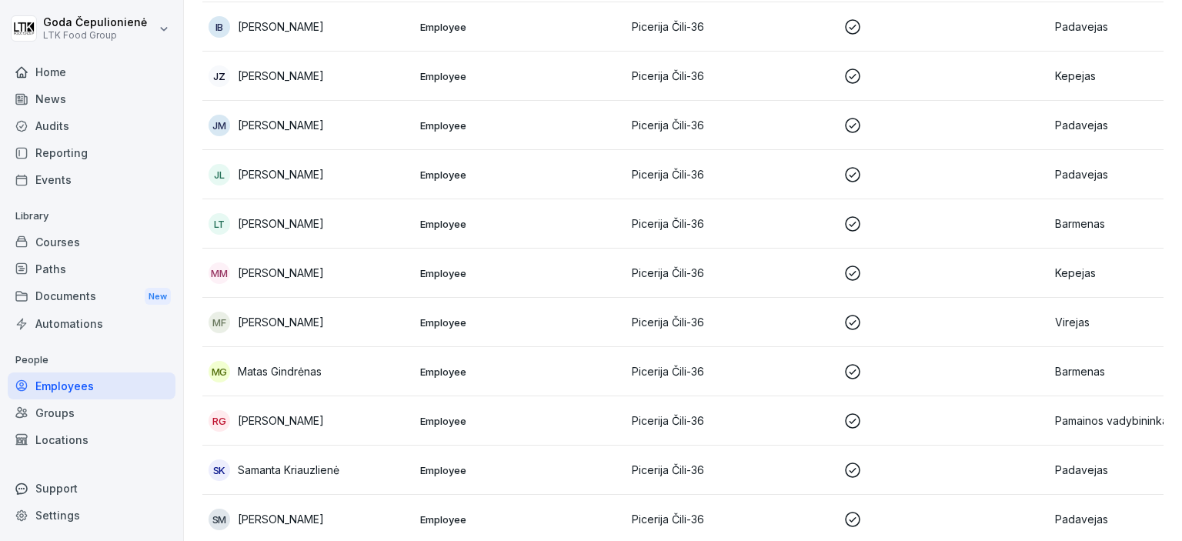
click at [312, 477] on td "SK [PERSON_NAME]" at bounding box center [308, 469] width 212 height 49
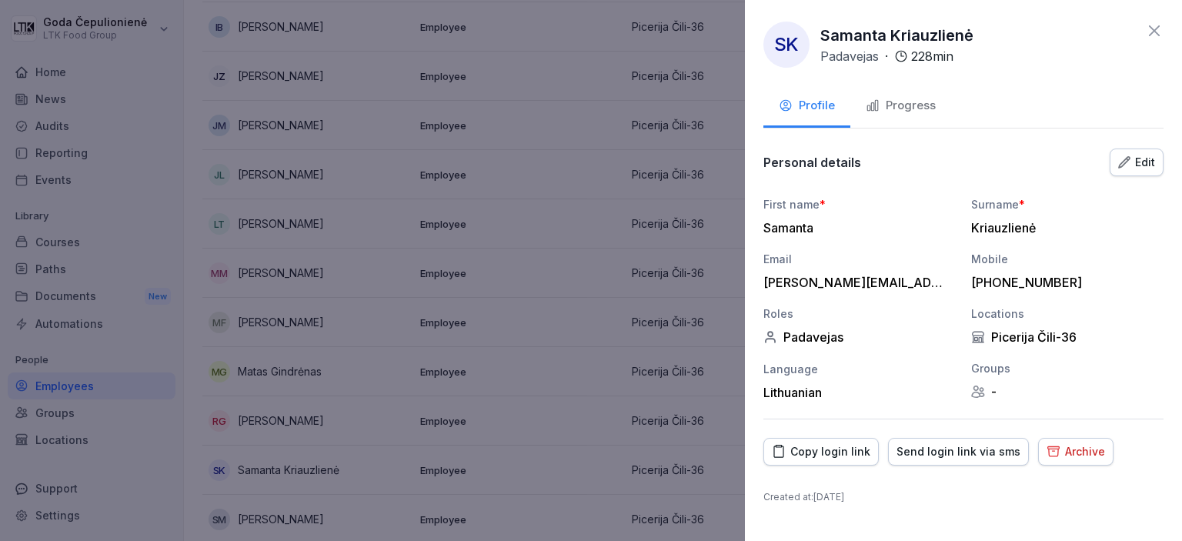
click at [905, 109] on div "Progress" at bounding box center [900, 106] width 70 height 18
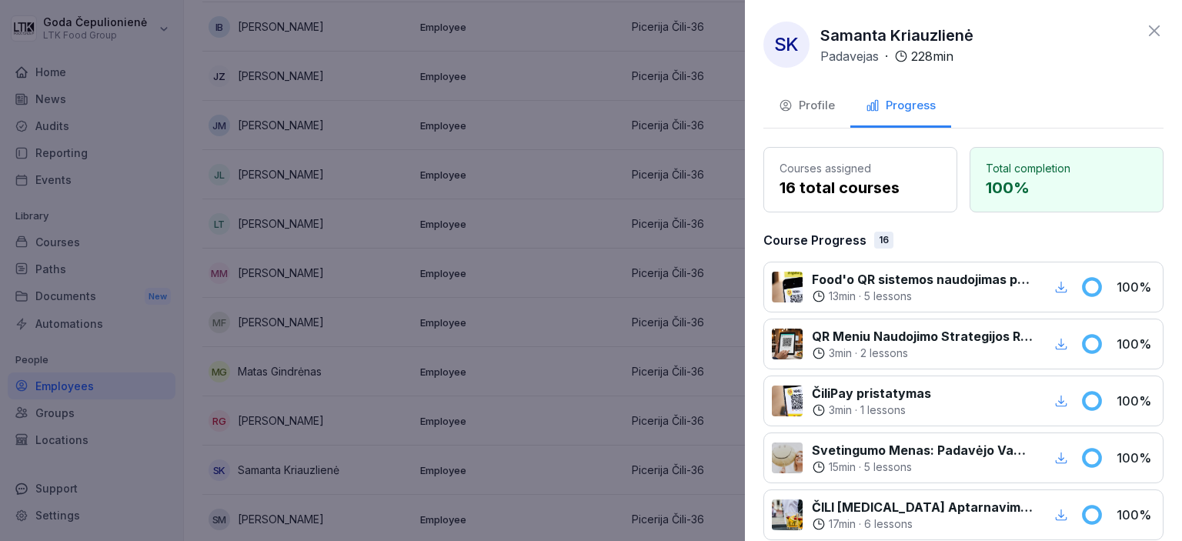
click at [1145, 38] on icon at bounding box center [1154, 31] width 18 height 18
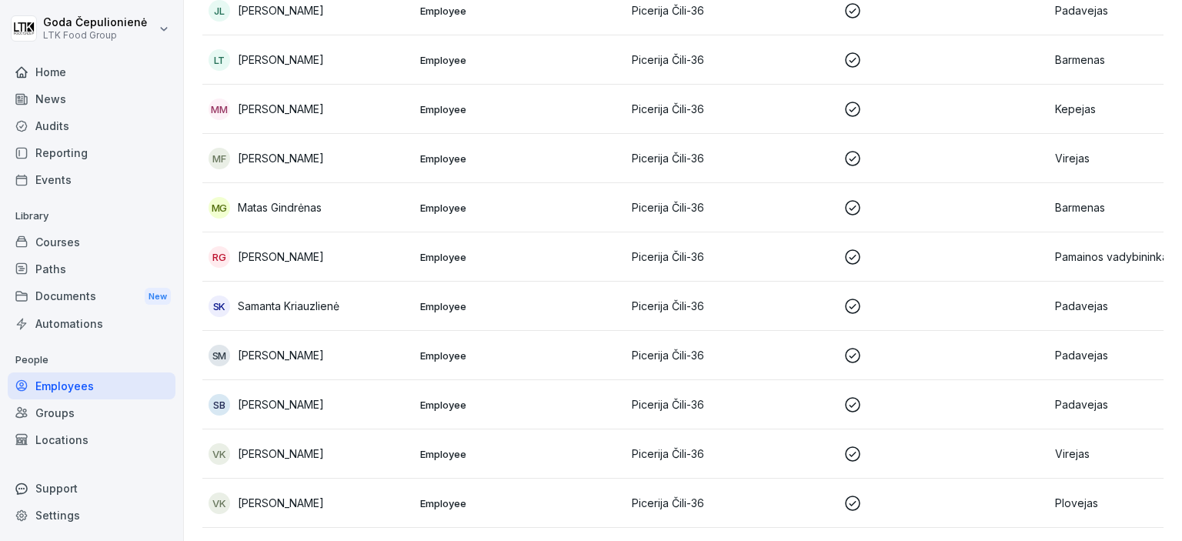
scroll to position [999, 0]
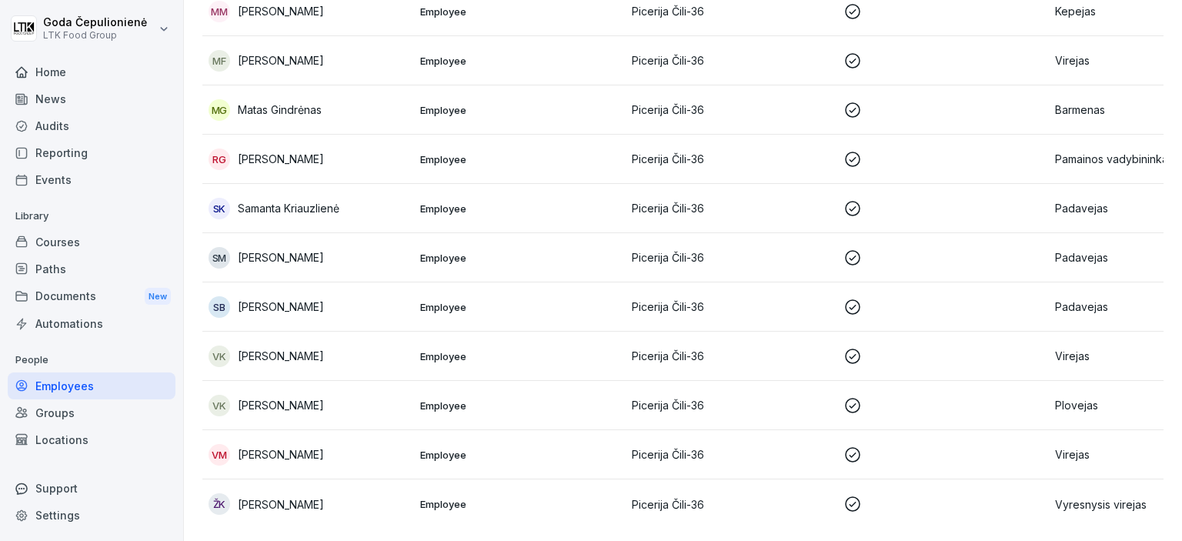
click at [312, 249] on p "[PERSON_NAME]" at bounding box center [281, 257] width 86 height 16
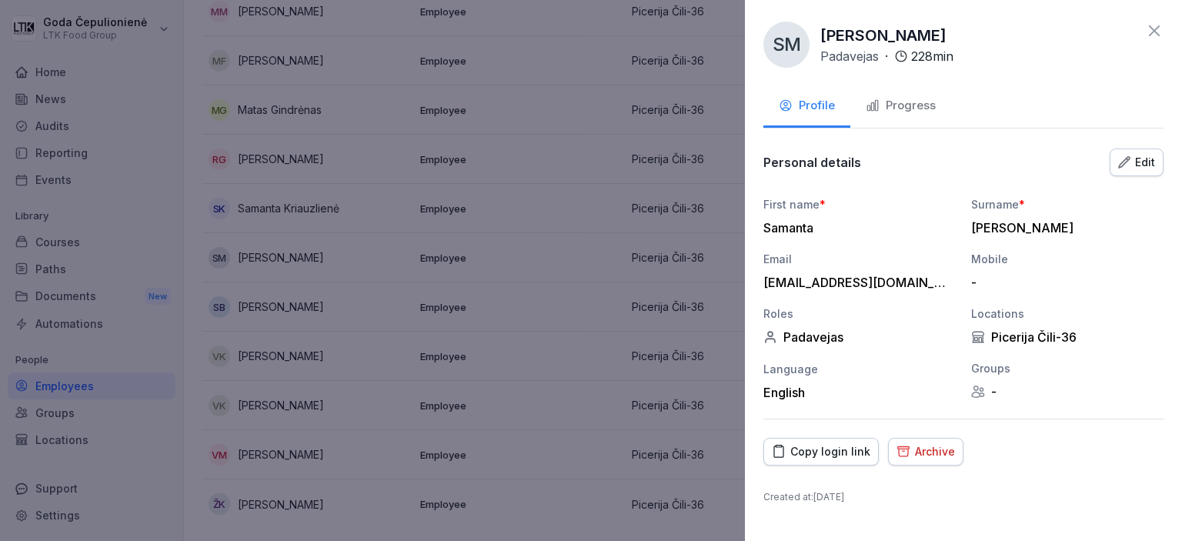
click at [914, 113] on div "Progress" at bounding box center [900, 106] width 70 height 18
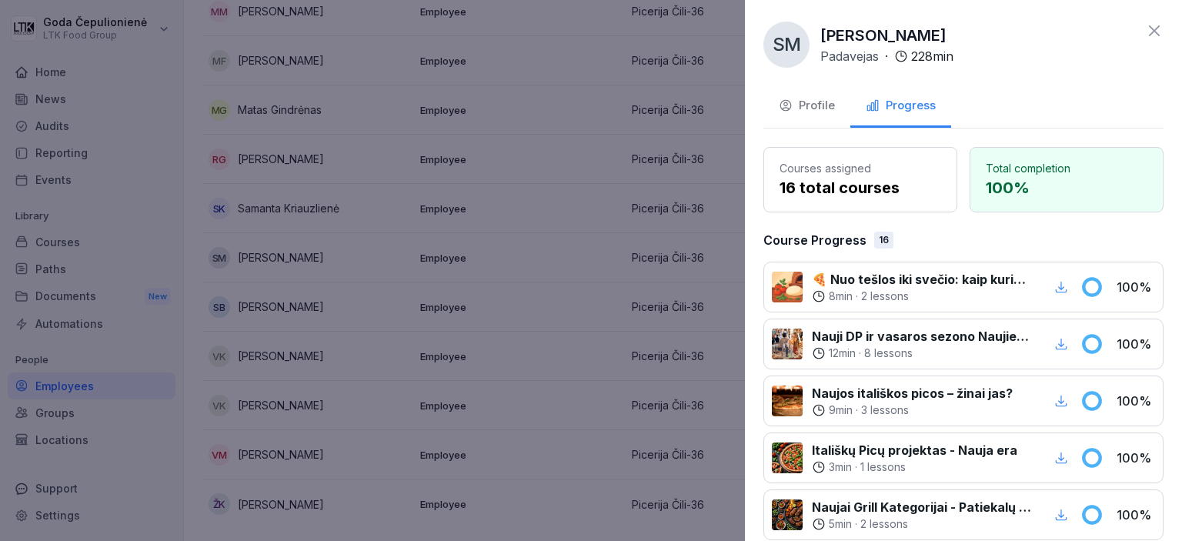
click at [1145, 28] on icon at bounding box center [1154, 31] width 18 height 18
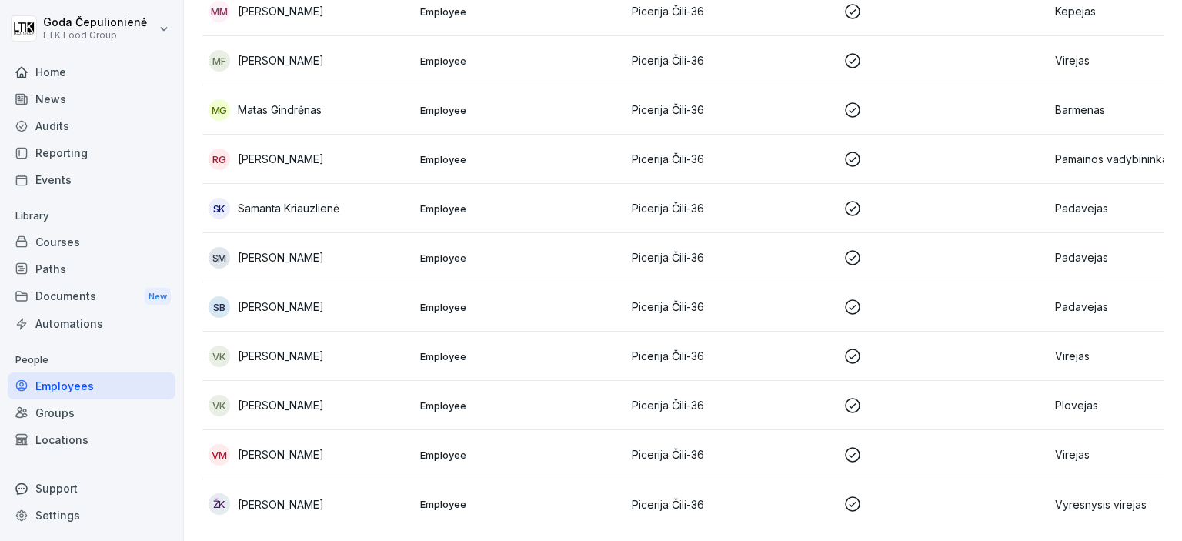
click at [332, 282] on td "SB [PERSON_NAME]" at bounding box center [308, 306] width 212 height 49
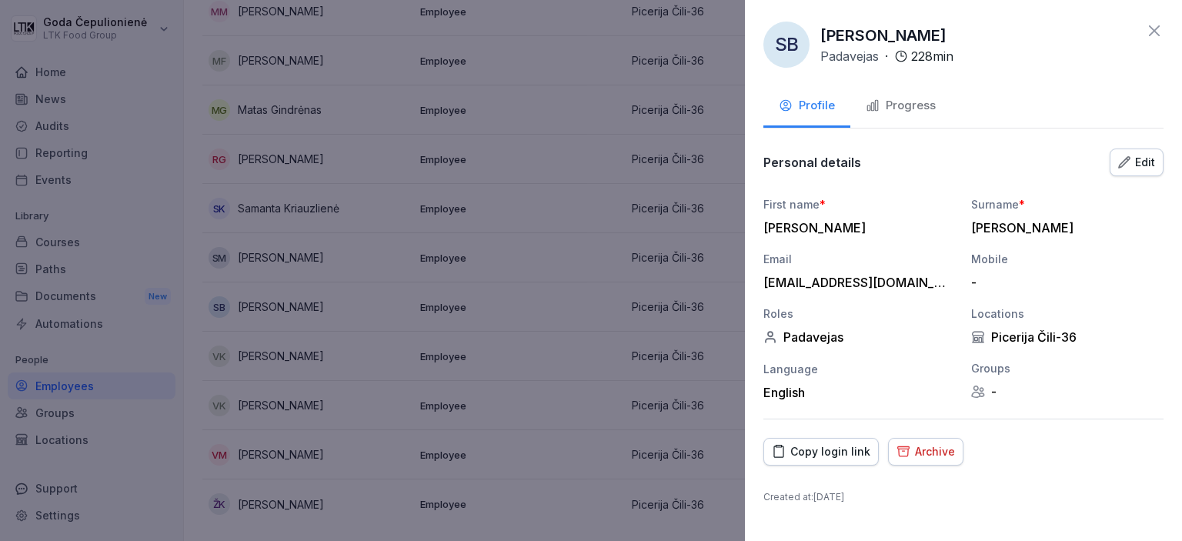
click at [926, 97] on div "Progress" at bounding box center [900, 106] width 70 height 18
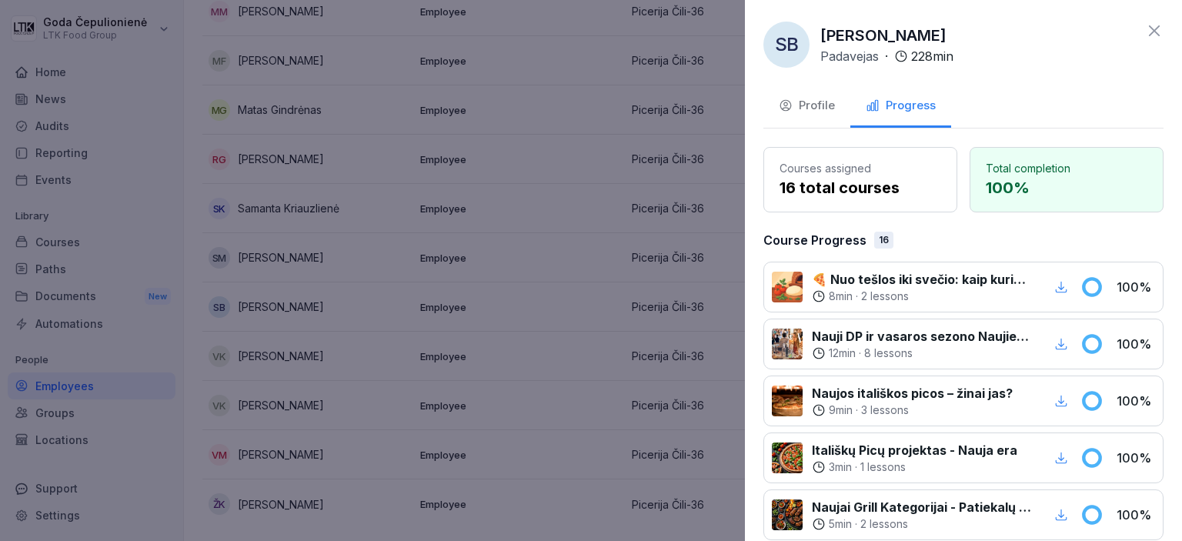
click at [1145, 36] on icon at bounding box center [1154, 31] width 18 height 18
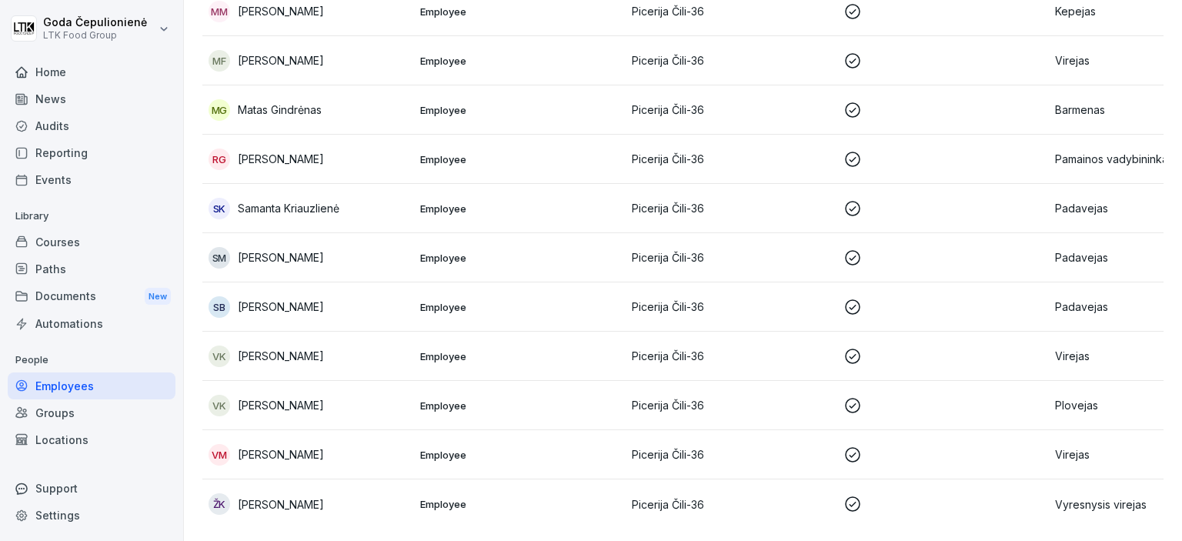
click at [310, 348] on p "[PERSON_NAME]" at bounding box center [281, 356] width 86 height 16
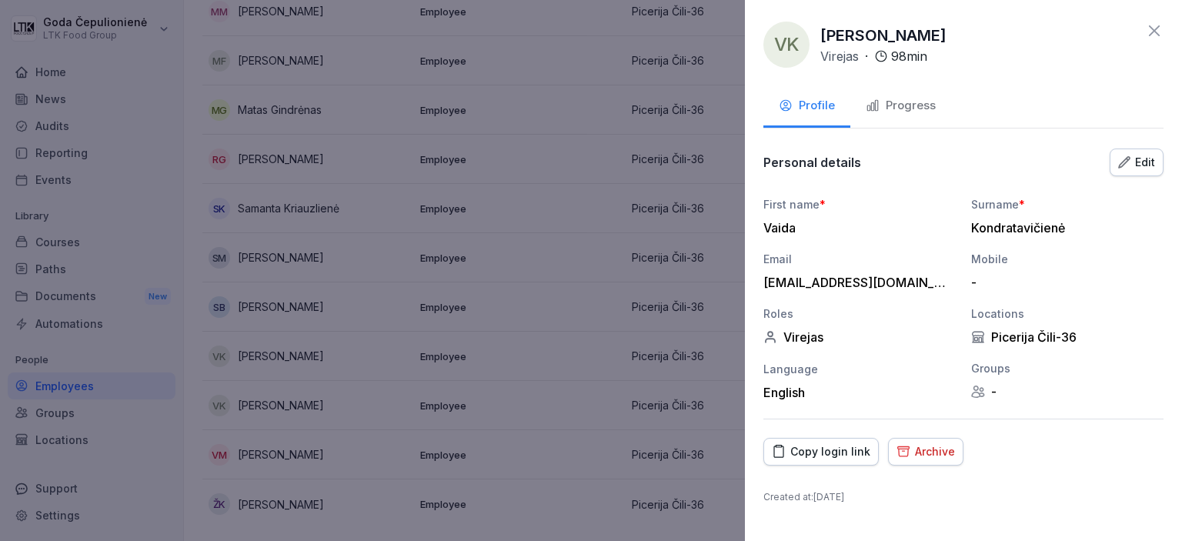
click at [917, 103] on div "Progress" at bounding box center [900, 106] width 70 height 18
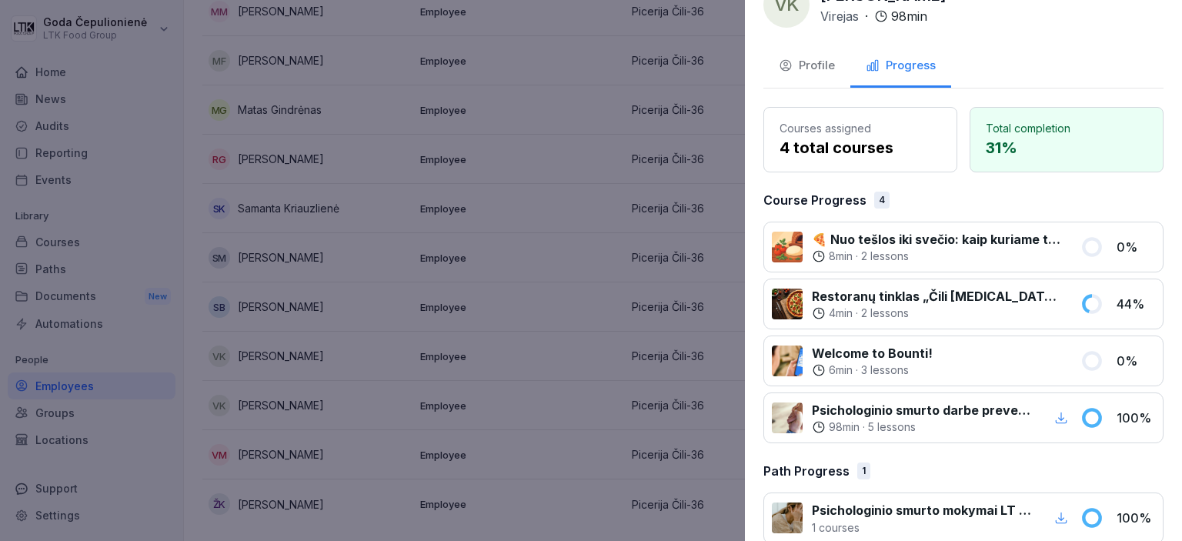
scroll to position [62, 0]
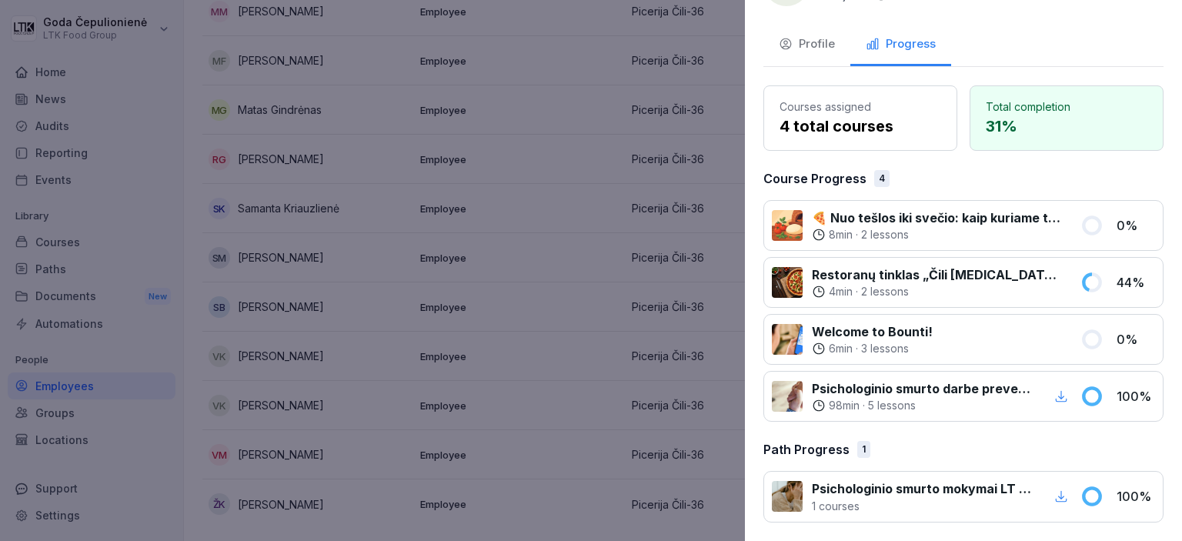
drag, startPoint x: 523, startPoint y: 107, endPoint x: 535, endPoint y: 71, distance: 38.0
click at [522, 107] on div at bounding box center [591, 270] width 1182 height 541
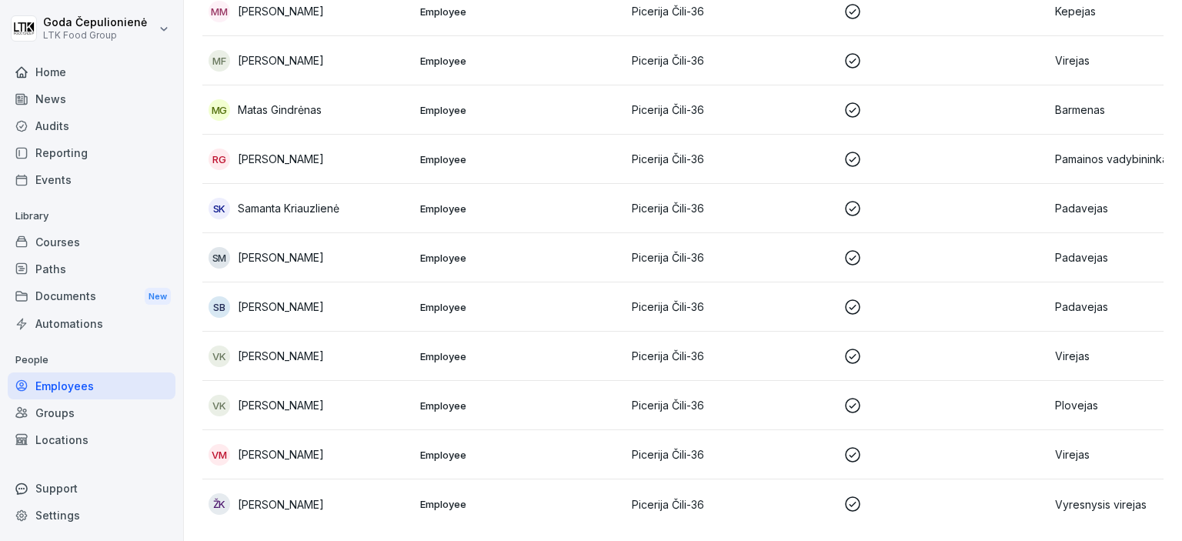
click at [272, 397] on p "[PERSON_NAME]" at bounding box center [281, 405] width 86 height 16
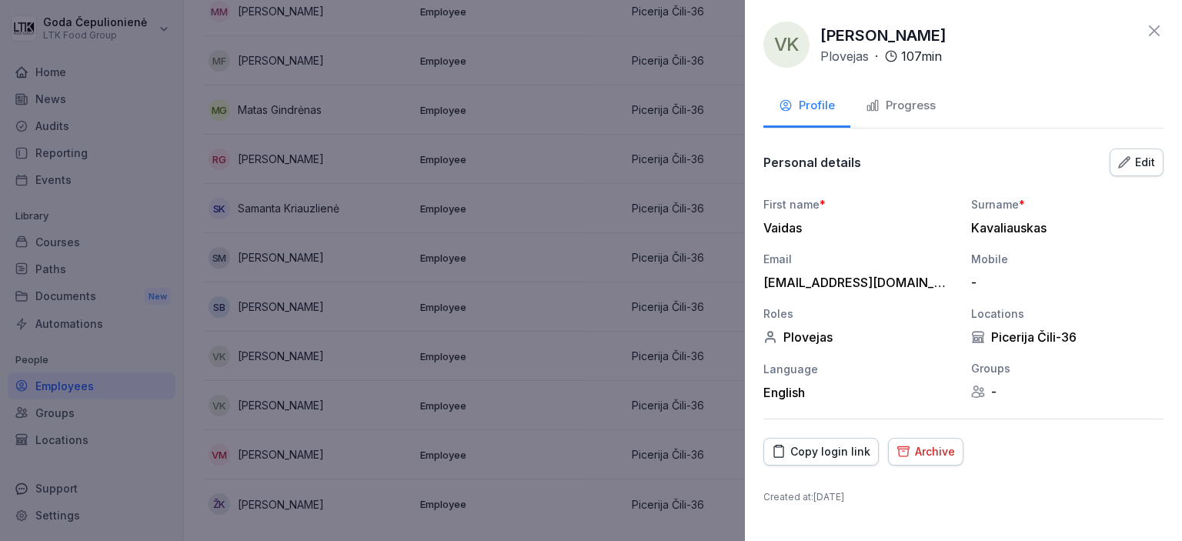
click at [898, 99] on div "Progress" at bounding box center [900, 106] width 70 height 18
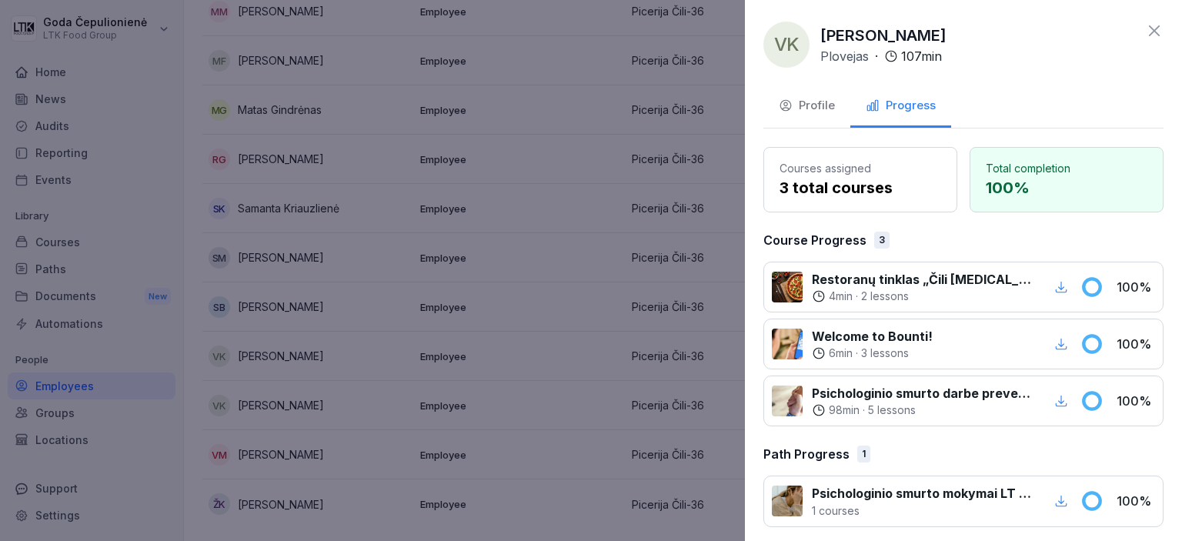
click at [422, 328] on div at bounding box center [591, 270] width 1182 height 541
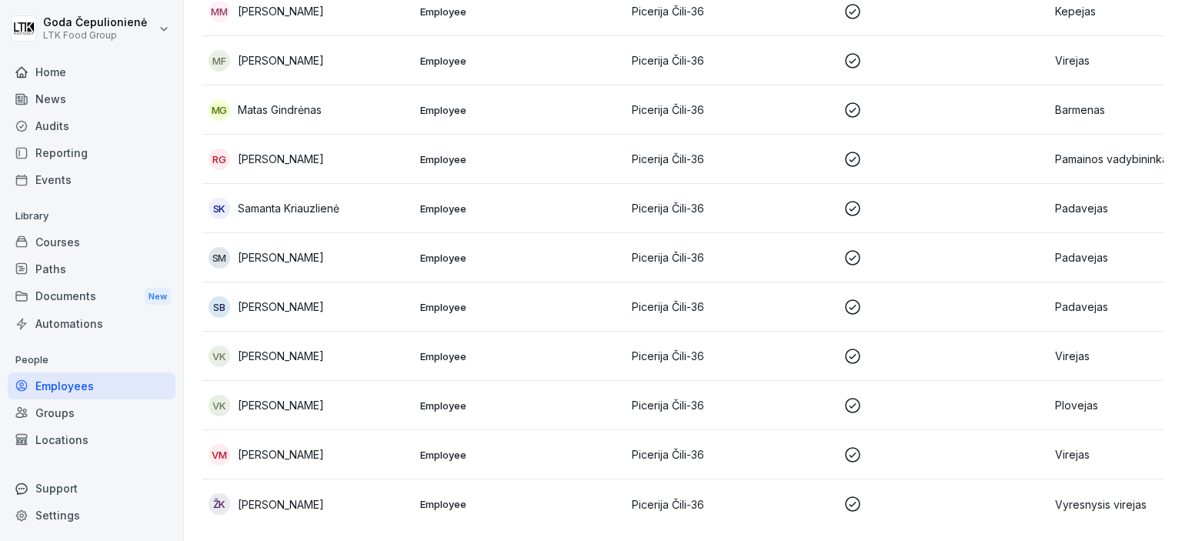
click at [321, 444] on div "VM [PERSON_NAME]" at bounding box center [307, 455] width 199 height 22
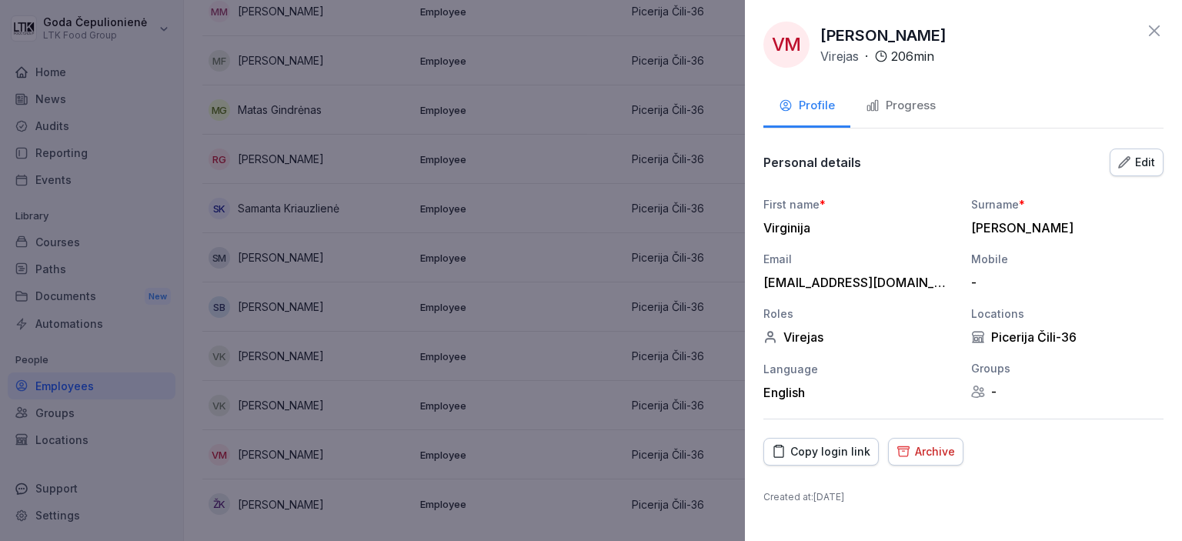
click at [917, 101] on div "Progress" at bounding box center [900, 106] width 70 height 18
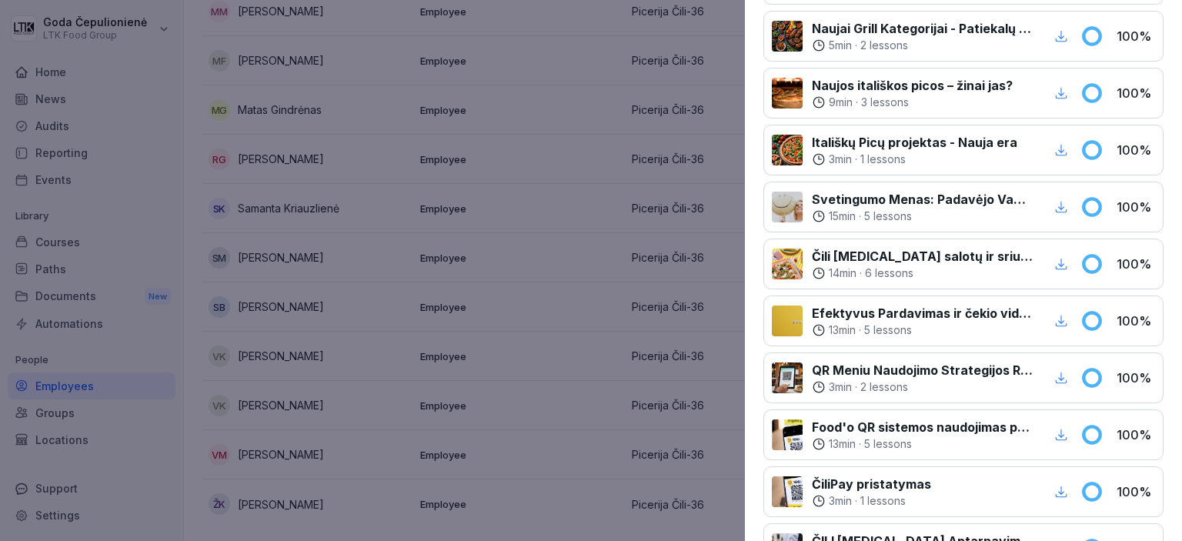
scroll to position [615, 0]
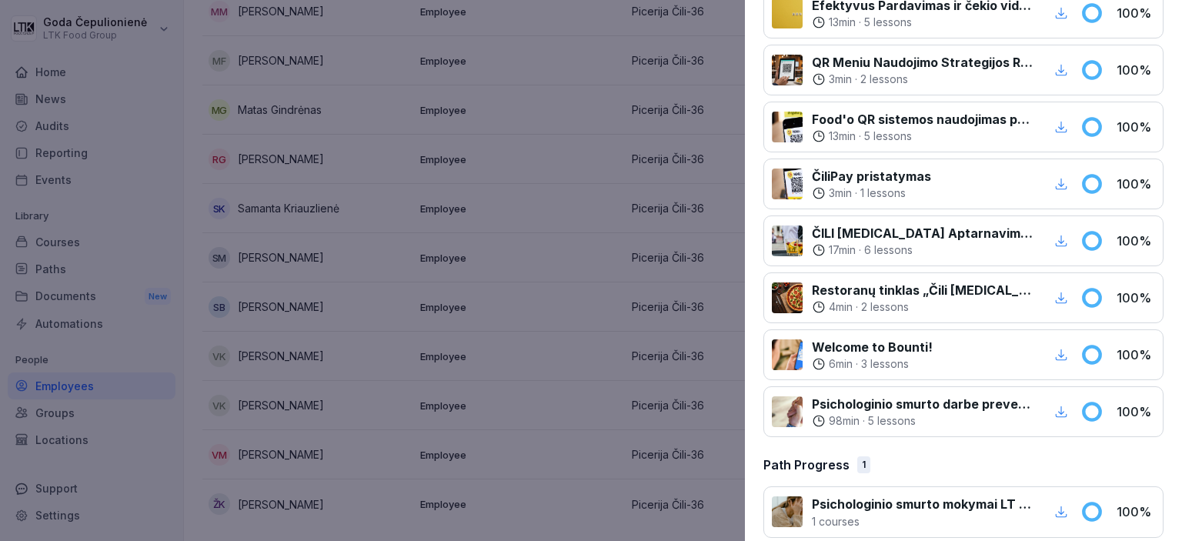
click at [480, 268] on div at bounding box center [591, 270] width 1182 height 541
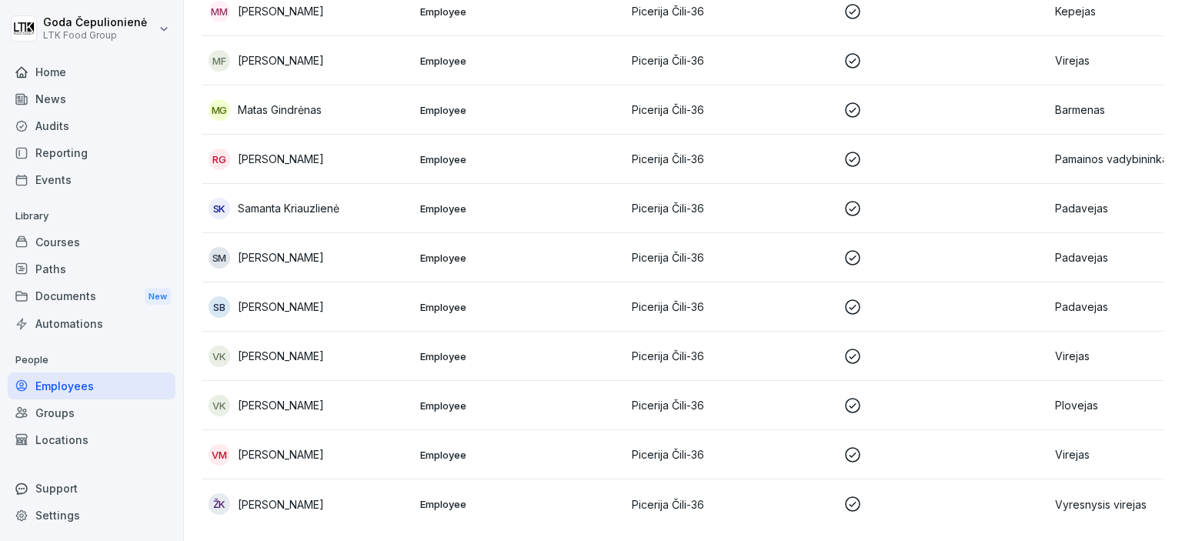
click at [312, 496] on p "[PERSON_NAME]" at bounding box center [281, 504] width 86 height 16
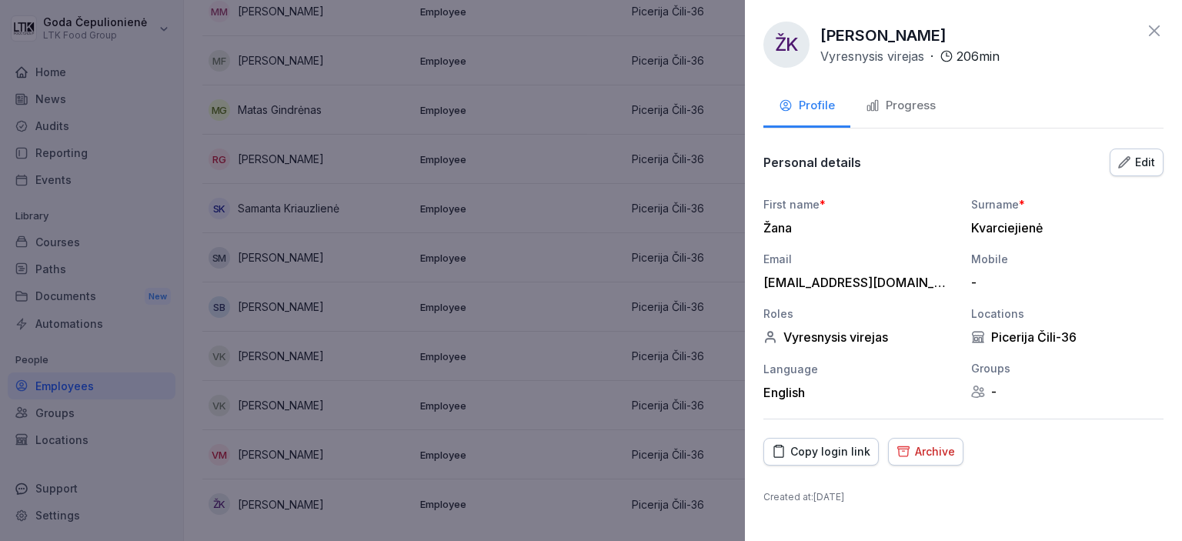
click at [914, 103] on div "Progress" at bounding box center [900, 106] width 70 height 18
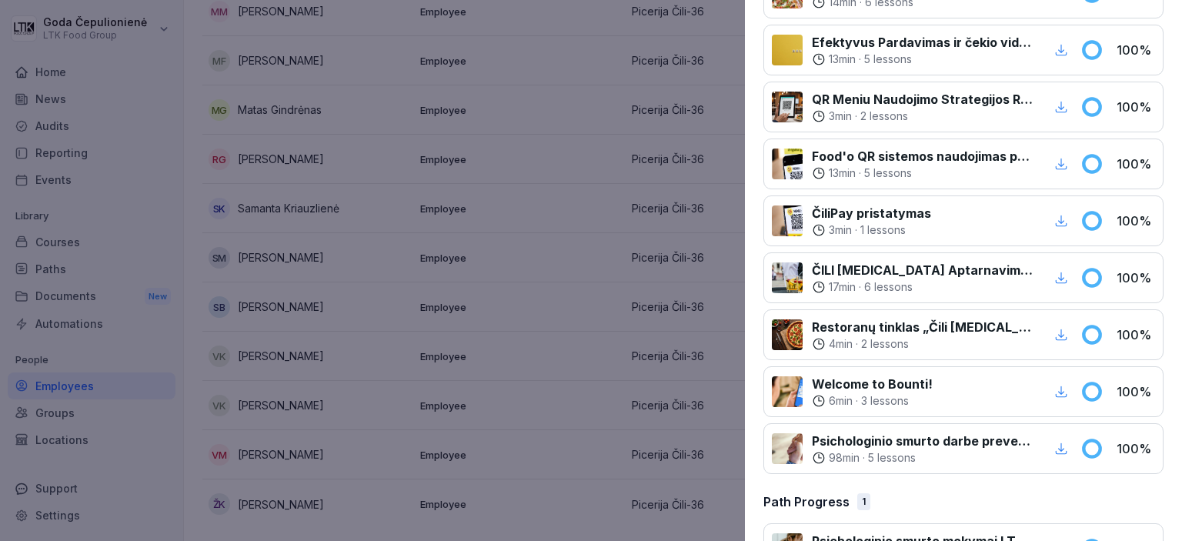
scroll to position [628, 0]
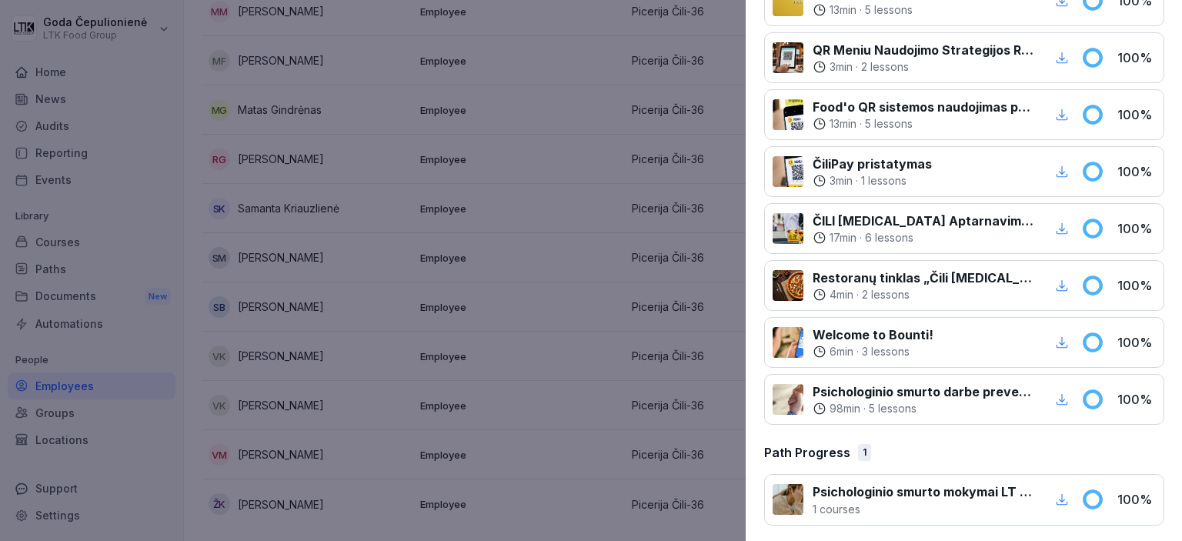
click at [405, 329] on div at bounding box center [591, 270] width 1182 height 541
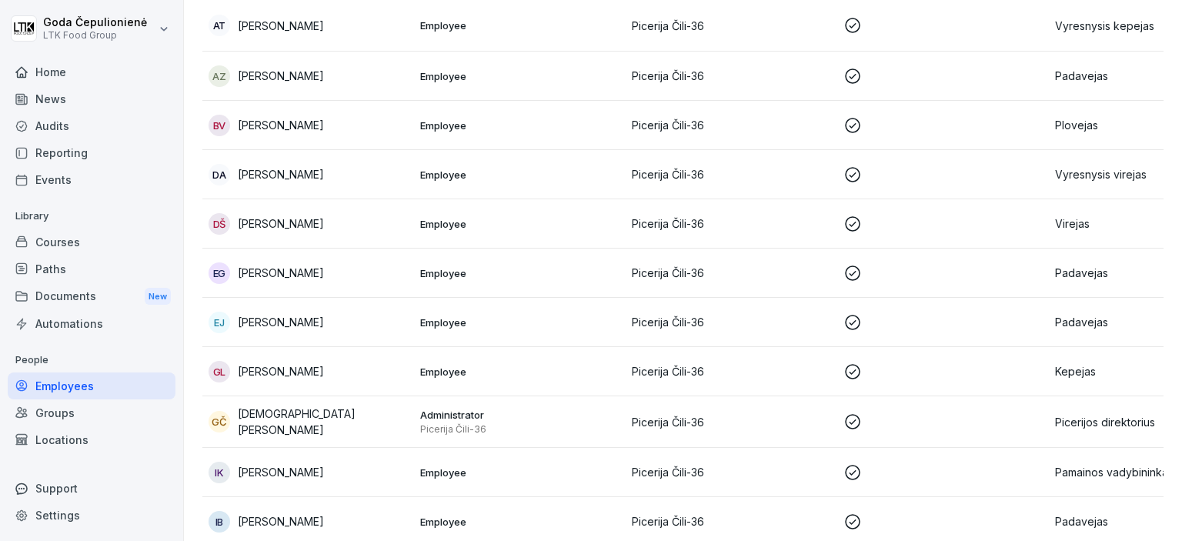
scroll to position [410, 0]
